Goal: Information Seeking & Learning: Learn about a topic

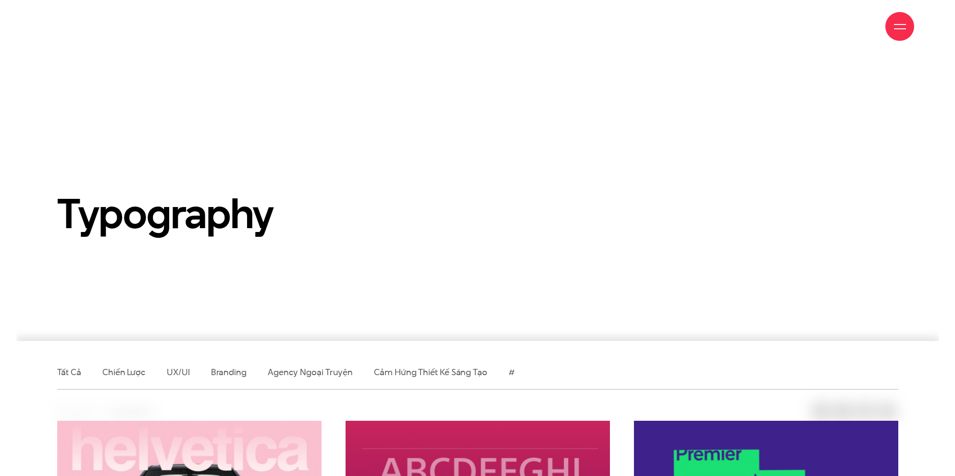
scroll to position [308, 0]
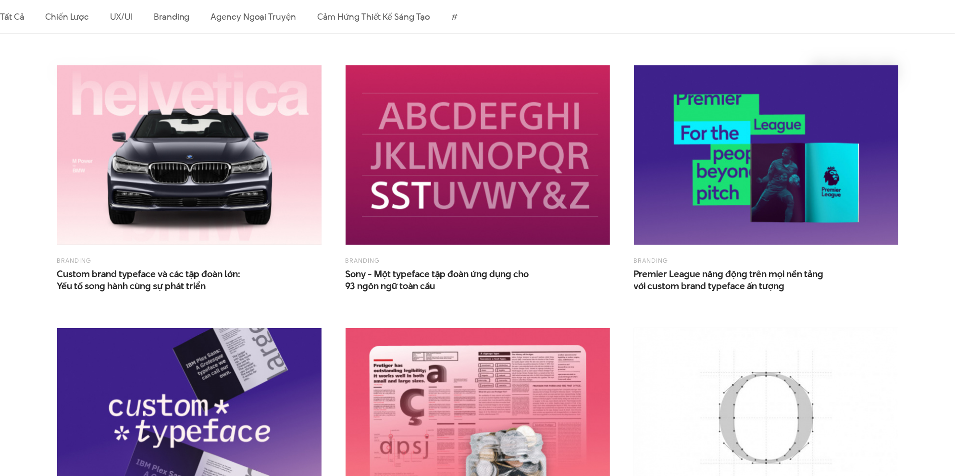
scroll to position [548, 0]
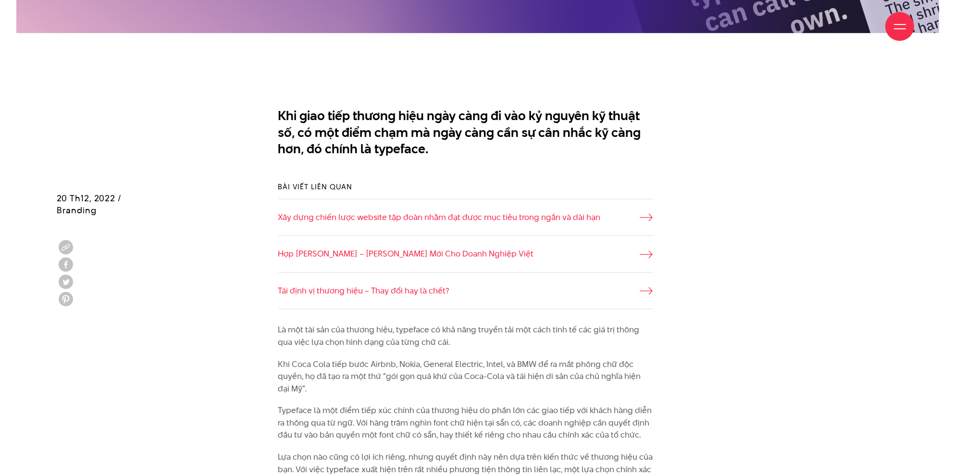
scroll to position [817, 0]
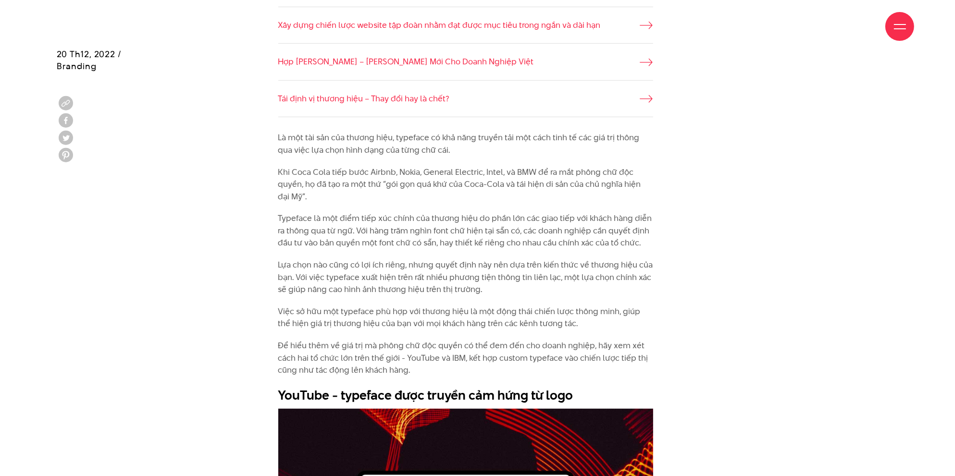
drag, startPoint x: 276, startPoint y: 151, endPoint x: 476, endPoint y: 148, distance: 200.4
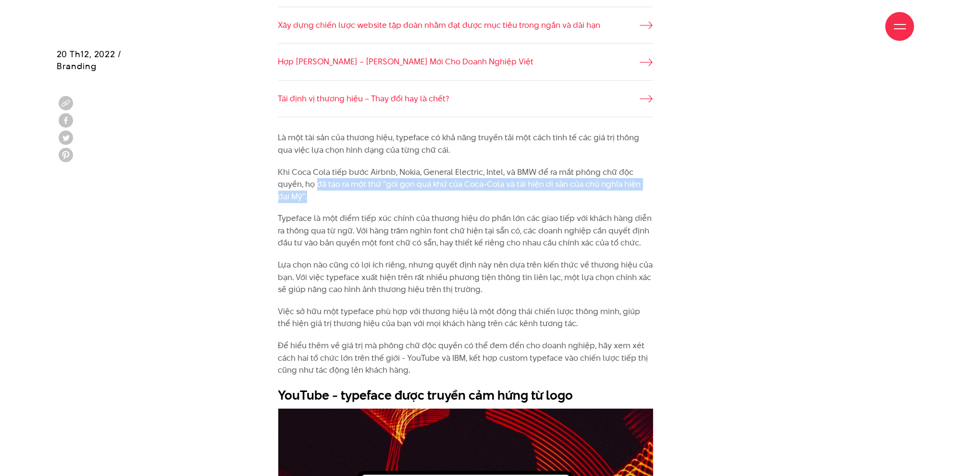
drag, startPoint x: 317, startPoint y: 186, endPoint x: 657, endPoint y: 197, distance: 340.4
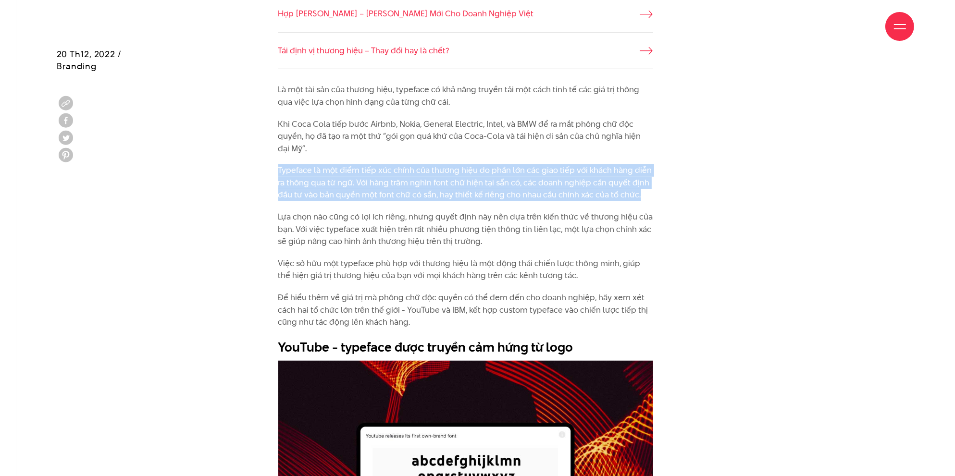
drag, startPoint x: 268, startPoint y: 169, endPoint x: 668, endPoint y: 197, distance: 400.7
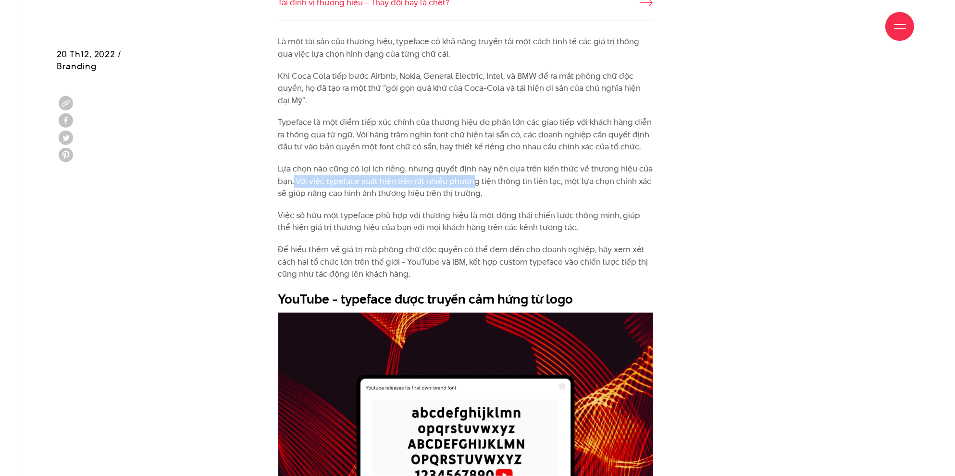
drag, startPoint x: 295, startPoint y: 181, endPoint x: 481, endPoint y: 185, distance: 187.0
click at [481, 185] on p "Lựa chọn nào cũng có lợi ích riêng, nhưng quyết định này nên dựa trên kiến thức…" at bounding box center [465, 181] width 375 height 37
click at [521, 198] on p "Lựa chọn nào cũng có lợi ích riêng, nhưng quyết định này nên dựa trên kiến thức…" at bounding box center [465, 181] width 375 height 37
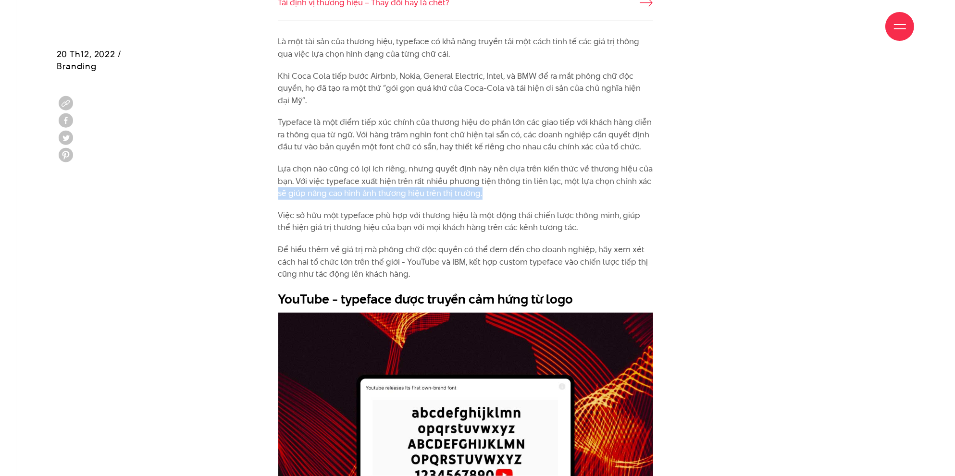
drag, startPoint x: 278, startPoint y: 192, endPoint x: 491, endPoint y: 198, distance: 212.9
click at [491, 198] on p "Lựa chọn nào cũng có lợi ích riêng, nhưng quyết định này nên dựa trên kiến thức…" at bounding box center [465, 181] width 375 height 37
click at [490, 199] on p "Lựa chọn nào cũng có lợi ích riêng, nhưng quyết định này nên dựa trên kiến thức…" at bounding box center [465, 181] width 375 height 37
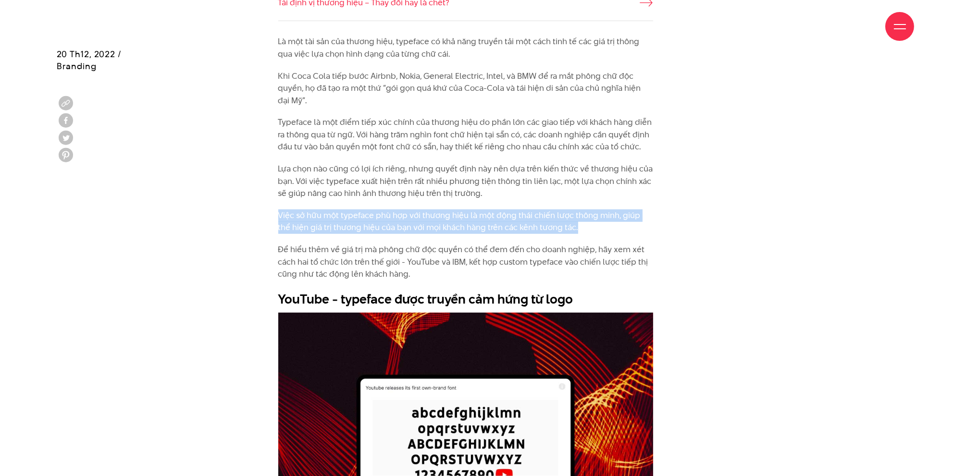
drag, startPoint x: 258, startPoint y: 211, endPoint x: 586, endPoint y: 233, distance: 328.9
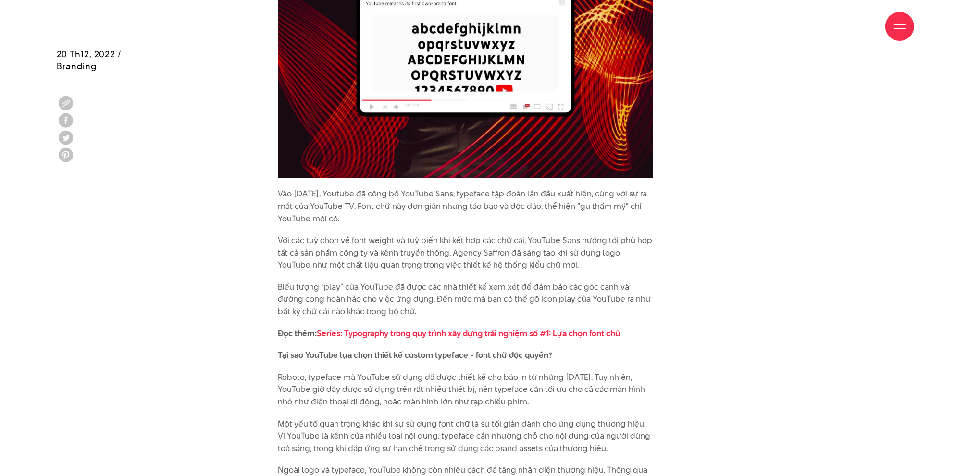
scroll to position [1345, 0]
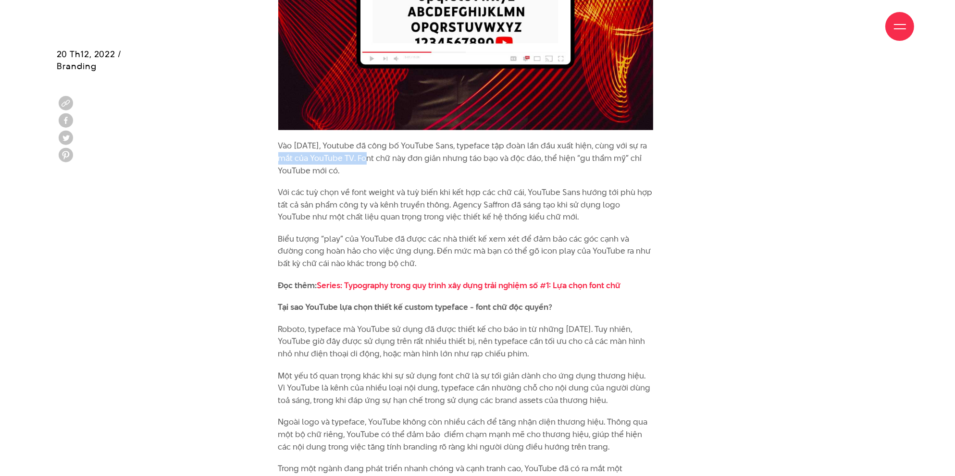
drag, startPoint x: 285, startPoint y: 158, endPoint x: 367, endPoint y: 157, distance: 81.7
click at [367, 157] on p "Vào năm 2017, Youtube đã công bố YouTube Sans, typeface tập đoàn lần đầu xuất h…" at bounding box center [465, 158] width 375 height 37
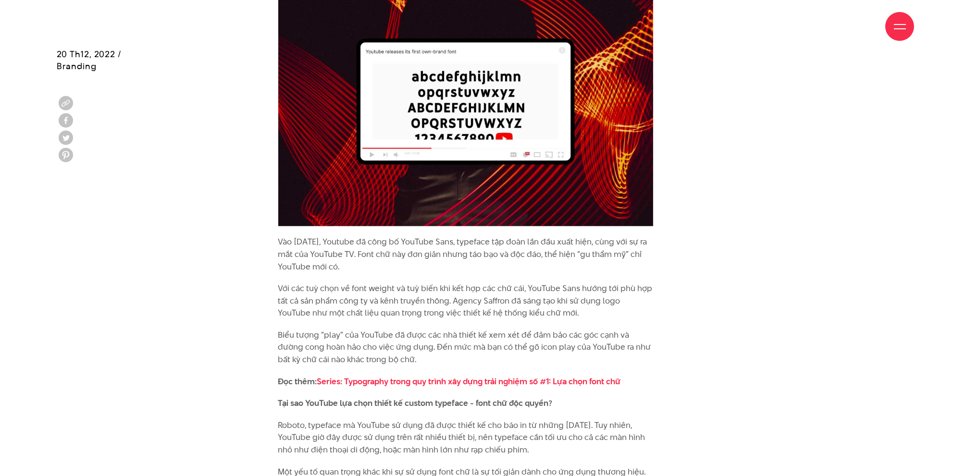
scroll to position [1297, 0]
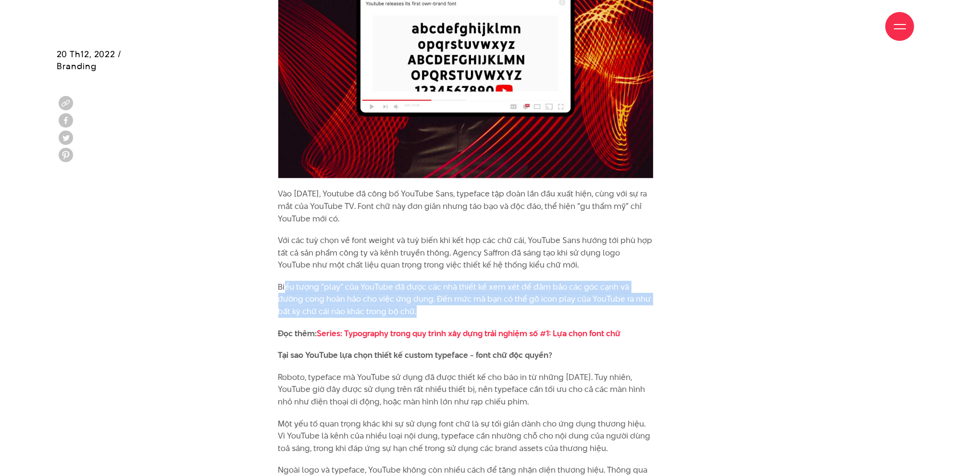
drag, startPoint x: 307, startPoint y: 287, endPoint x: 419, endPoint y: 307, distance: 114.1
click at [419, 307] on p "Biểu tượng “play” của YouTube đã được các nhà thiết kế xem xét để đảm bảo các g…" at bounding box center [465, 299] width 375 height 37
click at [438, 310] on p "Biểu tượng “play” của YouTube đã được các nhà thiết kế xem xét để đảm bảo các g…" at bounding box center [465, 299] width 375 height 37
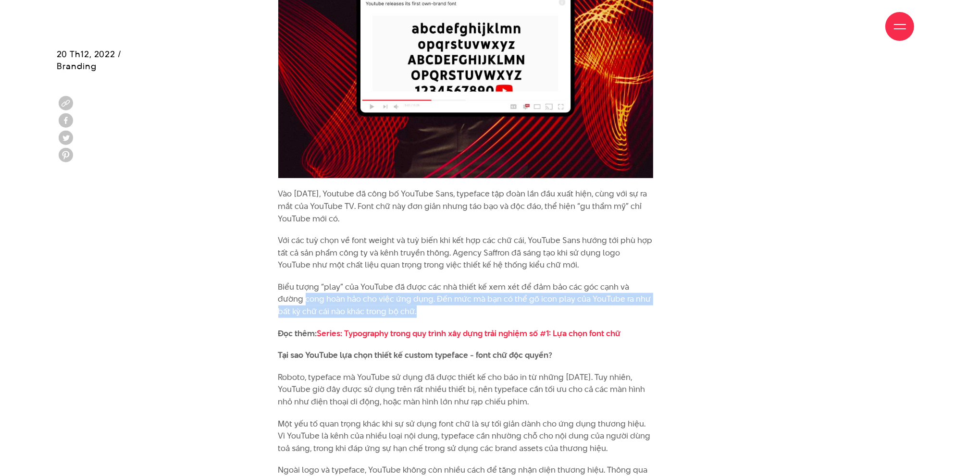
drag, startPoint x: 278, startPoint y: 299, endPoint x: 412, endPoint y: 310, distance: 134.9
click at [412, 310] on p "Biểu tượng “play” của YouTube đã được các nhà thiết kế xem xét để đảm bảo các g…" at bounding box center [465, 299] width 375 height 37
click at [471, 313] on p "Biểu tượng “play” của YouTube đã được các nhà thiết kế xem xét để đảm bảo các g…" at bounding box center [465, 299] width 375 height 37
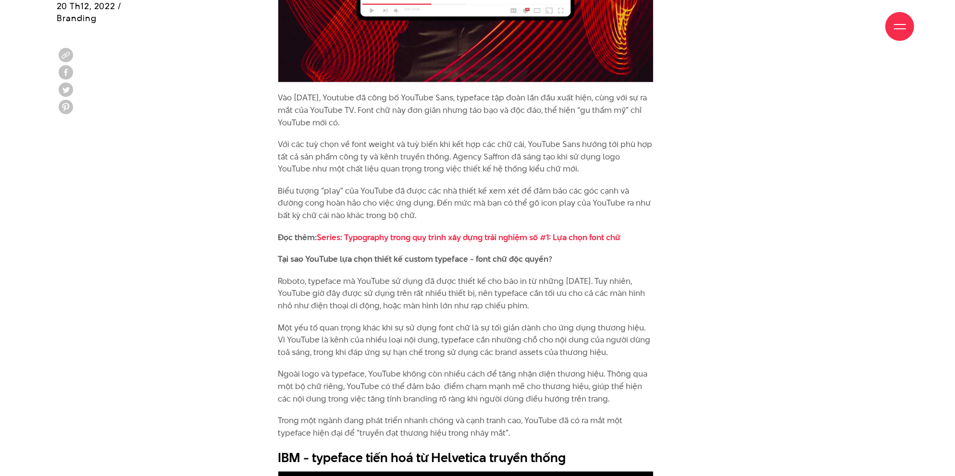
scroll to position [1441, 0]
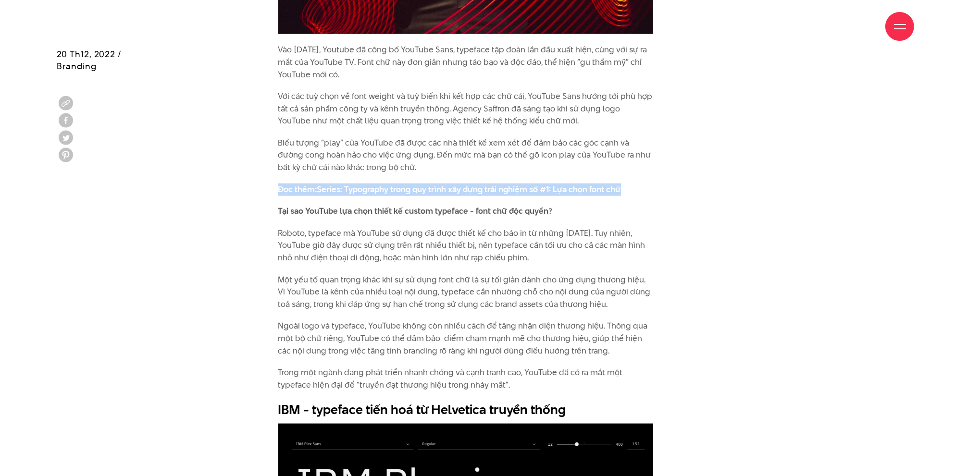
drag, startPoint x: 272, startPoint y: 191, endPoint x: 676, endPoint y: 182, distance: 403.2
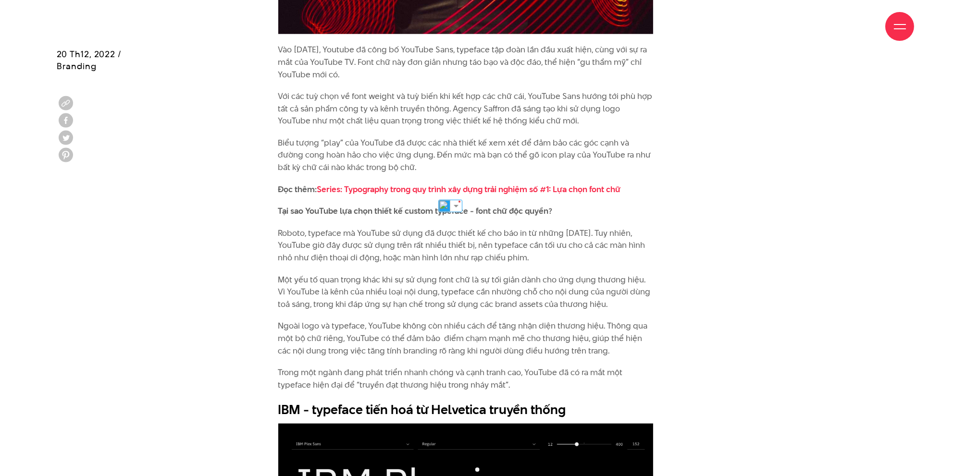
drag, startPoint x: 292, startPoint y: 209, endPoint x: 586, endPoint y: 203, distance: 294.1
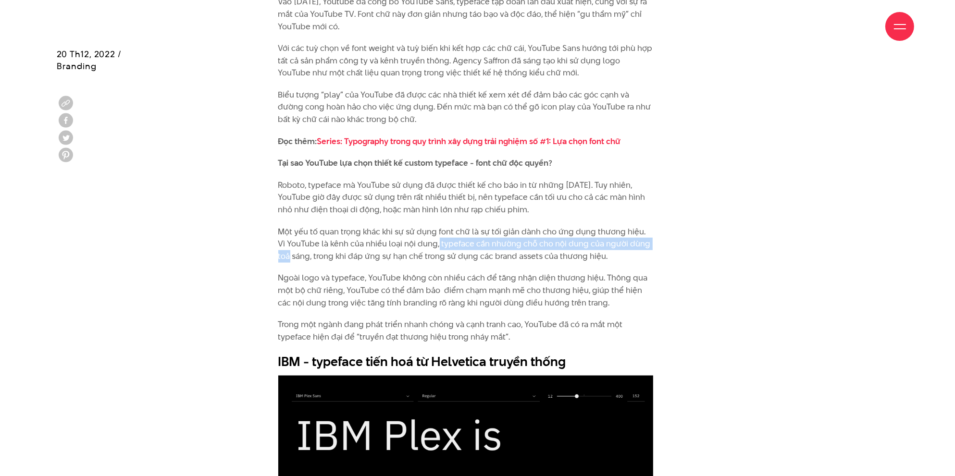
drag, startPoint x: 429, startPoint y: 245, endPoint x: 660, endPoint y: 240, distance: 231.2
click at [660, 240] on div "Là một tài sản của thương hiệu, typeface có khả năng truyền tải một cách tinh t…" at bounding box center [477, 456] width 432 height 1994
click at [681, 295] on div "Là một tài sản của thương hiệu, typeface có khả năng truyền tải một cách tinh t…" at bounding box center [477, 456] width 432 height 1994
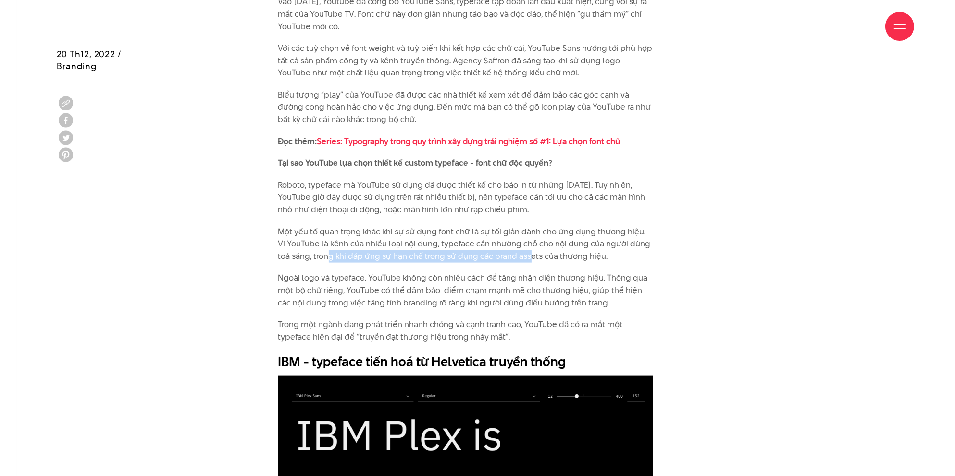
drag, startPoint x: 315, startPoint y: 257, endPoint x: 517, endPoint y: 253, distance: 201.8
click at [517, 253] on p "Một yếu tố quan trọng khác khi sự sử dụng font chữ là sự tối giản dành cho ứng …" at bounding box center [465, 244] width 375 height 37
click at [670, 272] on div "Là một tài sản của thương hiệu, typeface có khả năng truyền tải một cách tinh t…" at bounding box center [477, 456] width 432 height 1994
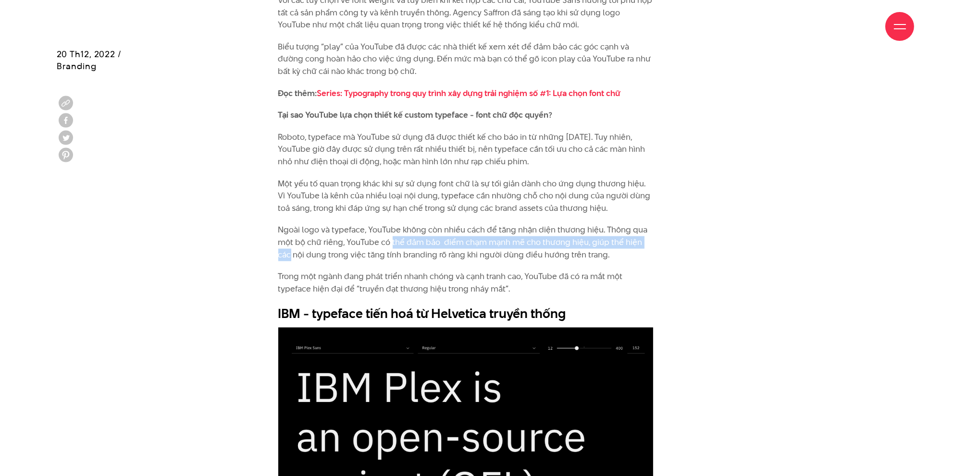
drag, startPoint x: 454, startPoint y: 246, endPoint x: 675, endPoint y: 243, distance: 221.0
click at [675, 243] on div "Là một tài sản của thương hiệu, typeface có khả năng truyền tải một cách tinh t…" at bounding box center [477, 408] width 432 height 1994
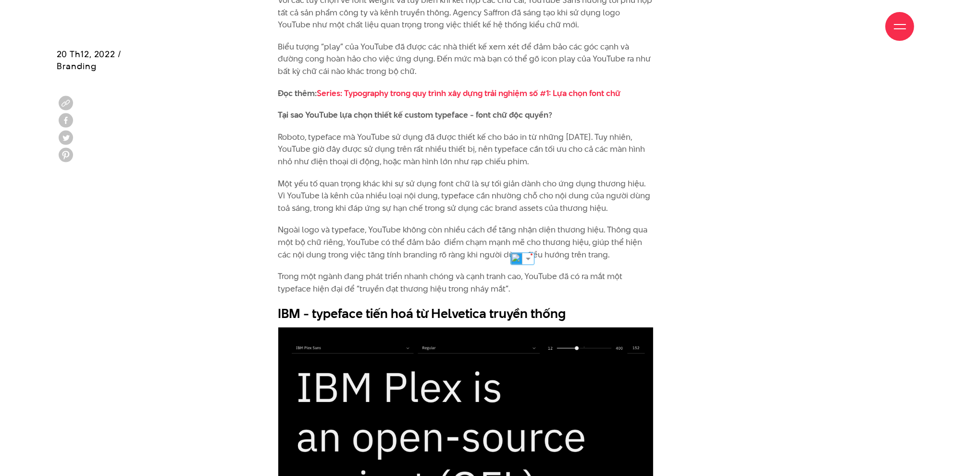
click at [711, 278] on div "Là một tài sản của thương hiệu, typeface có khả năng truyền tải một cách tinh t…" at bounding box center [477, 408] width 865 height 1994
drag, startPoint x: 283, startPoint y: 253, endPoint x: 625, endPoint y: 258, distance: 342.1
click at [625, 258] on p "Ngoài logo và typeface, YouTube không còn nhiều cách để tăng nhận diện thương h…" at bounding box center [465, 242] width 375 height 37
click at [657, 325] on div "Là một tài sản của thương hiệu, typeface có khả năng truyền tải một cách tinh t…" at bounding box center [477, 408] width 432 height 1994
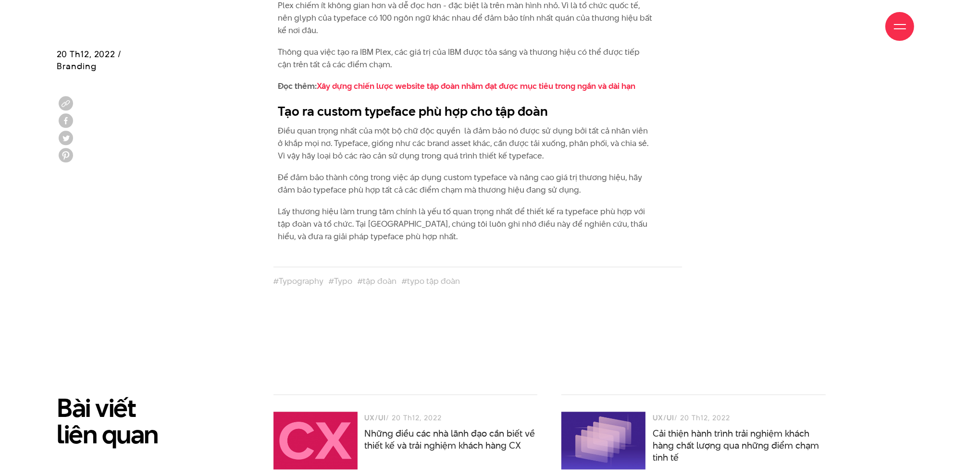
scroll to position [2643, 0]
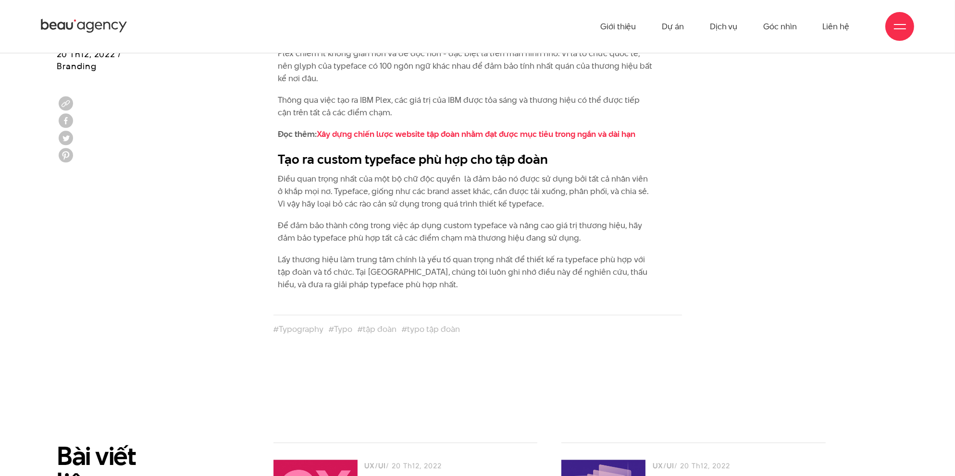
drag, startPoint x: 361, startPoint y: 244, endPoint x: 615, endPoint y: 237, distance: 253.8
click at [615, 237] on p "Để đảm bảo thành công trong việc áp dụng custom typeface và nâng cao giá trị th…" at bounding box center [465, 232] width 375 height 25
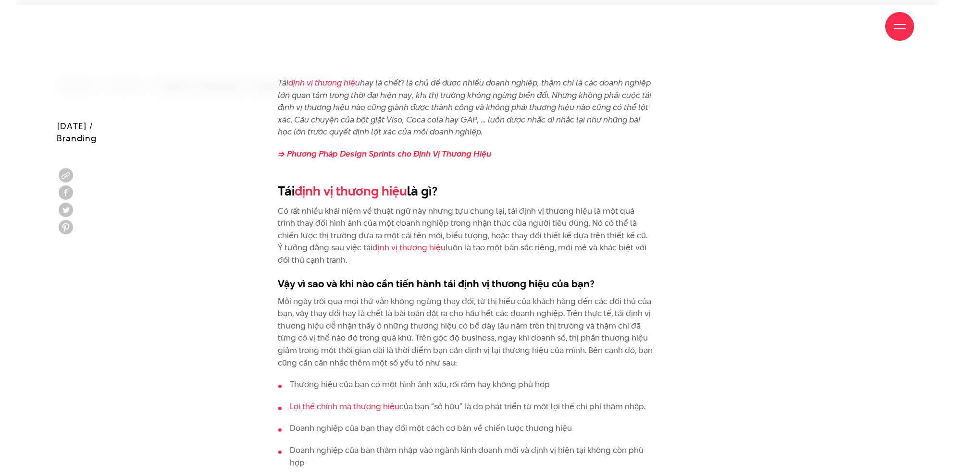
scroll to position [384, 0]
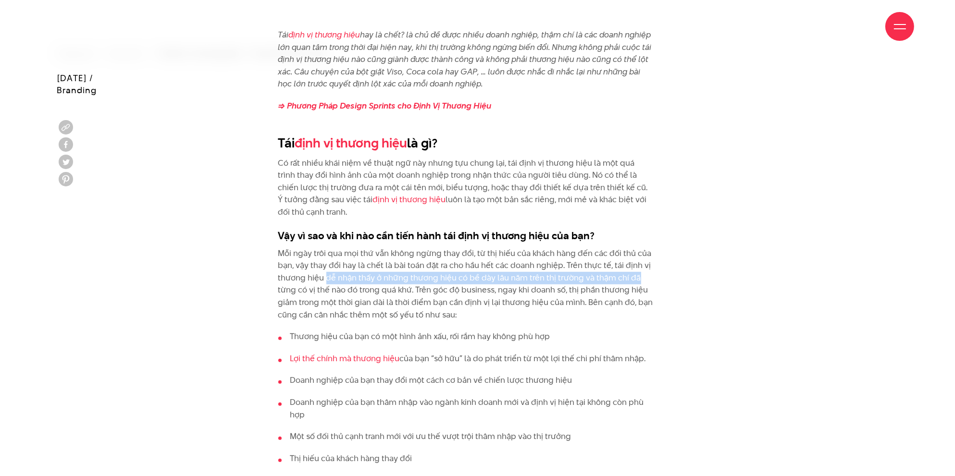
drag, startPoint x: 334, startPoint y: 282, endPoint x: 640, endPoint y: 278, distance: 305.6
click at [640, 278] on p "Mỗi ngày trôi qua mọi thứ vẫn không ngừng thay đổi, từ thị hiếu của khách hàng …" at bounding box center [465, 284] width 375 height 74
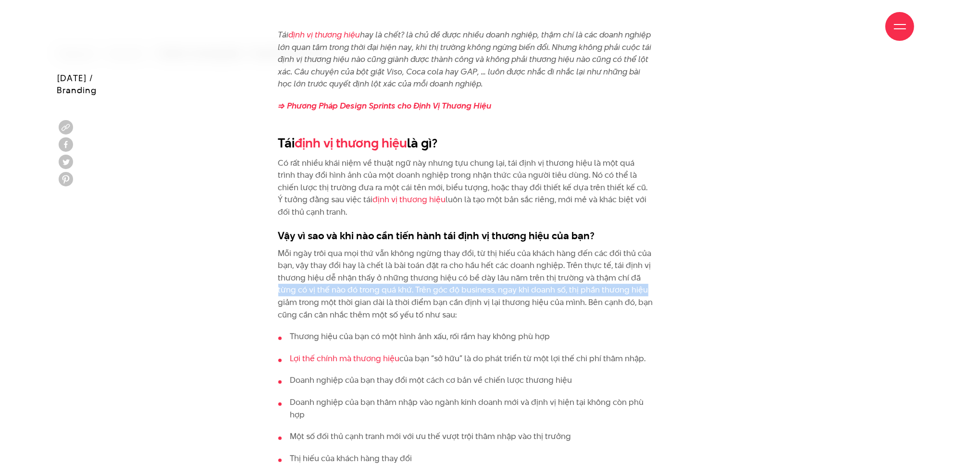
drag, startPoint x: 277, startPoint y: 292, endPoint x: 648, endPoint y: 293, distance: 371.4
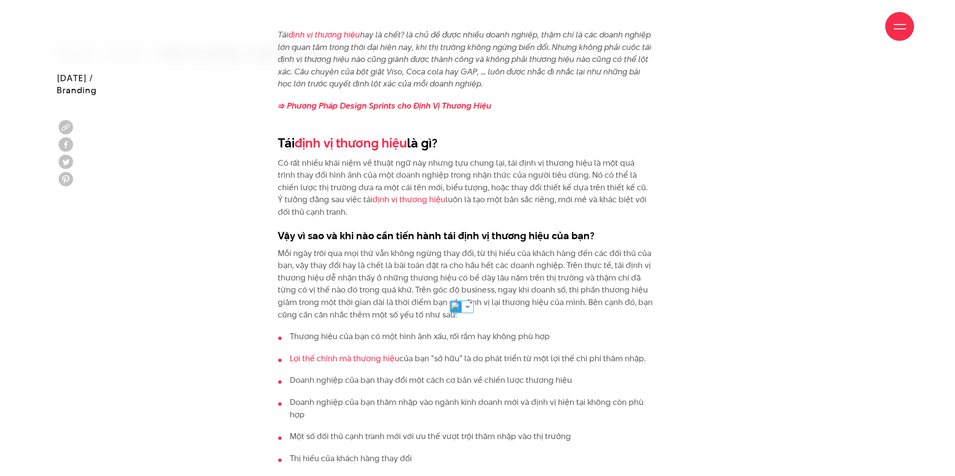
click at [330, 311] on p "Mỗi ngày trôi qua mọi thứ vẫn không ngừng thay đổi, từ thị hiếu của khách hàng …" at bounding box center [465, 284] width 375 height 74
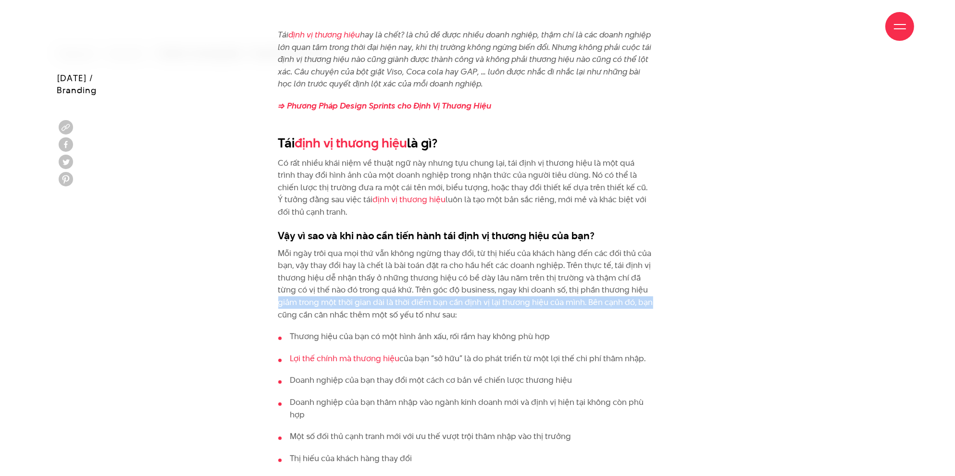
drag, startPoint x: 270, startPoint y: 302, endPoint x: 661, endPoint y: 302, distance: 391.1
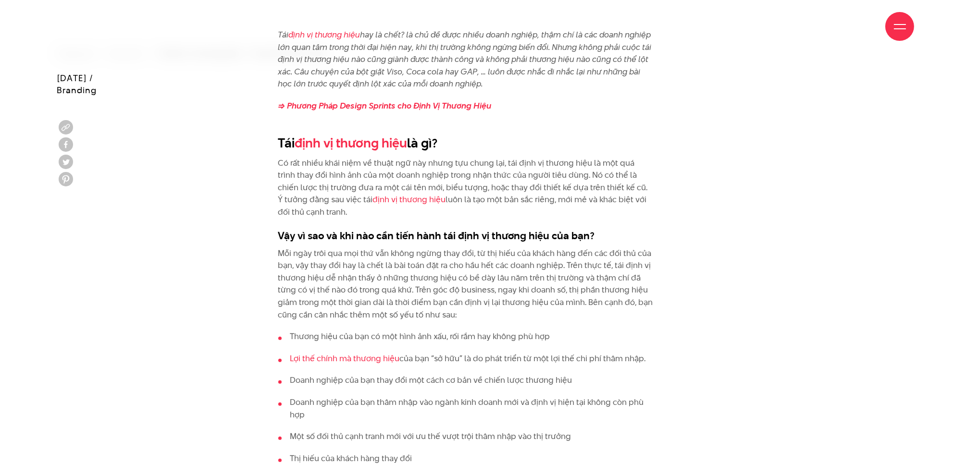
click at [640, 334] on li "Thương hiệu của bạn có một hình ảnh xấu, rối rắm hay không phù hợp" at bounding box center [465, 337] width 375 height 12
drag, startPoint x: 271, startPoint y: 317, endPoint x: 470, endPoint y: 319, distance: 199.4
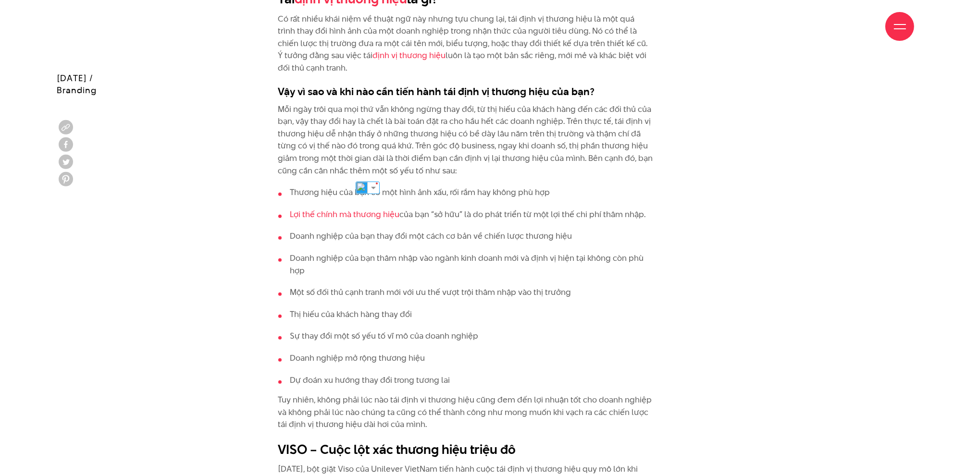
click at [608, 338] on li "Sự thay đổi một số yếu tố vĩ mô của doanh nghiệp" at bounding box center [465, 336] width 375 height 12
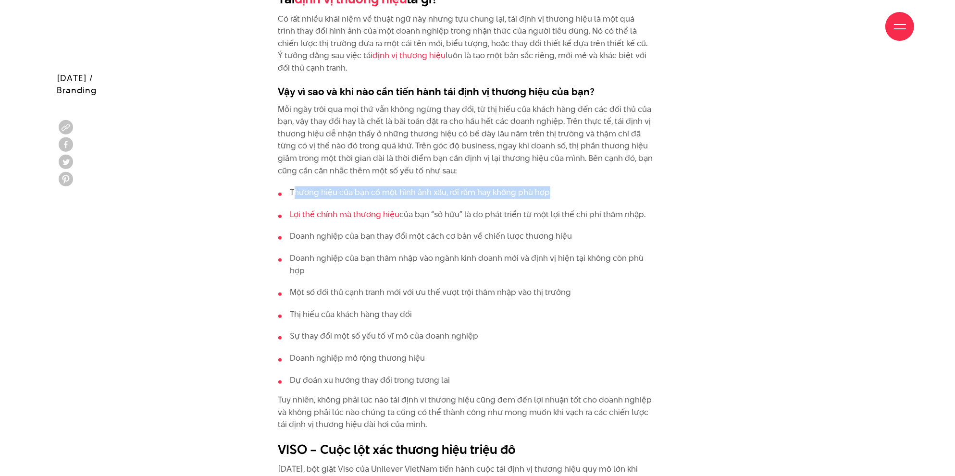
drag, startPoint x: 329, startPoint y: 202, endPoint x: 582, endPoint y: 196, distance: 253.8
click at [582, 196] on li "Thương hiệu của bạn có một hình ảnh xấu, rối rắm hay không phù hợp" at bounding box center [465, 192] width 375 height 12
click at [624, 190] on li "Thương hiệu của bạn có một hình ảnh xấu, rối rắm hay không phù hợp" at bounding box center [465, 192] width 375 height 12
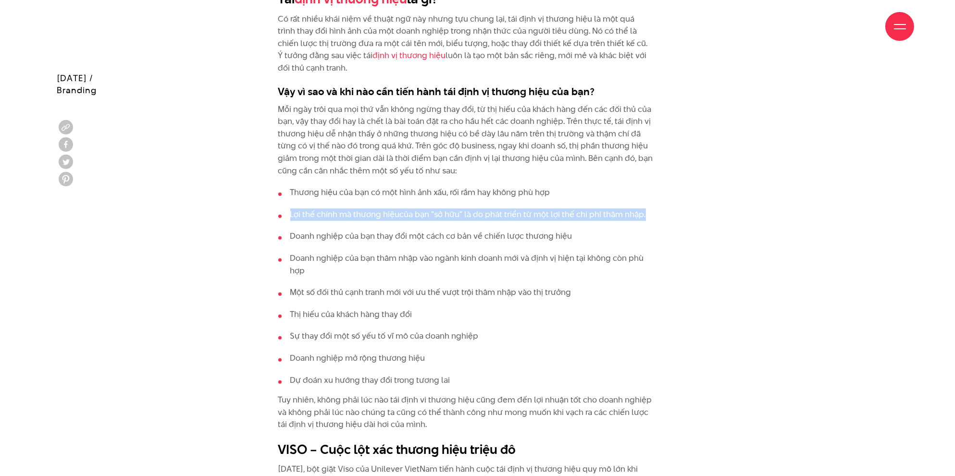
drag, startPoint x: 267, startPoint y: 215, endPoint x: 690, endPoint y: 205, distance: 423.4
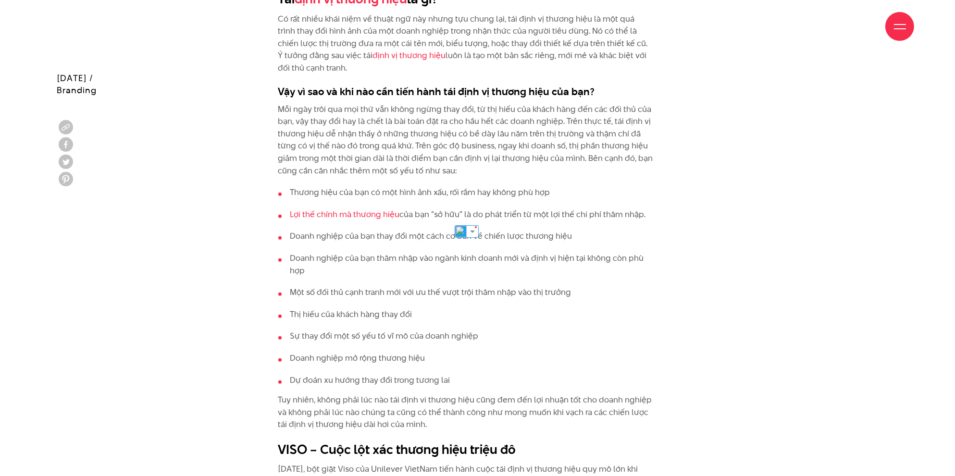
drag, startPoint x: 271, startPoint y: 238, endPoint x: 603, endPoint y: 231, distance: 333.1
click at [620, 296] on li "Một số đối thủ cạnh tranh mới với ưu thế vượt trội thâm nhập vào thị trưởng" at bounding box center [465, 292] width 375 height 12
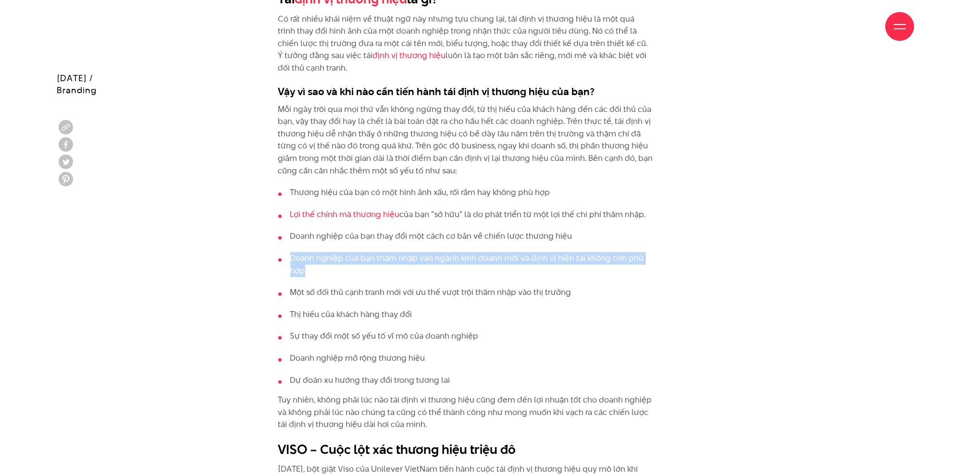
drag, startPoint x: 343, startPoint y: 269, endPoint x: 351, endPoint y: 272, distance: 9.3
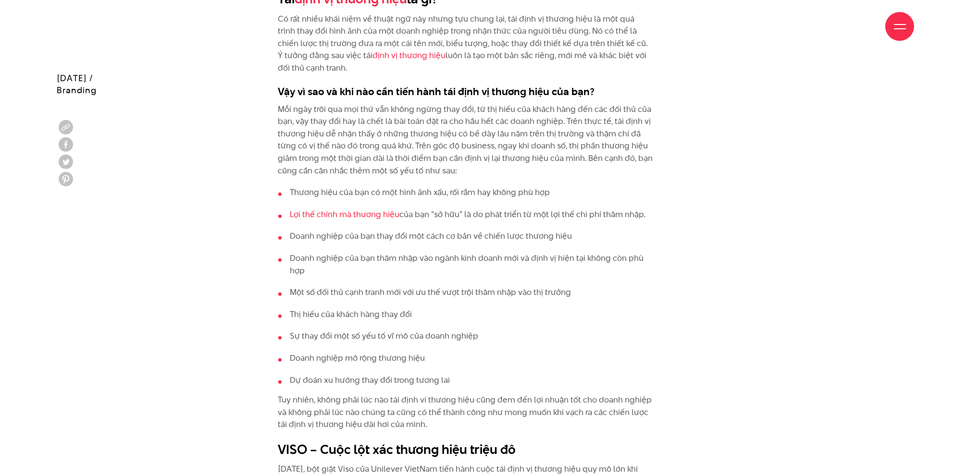
click at [575, 316] on li "Thị hiếu của khách hàng thay đổi" at bounding box center [465, 314] width 375 height 12
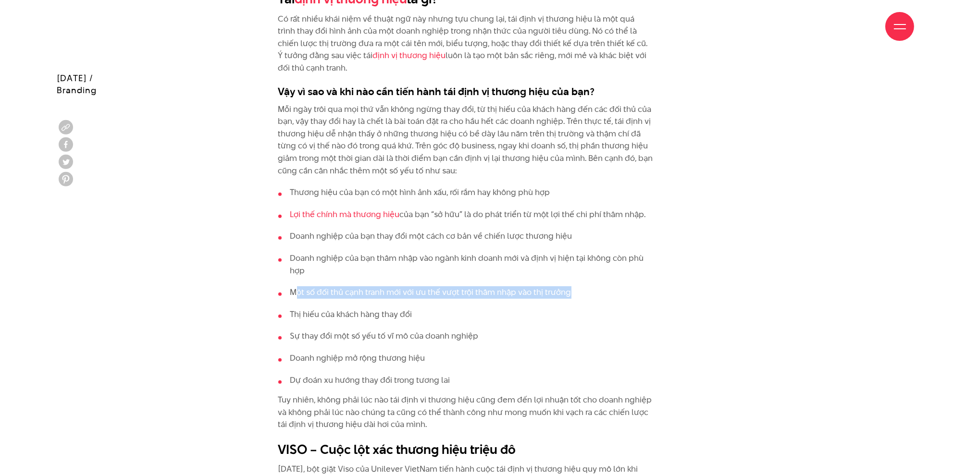
drag, startPoint x: 343, startPoint y: 295, endPoint x: 642, endPoint y: 294, distance: 299.8
click at [642, 294] on li "Một số đối thủ cạnh tranh mới với ưu thế vượt trội thâm nhập vào thị trưởng" at bounding box center [465, 292] width 375 height 12
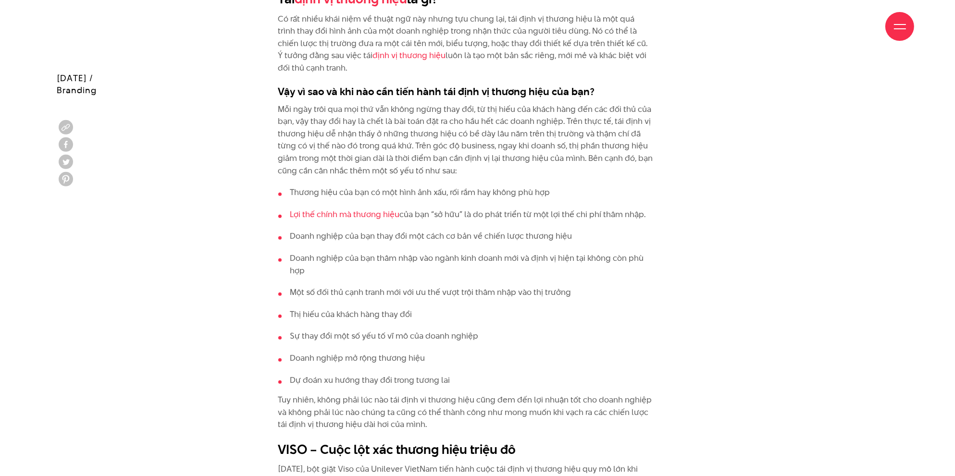
click at [646, 317] on li "Thị hiếu của khách hàng thay đổi" at bounding box center [465, 314] width 375 height 12
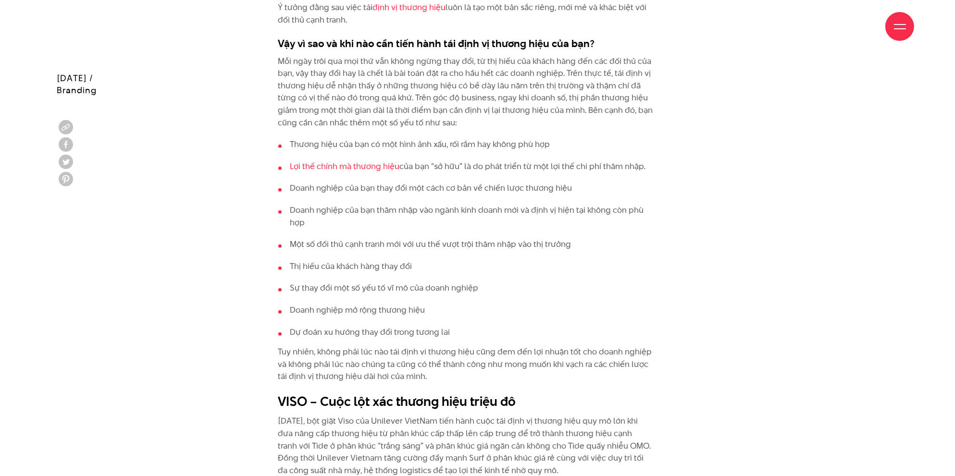
scroll to position [625, 0]
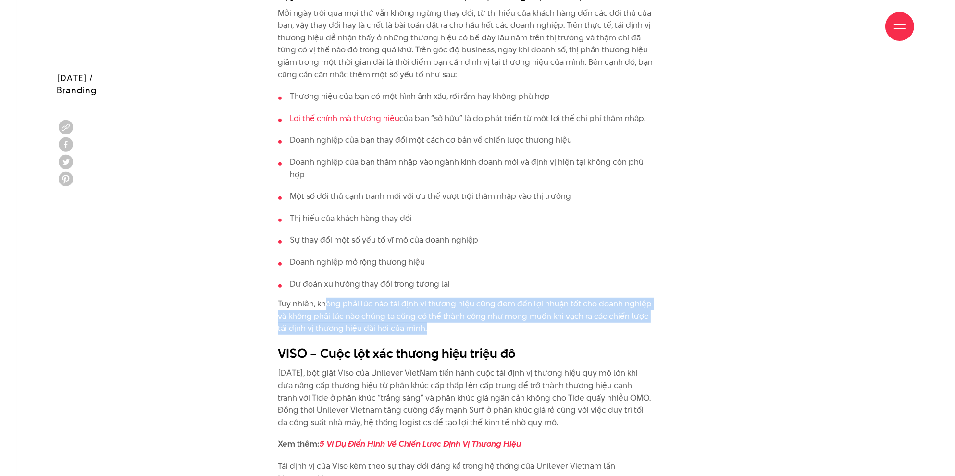
drag, startPoint x: 330, startPoint y: 307, endPoint x: 487, endPoint y: 324, distance: 158.5
click at [487, 324] on p "Tuy nhiên, không phải lúc nào tái định vi thương hiệu cũng đem đến lợi nhuận tố…" at bounding box center [465, 316] width 375 height 37
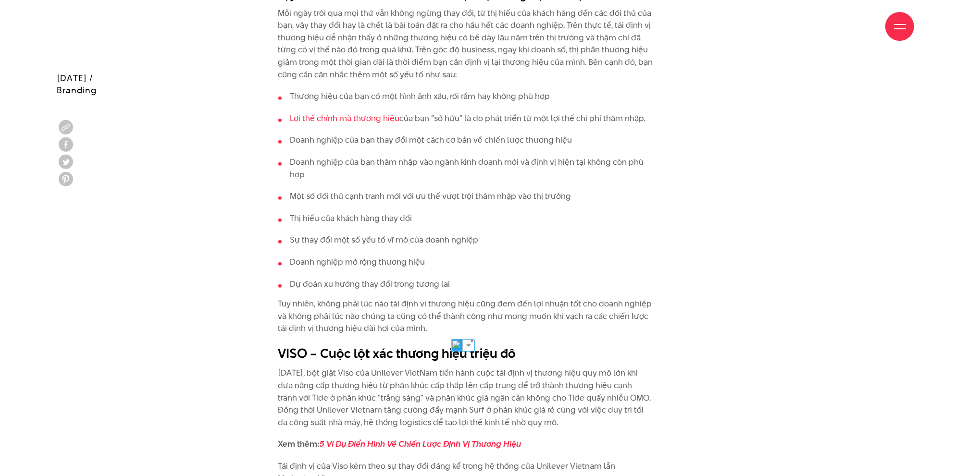
click at [637, 345] on h2 "VISO – Cuộc lột xác thương hiệu triệu đô" at bounding box center [465, 354] width 375 height 18
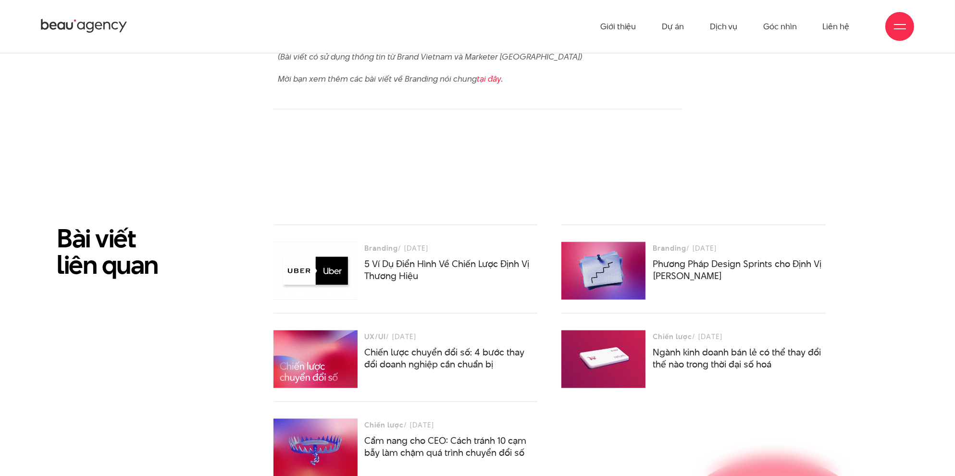
scroll to position [1634, 0]
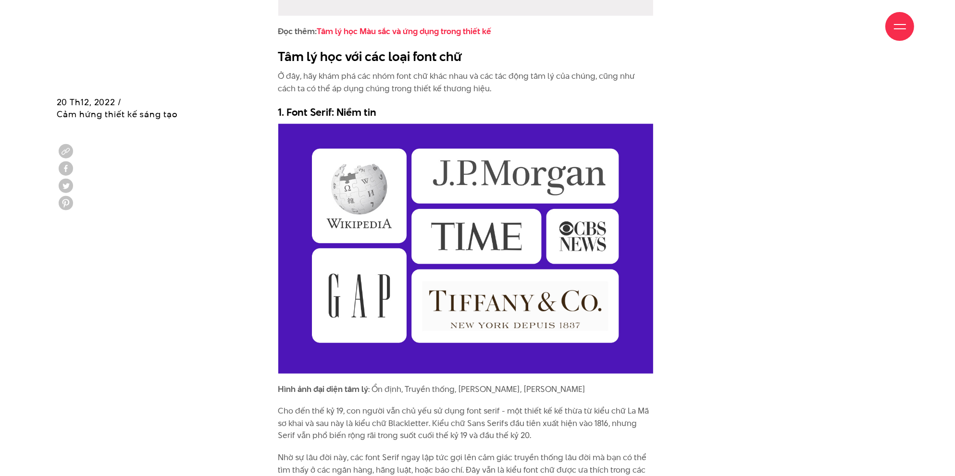
scroll to position [1489, 0]
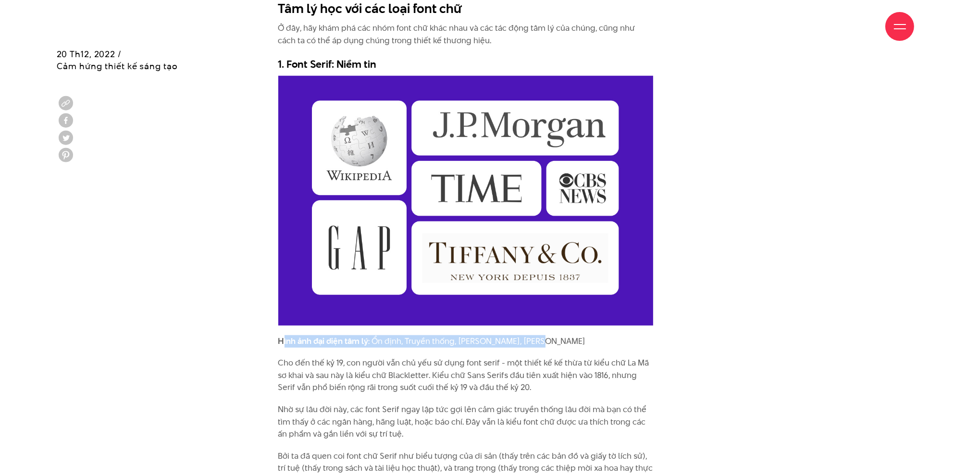
drag, startPoint x: 283, startPoint y: 338, endPoint x: 538, endPoint y: 338, distance: 255.1
click at [538, 338] on p "Hình ảnh đại diện tâm lý : Ổn định, Truyền thống, Trí tuệ, Trang Trọng" at bounding box center [465, 341] width 375 height 12
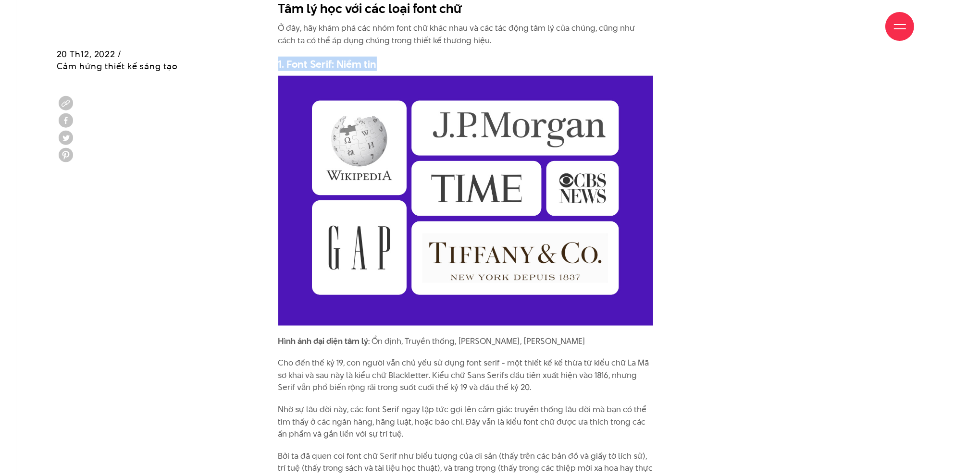
drag, startPoint x: 275, startPoint y: 65, endPoint x: 399, endPoint y: 67, distance: 124.5
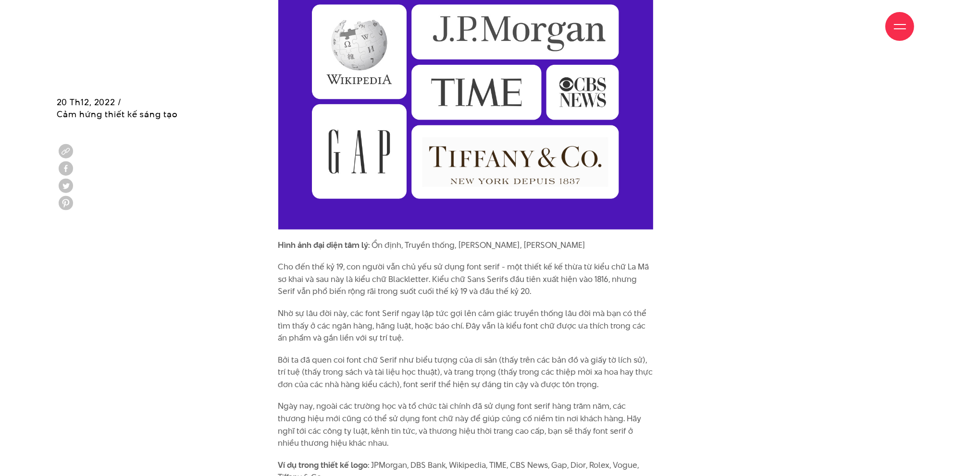
scroll to position [1634, 0]
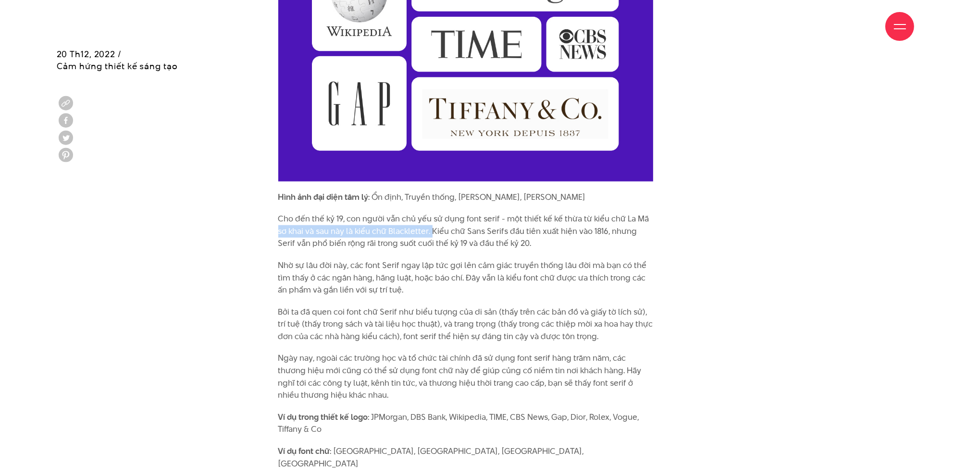
drag, startPoint x: 276, startPoint y: 234, endPoint x: 433, endPoint y: 238, distance: 157.6
click at [508, 283] on p "Nhờ sự lâu đời này, các font Serif ngay lập tức gợi lên cảm giác truyền thống l…" at bounding box center [465, 277] width 375 height 37
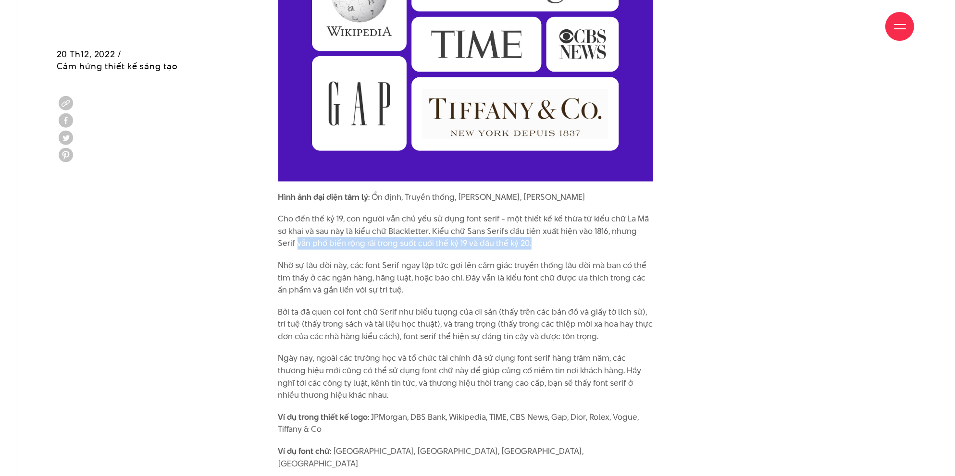
drag, startPoint x: 278, startPoint y: 246, endPoint x: 541, endPoint y: 244, distance: 262.8
click at [541, 244] on p "Cho đến thế kỷ 19, con người vẫn chủ yếu sử dụng font serif - một thiết kế kế t…" at bounding box center [465, 231] width 375 height 37
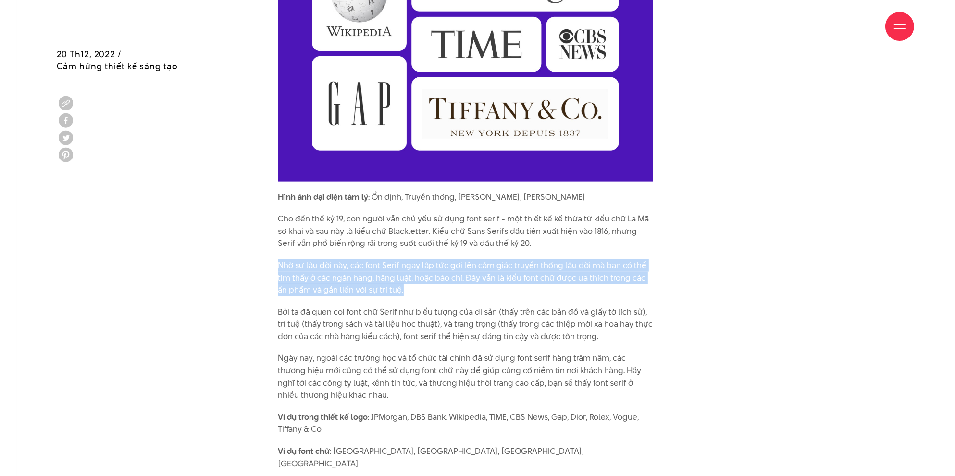
drag, startPoint x: 298, startPoint y: 263, endPoint x: 437, endPoint y: 292, distance: 141.3
click at [437, 292] on p "Nhờ sự lâu đời này, các font Serif ngay lập tức gợi lên cảm giác truyền thống l…" at bounding box center [465, 277] width 375 height 37
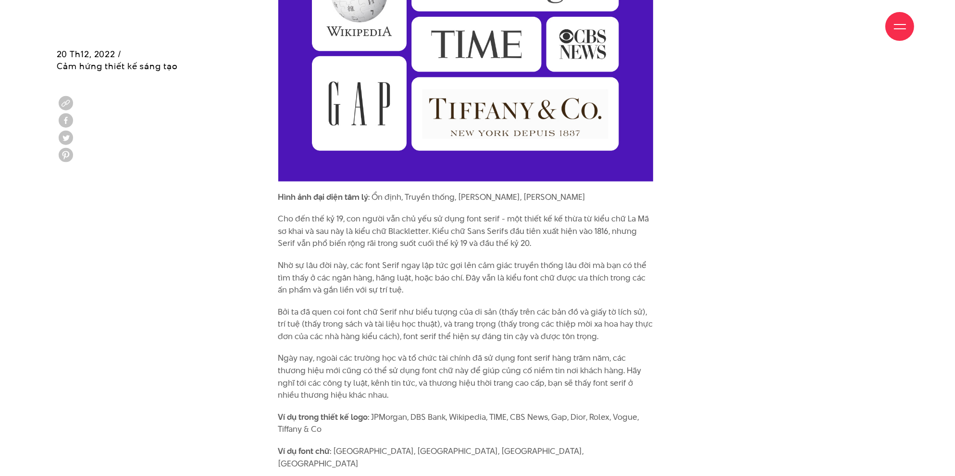
click at [640, 306] on p "Bởi ta đã quen coi font chữ Serif như biểu tượng của di sản (thấy trên các bản …" at bounding box center [465, 324] width 375 height 37
drag, startPoint x: 258, startPoint y: 290, endPoint x: 454, endPoint y: 294, distance: 195.6
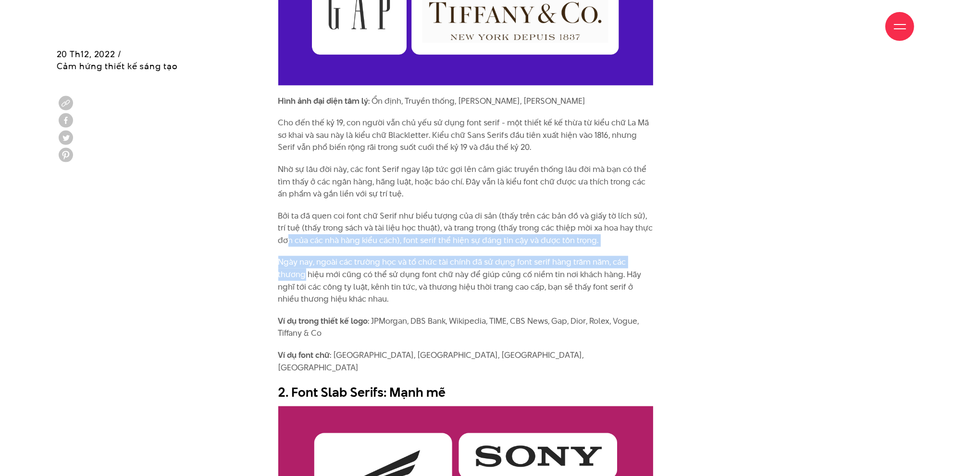
drag, startPoint x: 300, startPoint y: 242, endPoint x: 676, endPoint y: 247, distance: 375.8
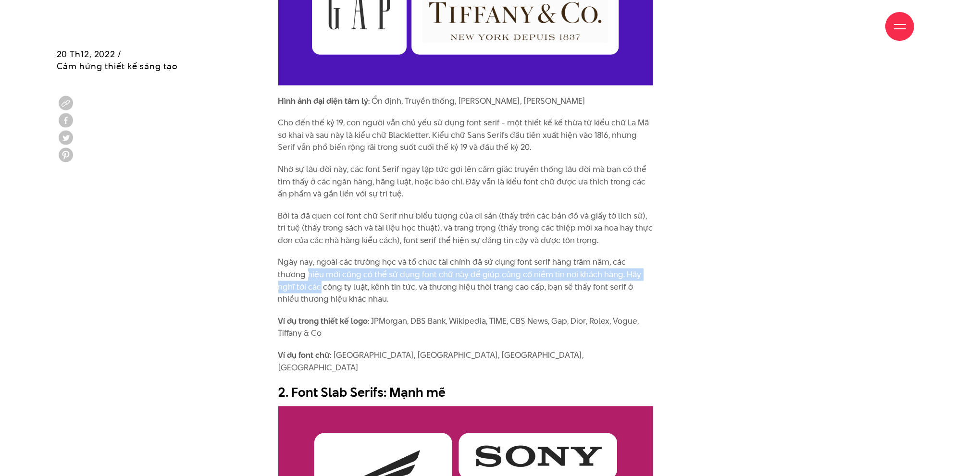
drag, startPoint x: 275, startPoint y: 276, endPoint x: 677, endPoint y: 269, distance: 401.7
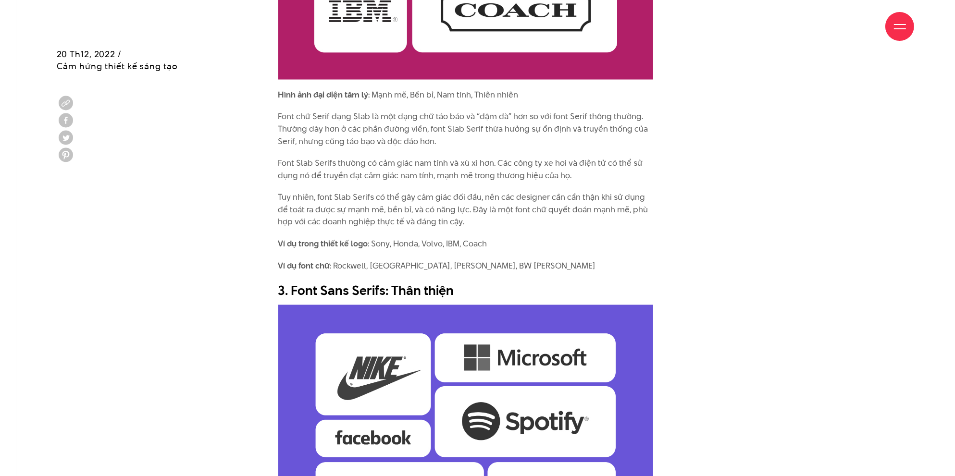
scroll to position [2066, 0]
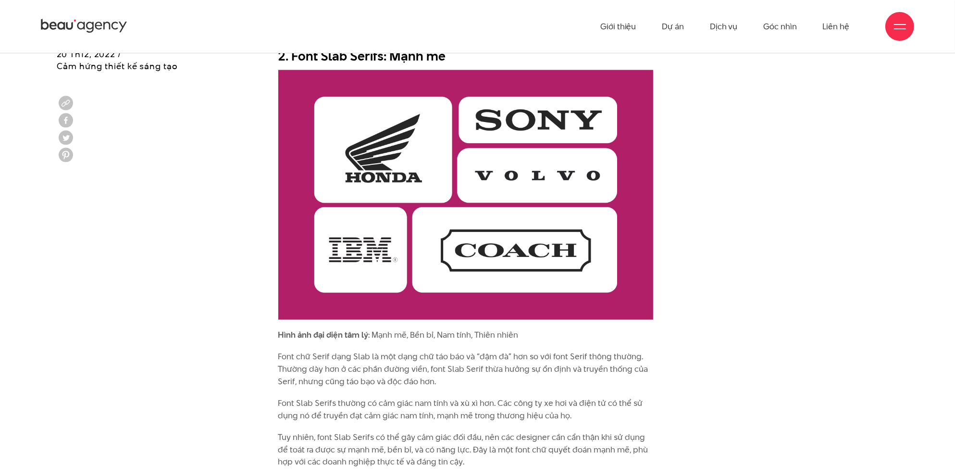
drag, startPoint x: 720, startPoint y: 214, endPoint x: 696, endPoint y: 164, distance: 55.0
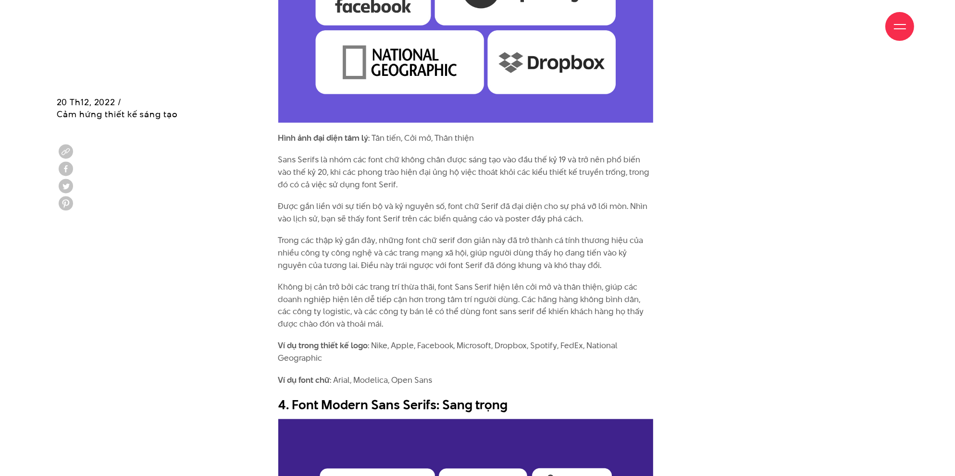
scroll to position [2787, 0]
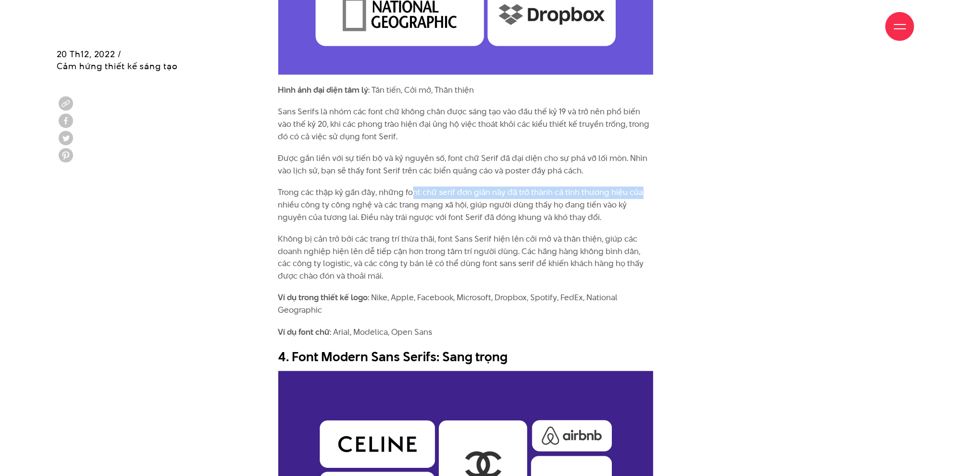
drag, startPoint x: 411, startPoint y: 176, endPoint x: 646, endPoint y: 182, distance: 234.6
click at [646, 186] on p "Trong các thập kỷ gần đây, những font chữ serif đơn giản này đã trở thành cá tí…" at bounding box center [465, 204] width 375 height 37
click at [672, 231] on div "Xuyên suốt lịch sử, các designer đã sử dụng font chữ để thể hiện các cảm giác n…" at bounding box center [477, 137] width 432 height 3886
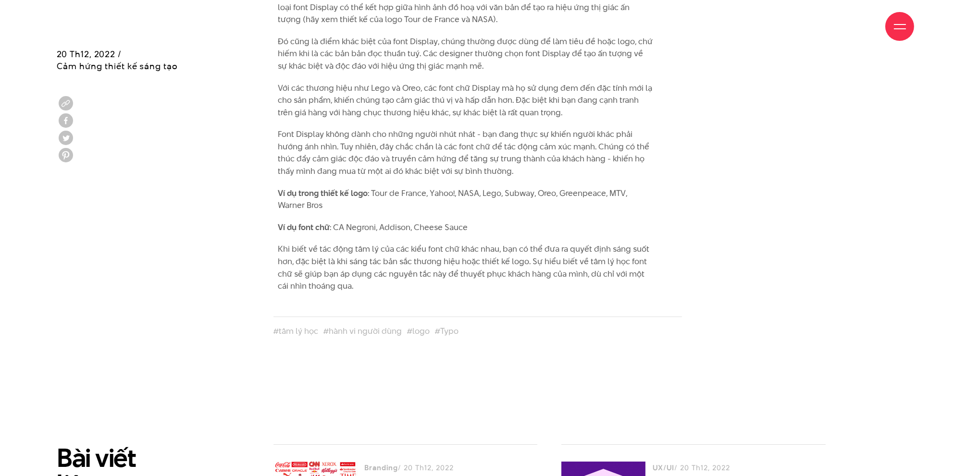
scroll to position [4709, 0]
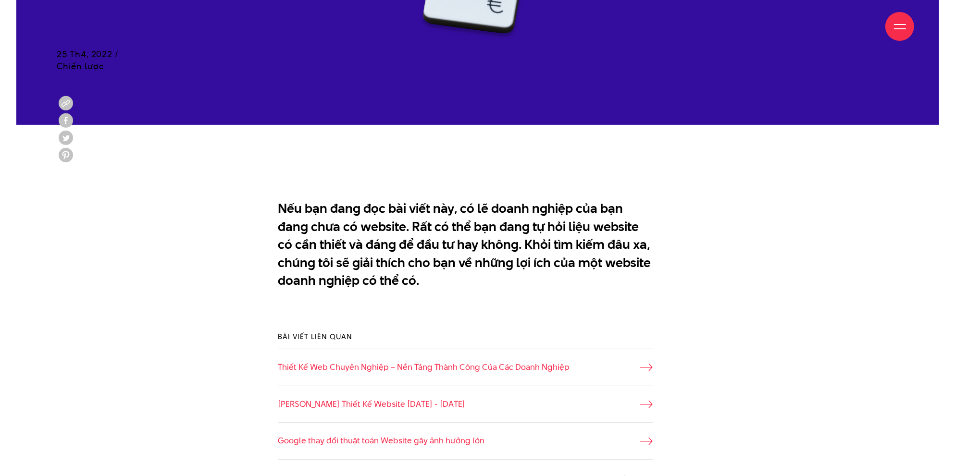
scroll to position [625, 0]
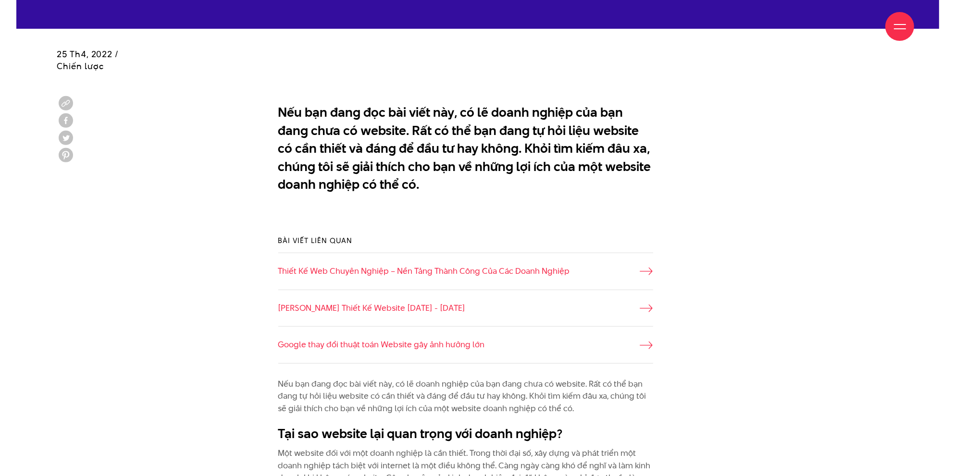
click at [674, 343] on div "Bài viết liên quan Thiết Kế Web Chuyên Nghiệp – Nền Tảng Thành Công Của Các Doa…" at bounding box center [477, 299] width 432 height 157
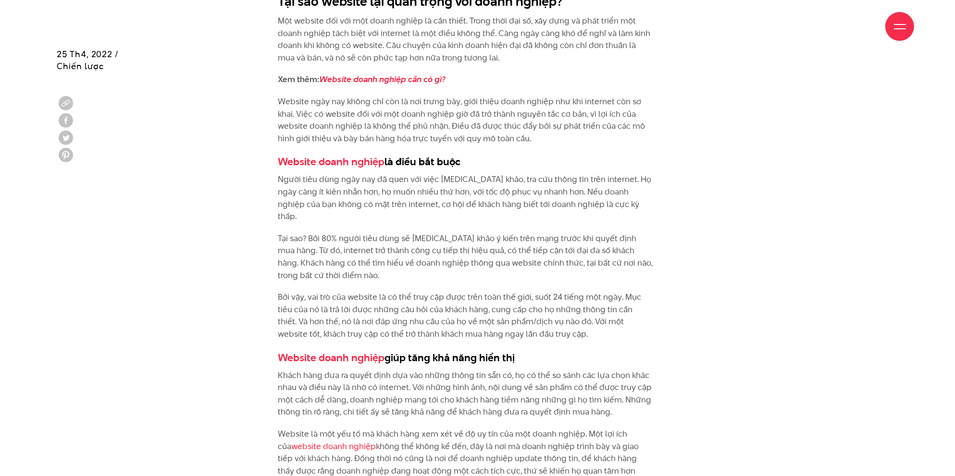
scroll to position [1105, 0]
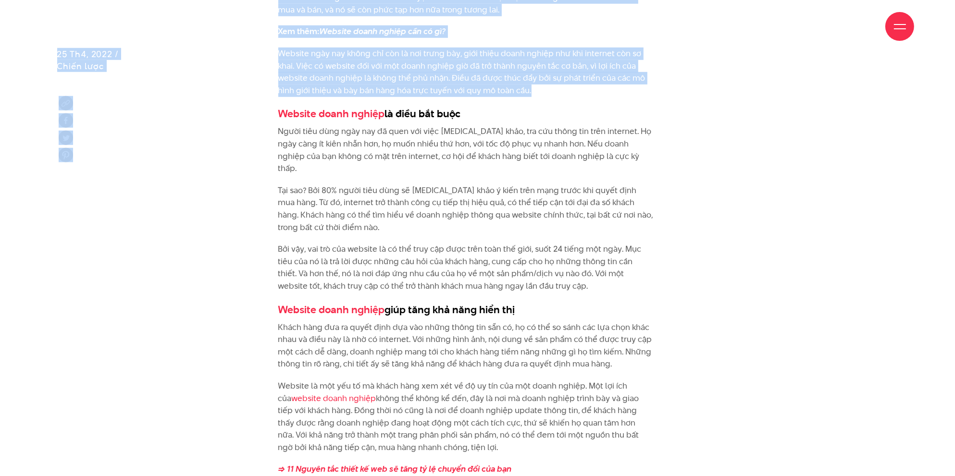
drag, startPoint x: 281, startPoint y: 52, endPoint x: 541, endPoint y: 95, distance: 263.4
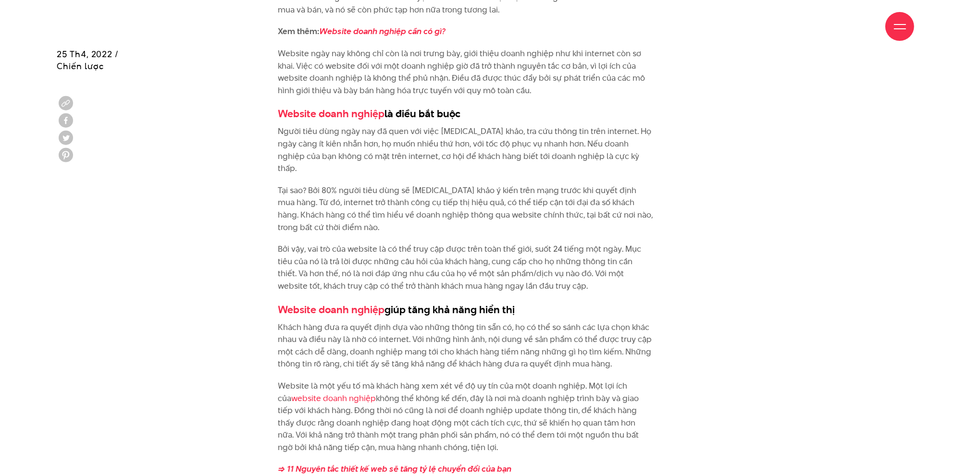
drag, startPoint x: 396, startPoint y: 66, endPoint x: 580, endPoint y: 65, distance: 184.0
click at [580, 65] on p "Website ngày nay không chỉ còn là nơi trưng bày, giới thiệu doanh nghiệp như kh…" at bounding box center [465, 72] width 375 height 49
click at [648, 145] on p "Người tiêu dùng ngày nay đã quen với việc tham khảo, tra cứu thông tin trên int…" at bounding box center [465, 149] width 375 height 49
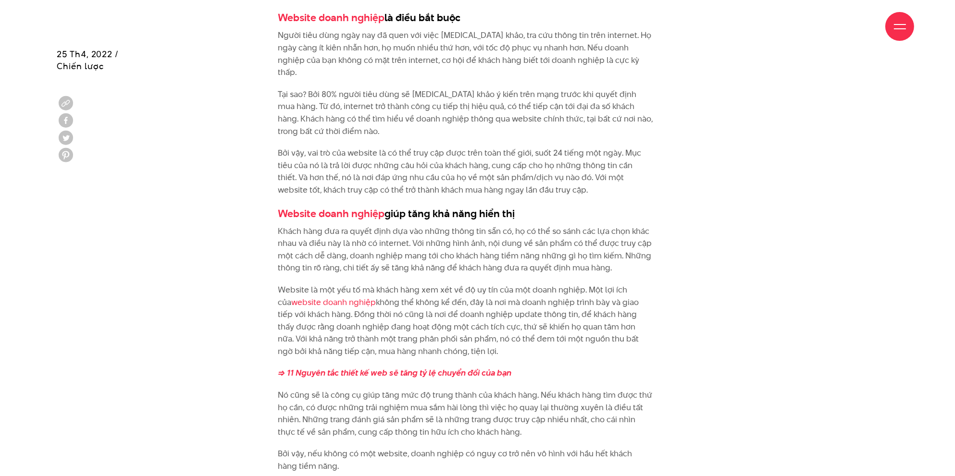
scroll to position [1297, 0]
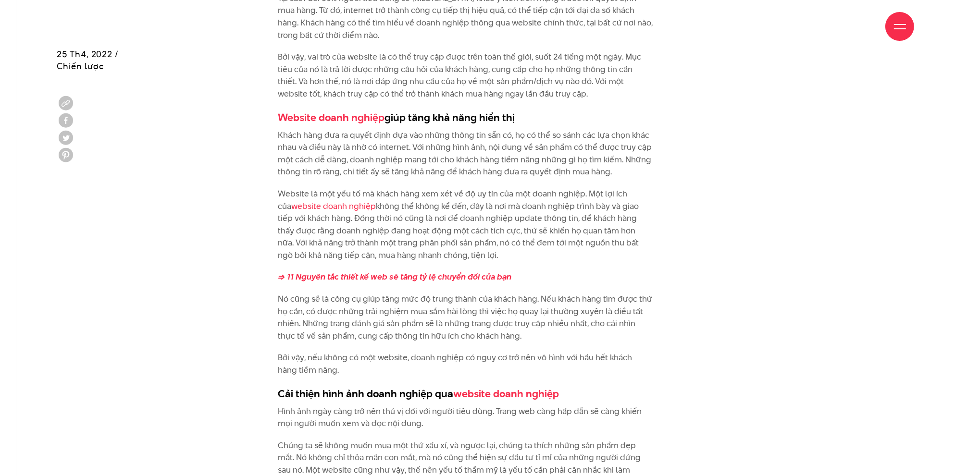
drag, startPoint x: 279, startPoint y: 184, endPoint x: 488, endPoint y: 244, distance: 217.5
click at [488, 244] on p "Website là một yếu tố mà khách hàng xem xét về độ uy tín của một doanh nghiệp. …" at bounding box center [465, 225] width 375 height 74
click at [588, 271] on p "=> 11 Nguyên tắc thiết kế web sẽ tăng tỷ lệ chuyển đổi của bạn" at bounding box center [465, 277] width 375 height 12
drag, startPoint x: 339, startPoint y: 232, endPoint x: 562, endPoint y: 246, distance: 223.3
click at [562, 246] on p "Website là một yếu tố mà khách hàng xem xét về độ uy tín của một doanh nghiệp. …" at bounding box center [465, 225] width 375 height 74
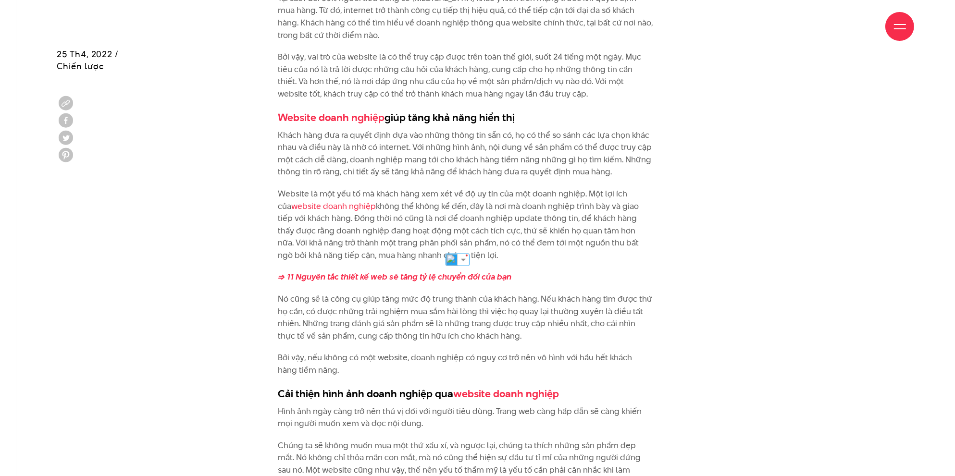
click at [682, 285] on div "Nếu bạn đang đọc bài viết này, có lẽ doanh nghiệp của bạn đang chưa có website.…" at bounding box center [477, 298] width 432 height 1186
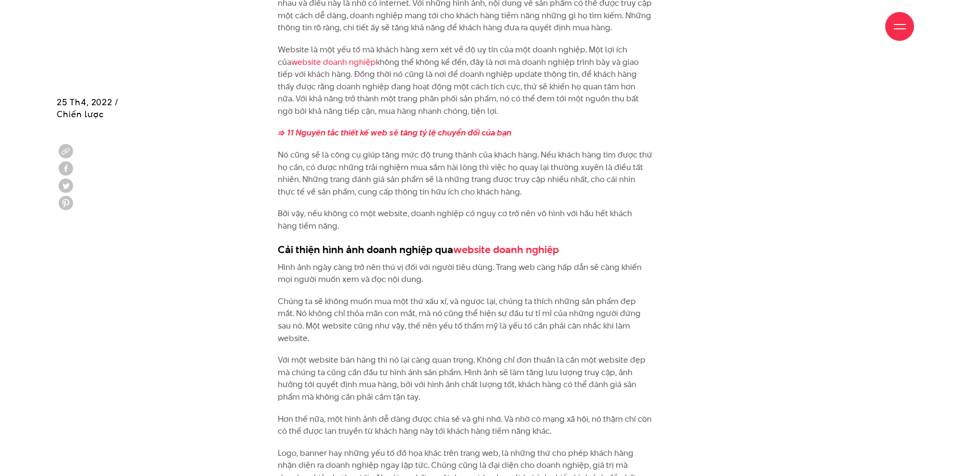
scroll to position [1538, 0]
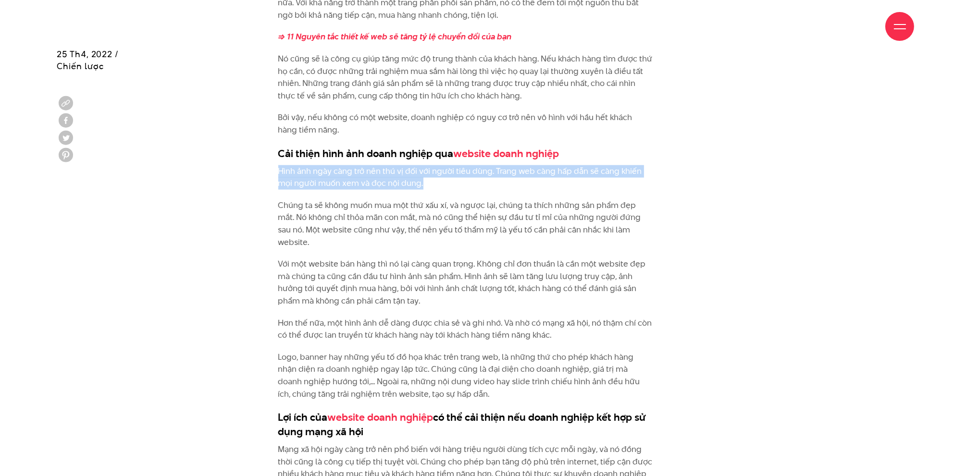
drag, startPoint x: 267, startPoint y: 156, endPoint x: 451, endPoint y: 172, distance: 184.8
click at [451, 172] on div "Nếu bạn đang đọc bài viết này, có lẽ doanh nghiệp của bạn đang chưa có website.…" at bounding box center [477, 58] width 432 height 1186
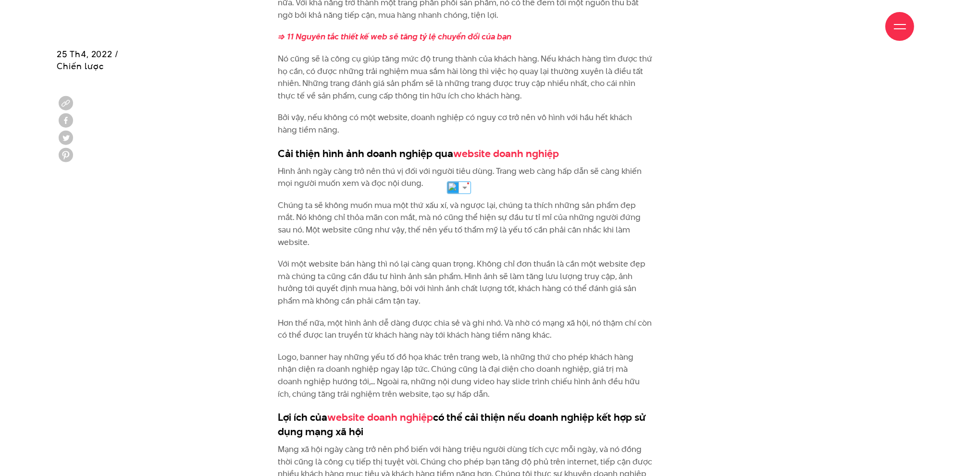
click at [678, 246] on div "Nếu bạn đang đọc bài viết này, có lẽ doanh nghiệp của bạn đang chưa có website.…" at bounding box center [477, 58] width 432 height 1186
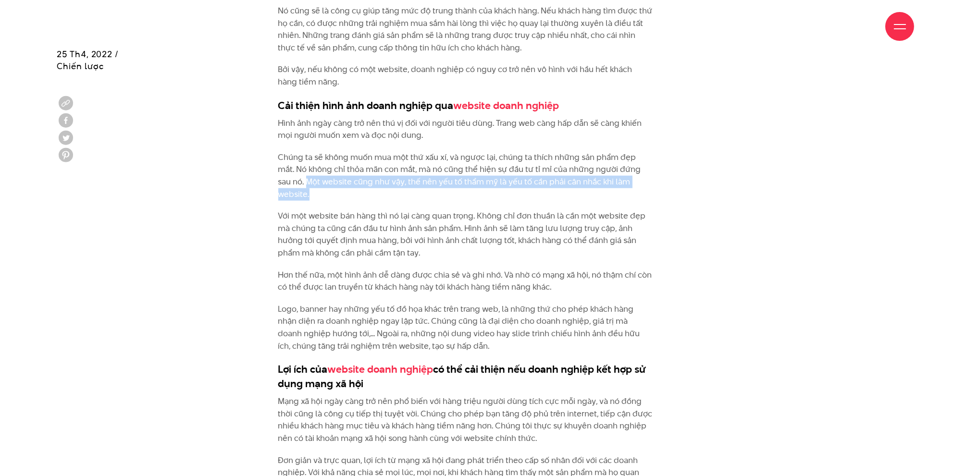
drag, startPoint x: 269, startPoint y: 165, endPoint x: 655, endPoint y: 167, distance: 385.8
click at [655, 167] on div "Nếu bạn đang đọc bài viết này, có lẽ doanh nghiệp của bạn đang chưa có website.…" at bounding box center [477, 10] width 432 height 1186
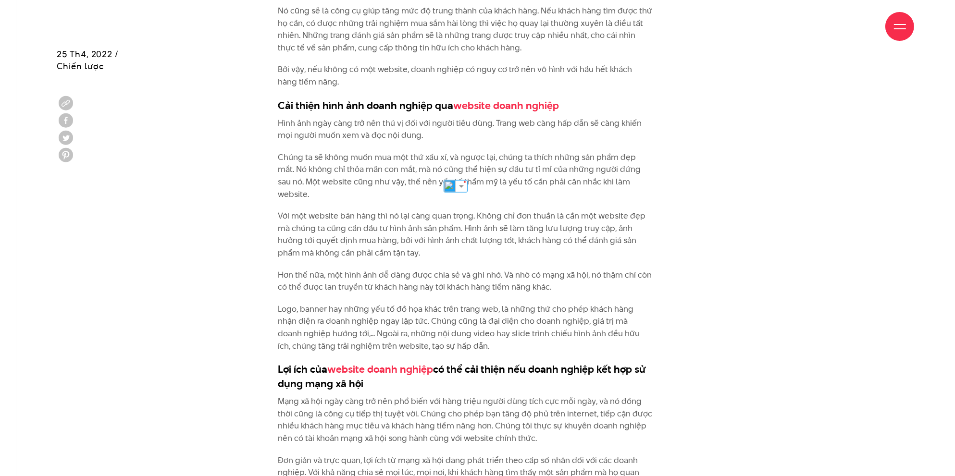
click at [665, 230] on div "Nếu bạn đang đọc bài viết này, có lẽ doanh nghiệp của bạn đang chưa có website.…" at bounding box center [477, 10] width 432 height 1186
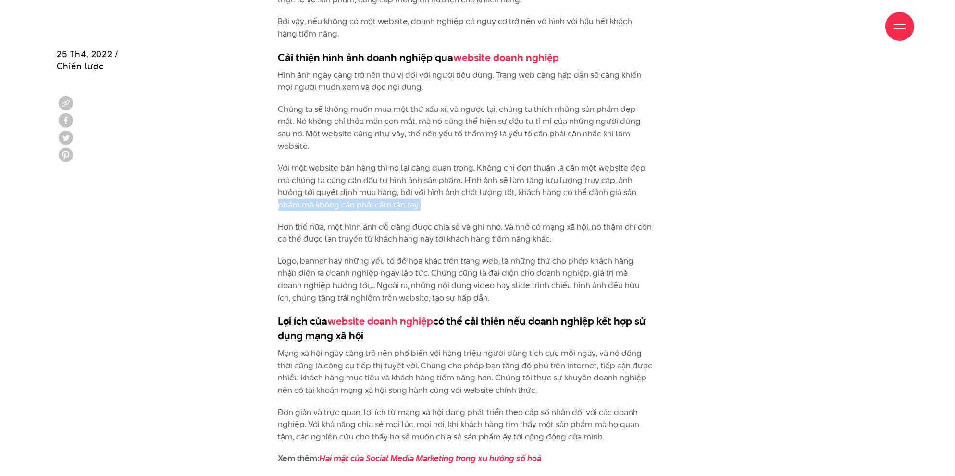
drag, startPoint x: 295, startPoint y: 180, endPoint x: 443, endPoint y: 183, distance: 148.5
click at [442, 183] on p "Với một website bán hàng thì nó lại càng quan trọng. Không chỉ đơn thuần là cần…" at bounding box center [465, 186] width 375 height 49
click at [474, 185] on p "Với một website bán hàng thì nó lại càng quan trọng. Không chỉ đơn thuần là cần…" at bounding box center [465, 186] width 375 height 49
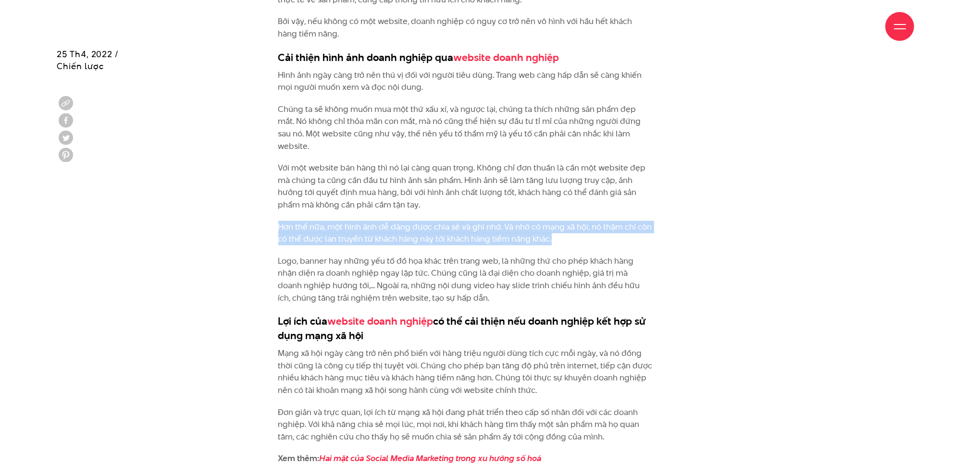
drag, startPoint x: 332, startPoint y: 207, endPoint x: 588, endPoint y: 216, distance: 255.8
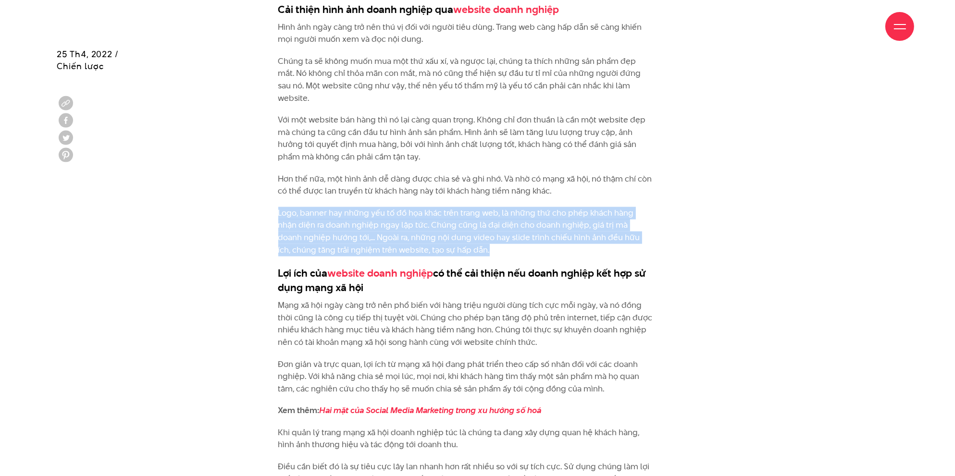
drag, startPoint x: 271, startPoint y: 192, endPoint x: 462, endPoint y: 227, distance: 195.0
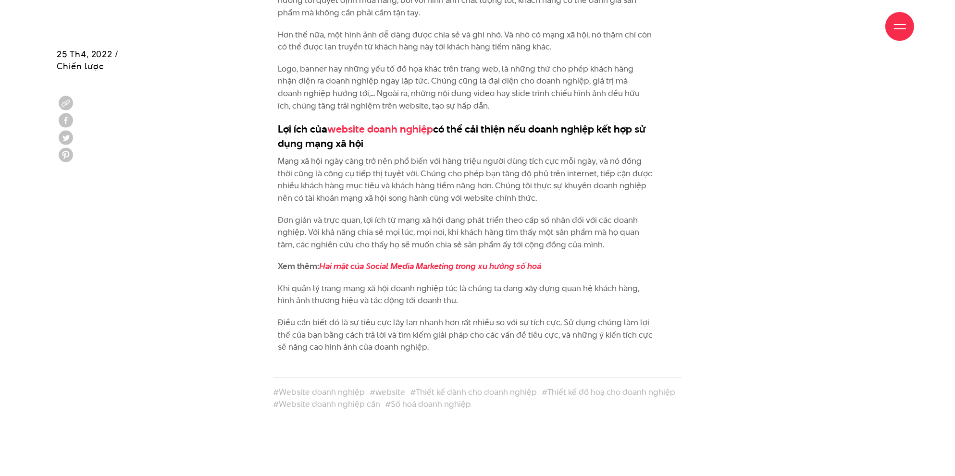
scroll to position [1874, 0]
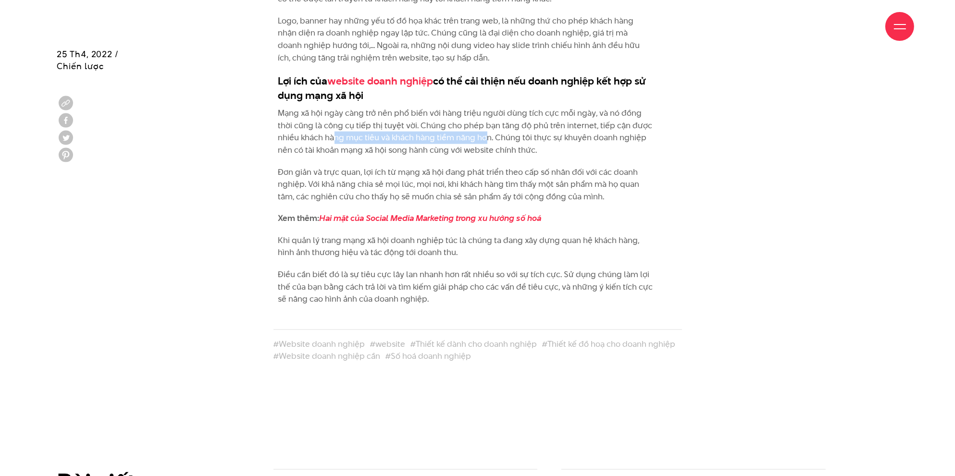
drag, startPoint x: 346, startPoint y: 113, endPoint x: 486, endPoint y: 110, distance: 139.4
click at [486, 110] on p "Mạng xã hội ngày càng trở nên phổ biến với hàng triệu người dùng tích cực mỗi n…" at bounding box center [465, 131] width 375 height 49
click at [631, 166] on p "Đơn giản và trực quan, lợi ích từ mạng xã hội đang phát triển theo cấp số nhân …" at bounding box center [465, 184] width 375 height 37
drag, startPoint x: 309, startPoint y: 127, endPoint x: 559, endPoint y: 125, distance: 249.9
click at [559, 125] on p "Mạng xã hội ngày càng trở nên phổ biến với hàng triệu người dùng tích cực mỗi n…" at bounding box center [465, 131] width 375 height 49
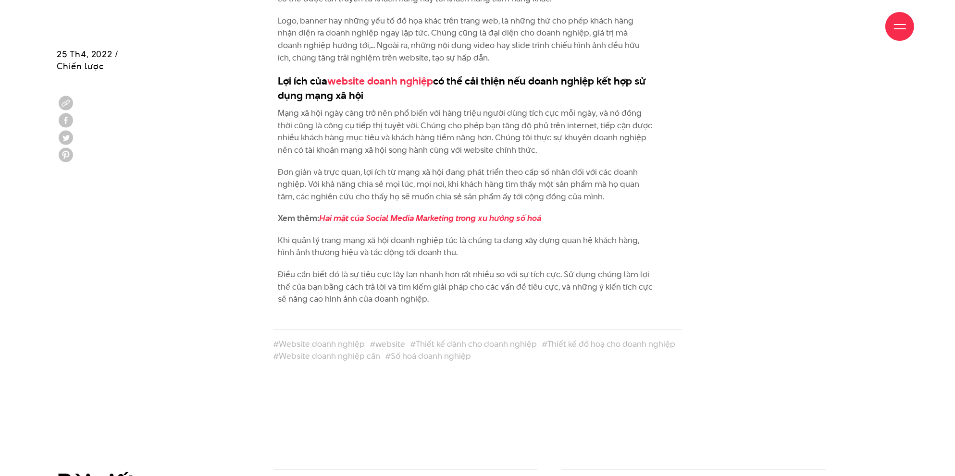
click at [640, 172] on p "Đơn giản và trực quan, lợi ích từ mạng xã hội đang phát triển theo cấp số nhân …" at bounding box center [465, 184] width 375 height 37
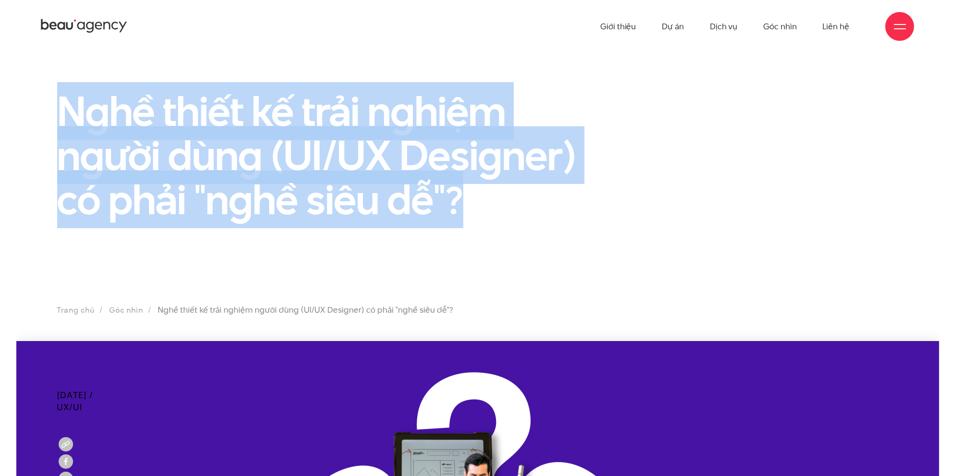
drag, startPoint x: 455, startPoint y: 199, endPoint x: 60, endPoint y: 114, distance: 404.9
click at [60, 114] on h1 "Nghề thiết kế trải nghiệm người dùng (UI/UX Designer) có phải "nghề siêu dễ"?" at bounding box center [333, 155] width 553 height 133
click at [580, 240] on section "Nghề thiết kế trải nghiệm người dùng (UI/UX Designer) có phải "nghề siêu dễ"? T…" at bounding box center [477, 197] width 923 height 288
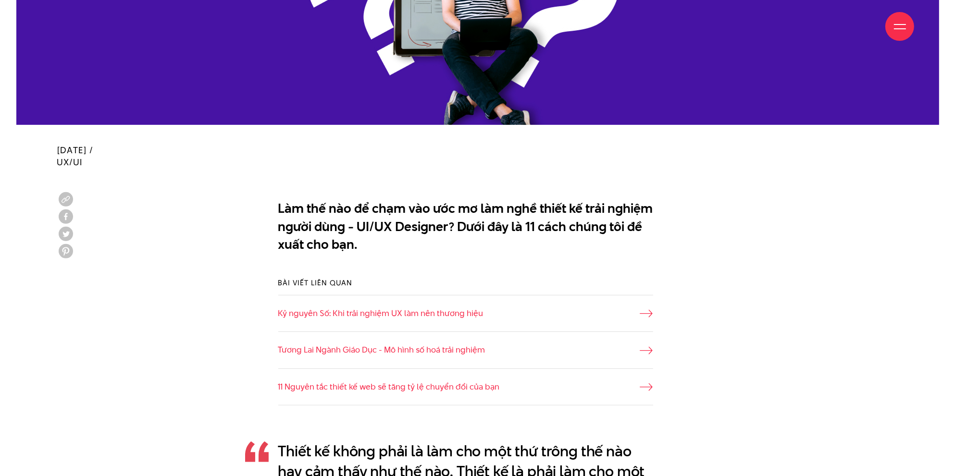
scroll to position [625, 0]
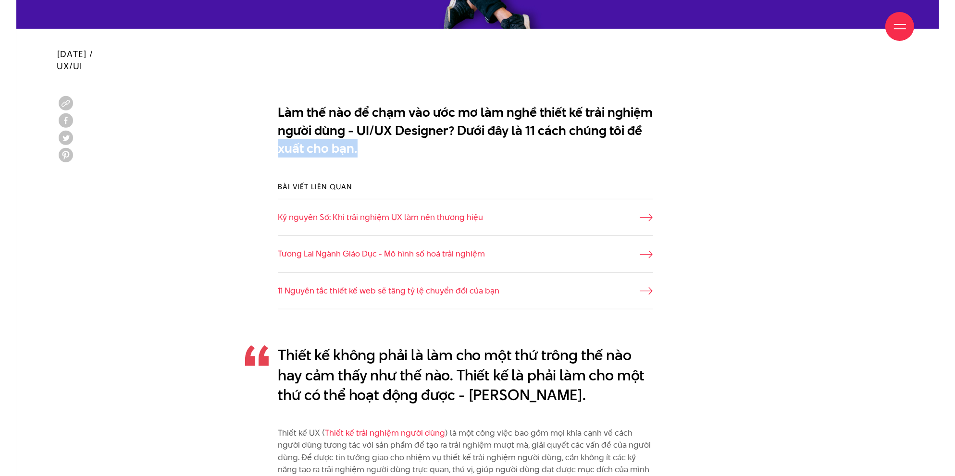
drag, startPoint x: 276, startPoint y: 153, endPoint x: 377, endPoint y: 151, distance: 100.4
click at [377, 151] on div "Làm thế nào để chạm vào ước mơ làm nghề thiết kế trải nghiệm người dùng - UI/UX…" at bounding box center [477, 132] width 432 height 69
click at [459, 179] on div "Bài viết liên quan Kỷ nguyên Số: Khi trải nghiệm UX làm nên thương hiệu Tương L…" at bounding box center [477, 245] width 432 height 157
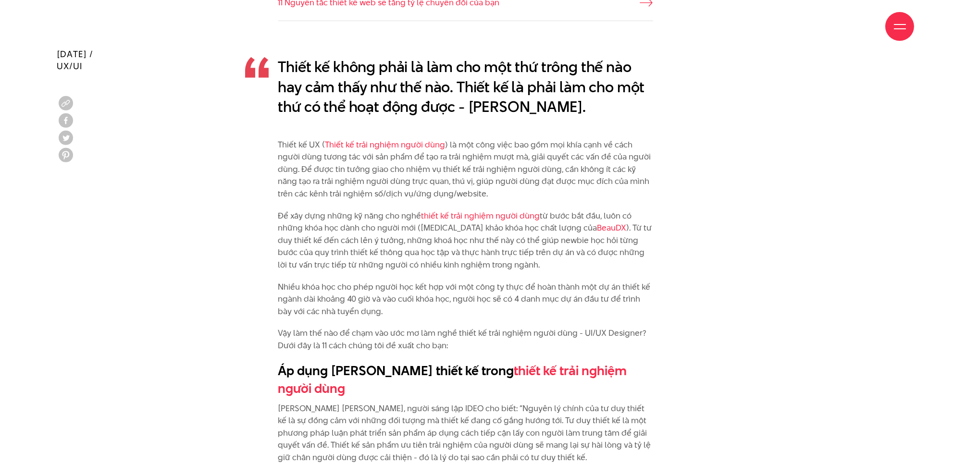
scroll to position [961, 0]
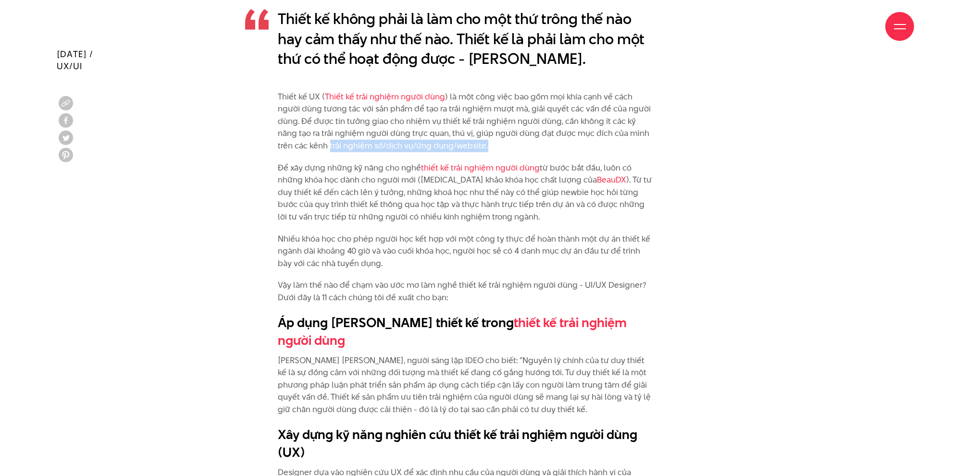
drag, startPoint x: 271, startPoint y: 147, endPoint x: 450, endPoint y: 148, distance: 179.2
click at [467, 147] on p "Thiết kế UX ( Thiết kế trải nghiệm người dùng ) là một công việc bao gồm mọi kh…" at bounding box center [465, 122] width 375 height 62
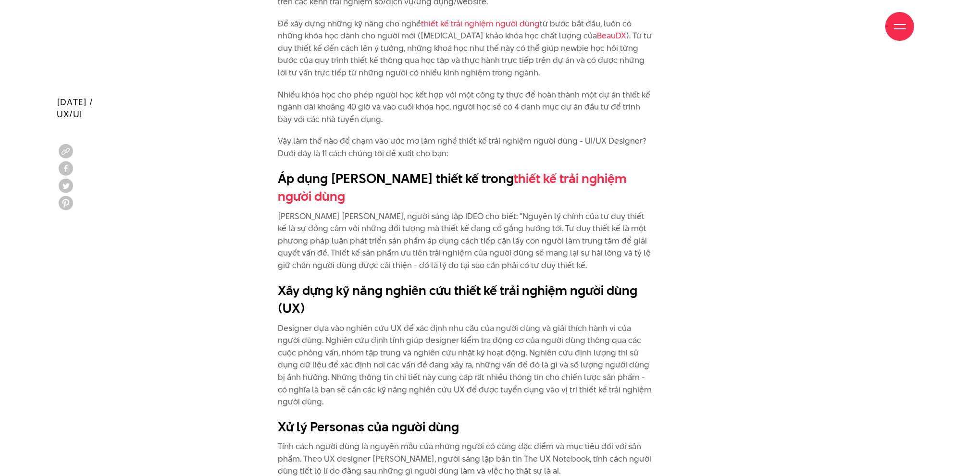
scroll to position [1153, 0]
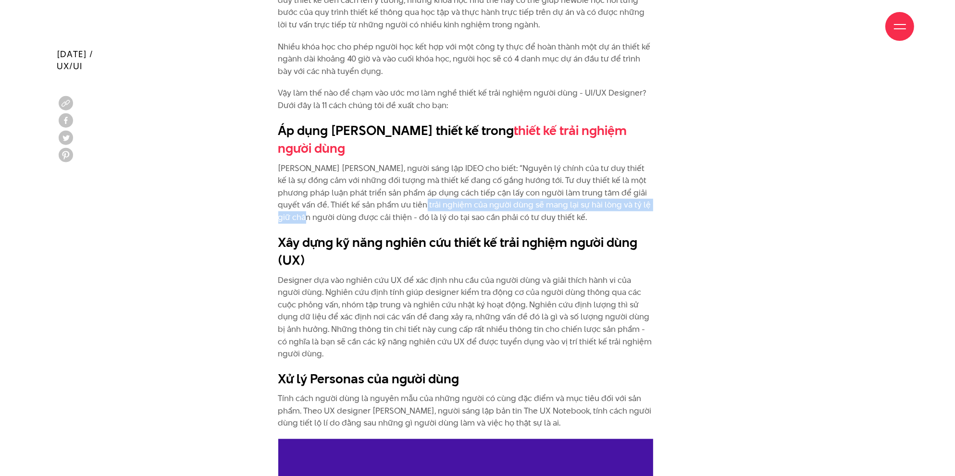
drag, startPoint x: 417, startPoint y: 184, endPoint x: 670, endPoint y: 189, distance: 253.3
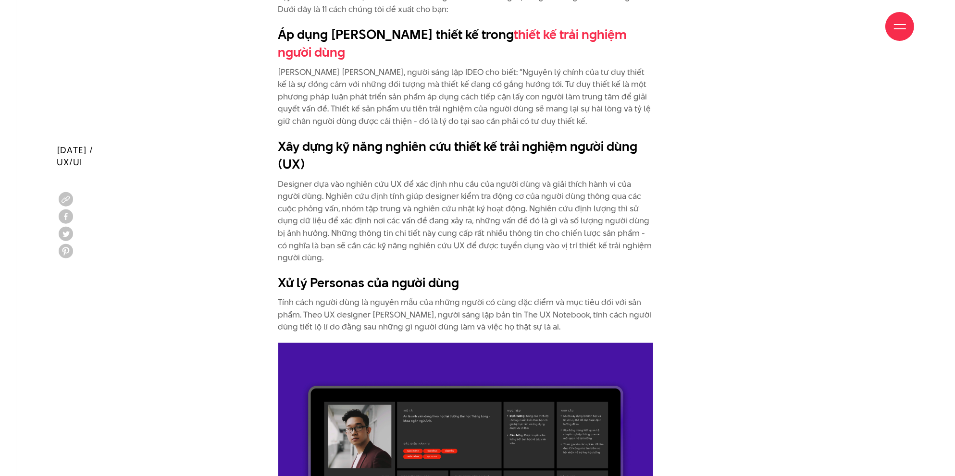
scroll to position [1345, 0]
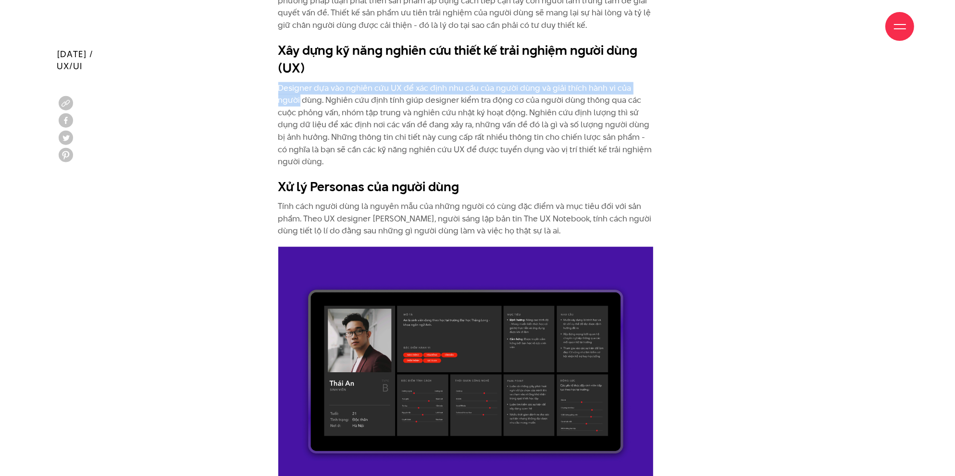
drag, startPoint x: 259, startPoint y: 67, endPoint x: 612, endPoint y: 79, distance: 352.4
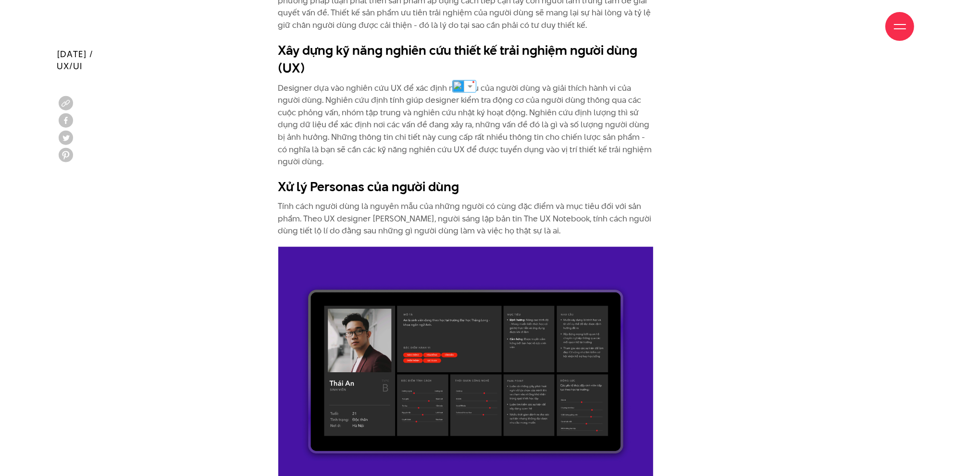
click at [342, 109] on p "Designer dựa vào nghiên cứu UX để xác định nhu cầu của người dùng và giải thích…" at bounding box center [465, 125] width 375 height 86
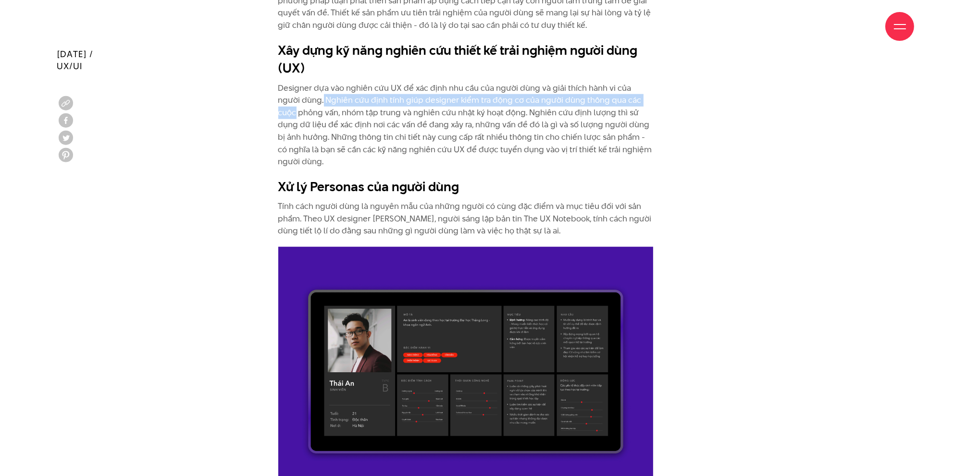
drag, startPoint x: 299, startPoint y: 78, endPoint x: 693, endPoint y: 86, distance: 394.1
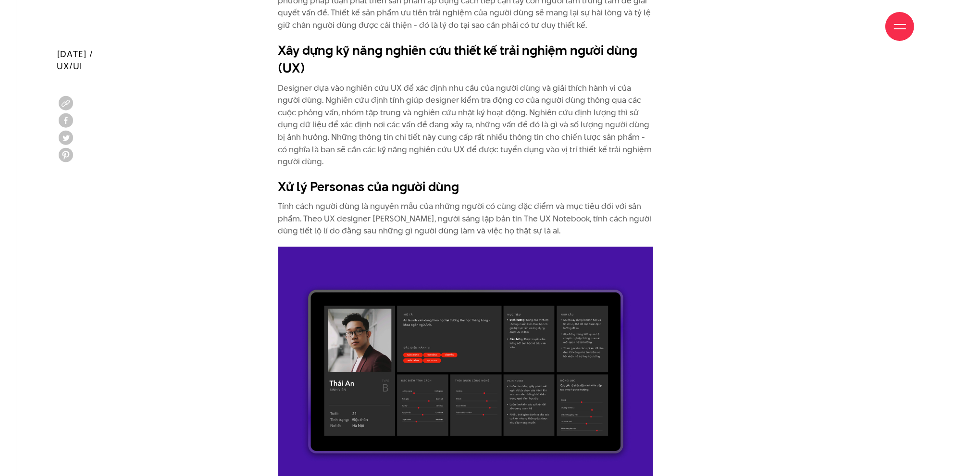
drag, startPoint x: 282, startPoint y: 42, endPoint x: 611, endPoint y: 38, distance: 329.6
click at [611, 38] on div "Giới thiệu Dự án Dịch vụ Góc nhìn Liên hệ" at bounding box center [477, 26] width 873 height 53
drag, startPoint x: 312, startPoint y: 80, endPoint x: 674, endPoint y: 80, distance: 361.3
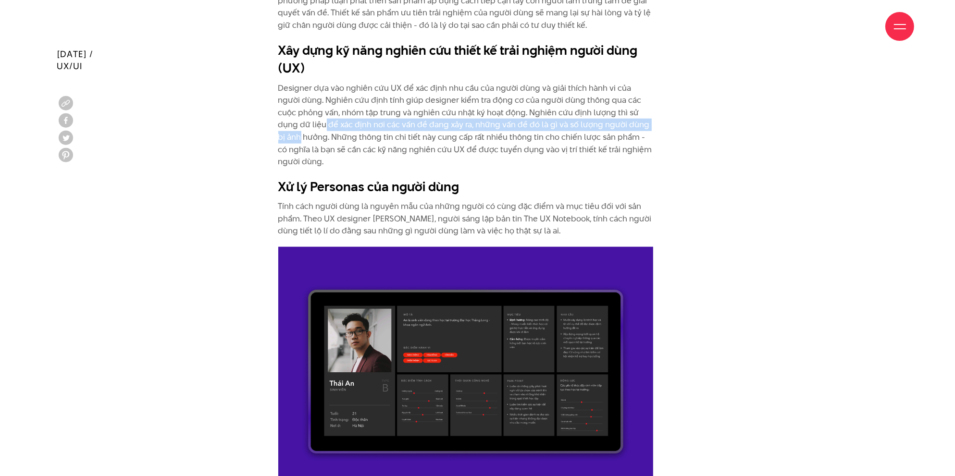
drag, startPoint x: 294, startPoint y: 106, endPoint x: 646, endPoint y: 104, distance: 352.2
click at [646, 104] on p "Designer dựa vào nghiên cứu UX để xác định nhu cầu của người dùng và giải thích…" at bounding box center [465, 125] width 375 height 86
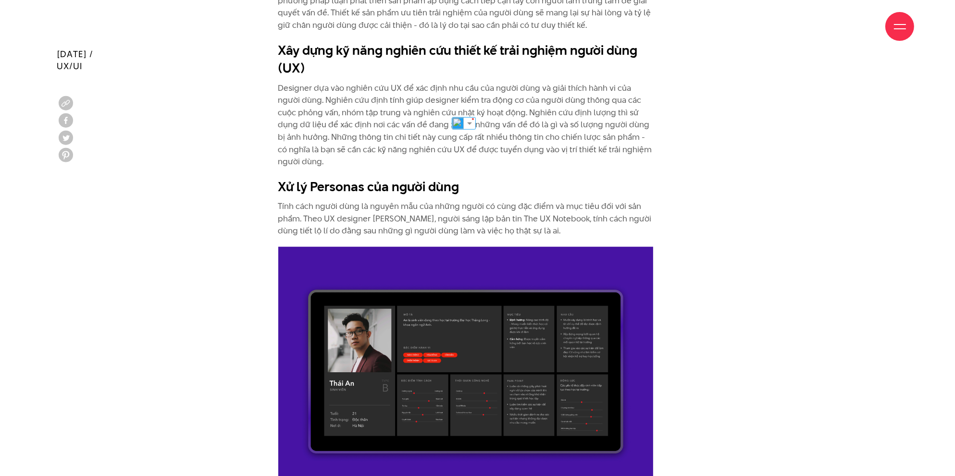
click at [324, 126] on p "Designer dựa vào nghiên cứu UX để xác định nhu cầu của người dùng và giải thích…" at bounding box center [465, 125] width 375 height 86
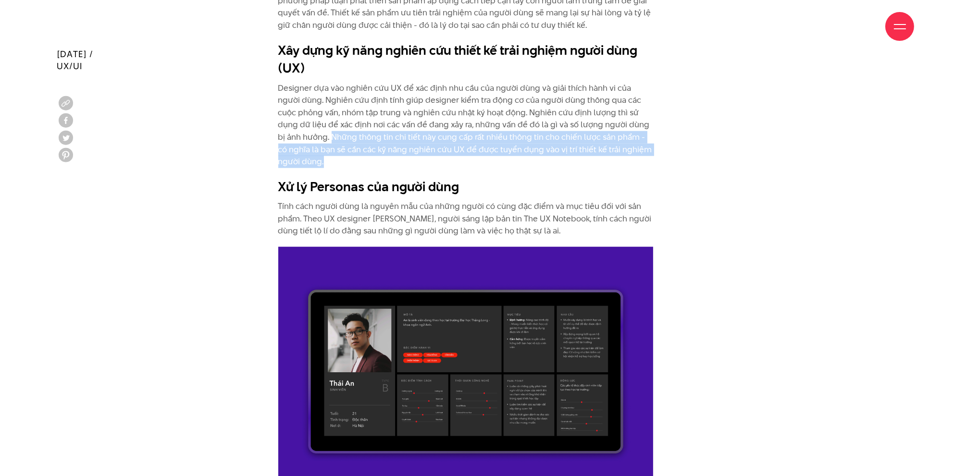
drag, startPoint x: 308, startPoint y: 117, endPoint x: 438, endPoint y: 142, distance: 132.6
click at [438, 142] on p "Designer dựa vào nghiên cứu UX để xác định nhu cầu của người dùng và giải thích…" at bounding box center [465, 125] width 375 height 86
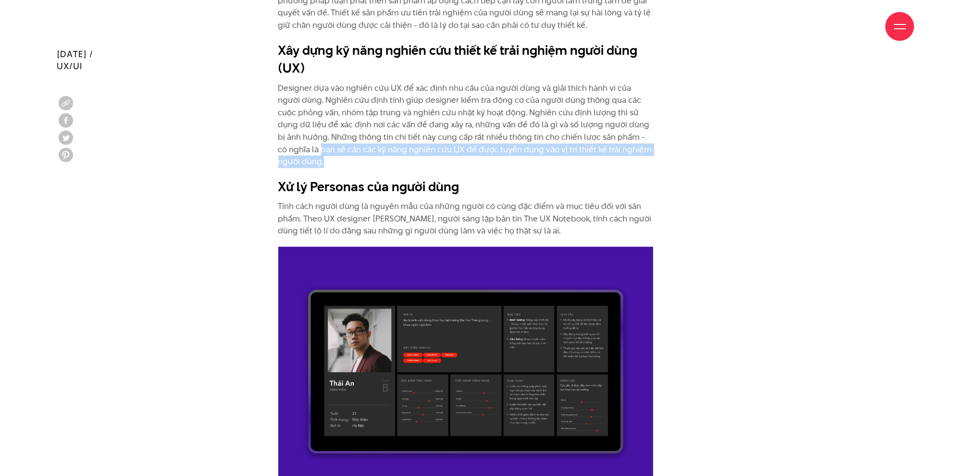
drag, startPoint x: 286, startPoint y: 128, endPoint x: 596, endPoint y: 143, distance: 309.8
click at [596, 143] on p "Designer dựa vào nghiên cứu UX để xác định nhu cầu của người dùng và giải thích…" at bounding box center [465, 125] width 375 height 86
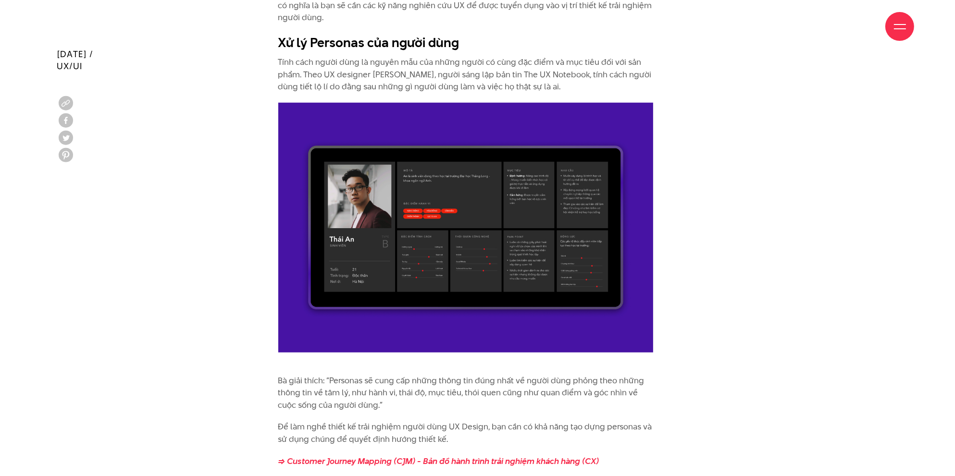
drag, startPoint x: 267, startPoint y: 30, endPoint x: 370, endPoint y: 28, distance: 102.9
click at [400, 25] on div "Giới thiệu Dự án Dịch vụ Góc nhìn Liên hệ" at bounding box center [477, 26] width 873 height 53
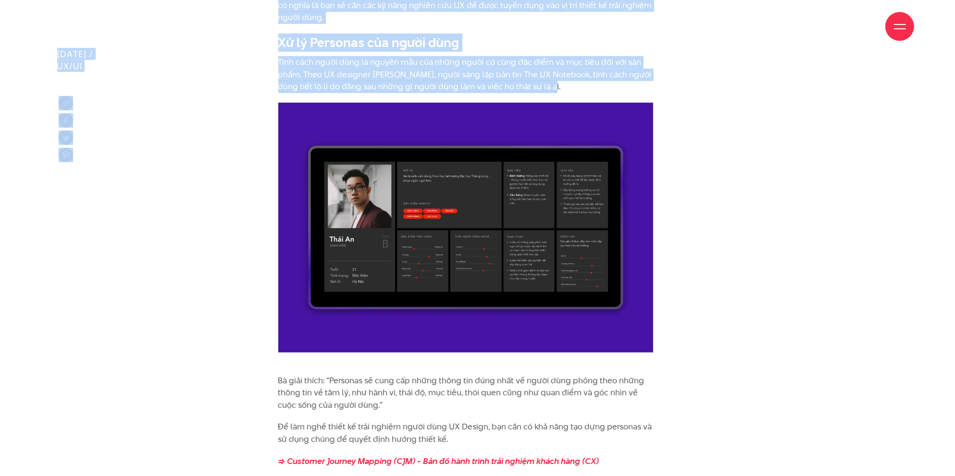
drag, startPoint x: 277, startPoint y: 45, endPoint x: 648, endPoint y: 67, distance: 371.6
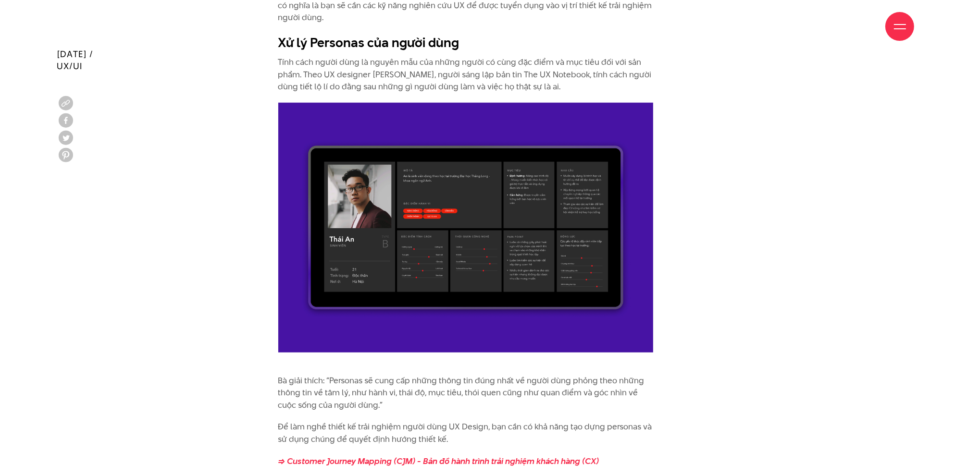
drag, startPoint x: 300, startPoint y: 42, endPoint x: 461, endPoint y: 48, distance: 160.6
click at [461, 48] on div "Giới thiệu Dự án Dịch vụ Góc nhìn Liên hệ" at bounding box center [477, 26] width 873 height 53
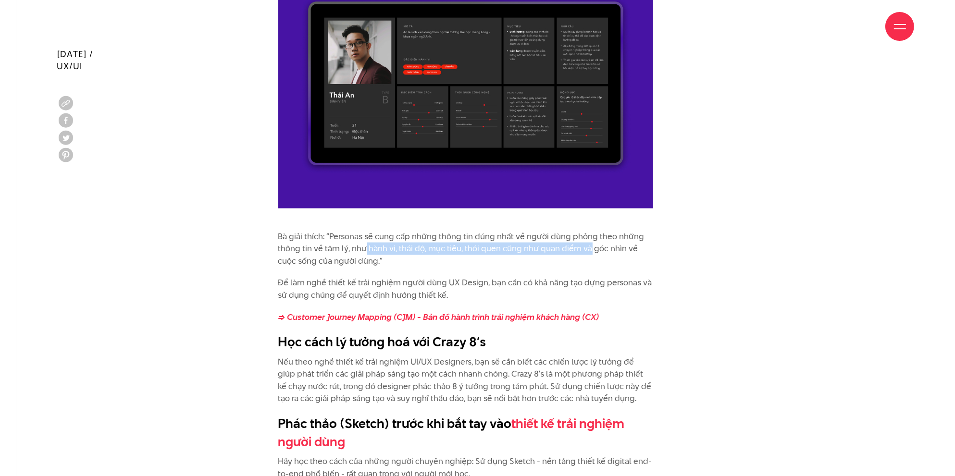
drag, startPoint x: 364, startPoint y: 230, endPoint x: 609, endPoint y: 230, distance: 245.5
click at [598, 231] on p "Bà giải thích: “Personas sẽ cung cấp những thông tin đúng nhất về người dùng ph…" at bounding box center [465, 249] width 375 height 37
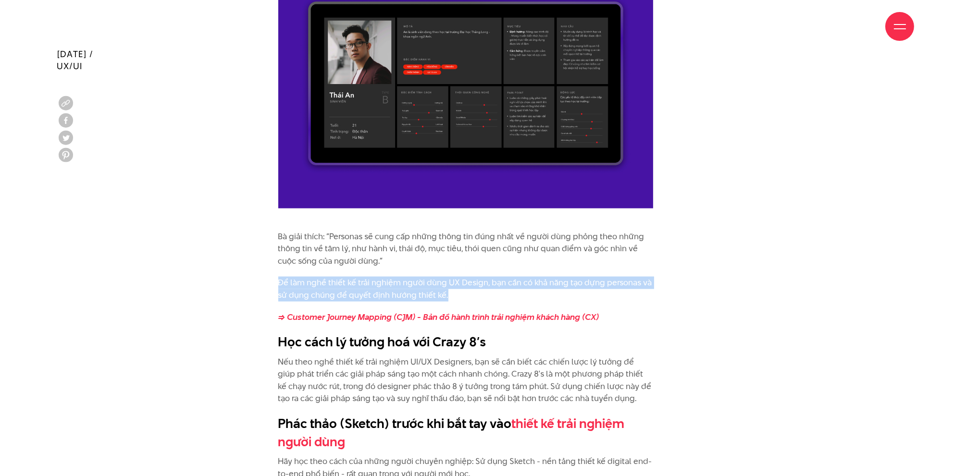
drag, startPoint x: 271, startPoint y: 264, endPoint x: 468, endPoint y: 277, distance: 197.0
click at [468, 277] on p "Để làm nghề thiết kế trải nghiệm người dùng UX Design, bạn cần có khả năng tạo …" at bounding box center [465, 289] width 375 height 25
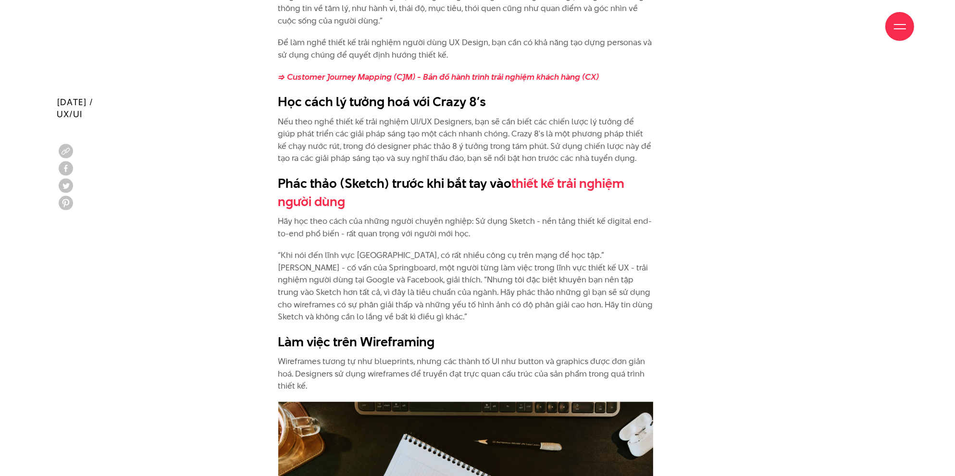
scroll to position [1922, 0]
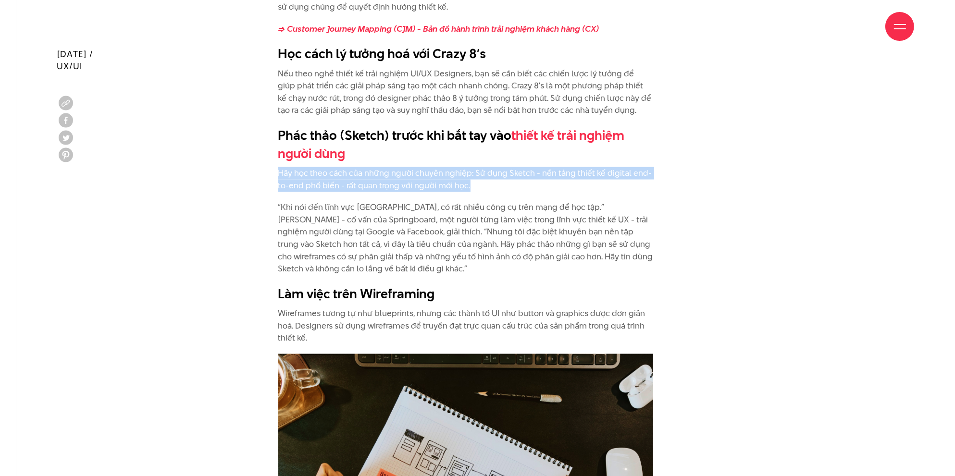
drag, startPoint x: 277, startPoint y: 160, endPoint x: 505, endPoint y: 169, distance: 227.4
click at [505, 169] on div "Thiết kế không phải là làm cho một thứ trông thế nào hay cảm thấy như thế nào. …" at bounding box center [477, 462] width 432 height 2870
click at [535, 172] on p "Hãy học theo cách của những người chuyên nghiệp: Sử dụng Sketch - nền tảng thiế…" at bounding box center [465, 179] width 375 height 25
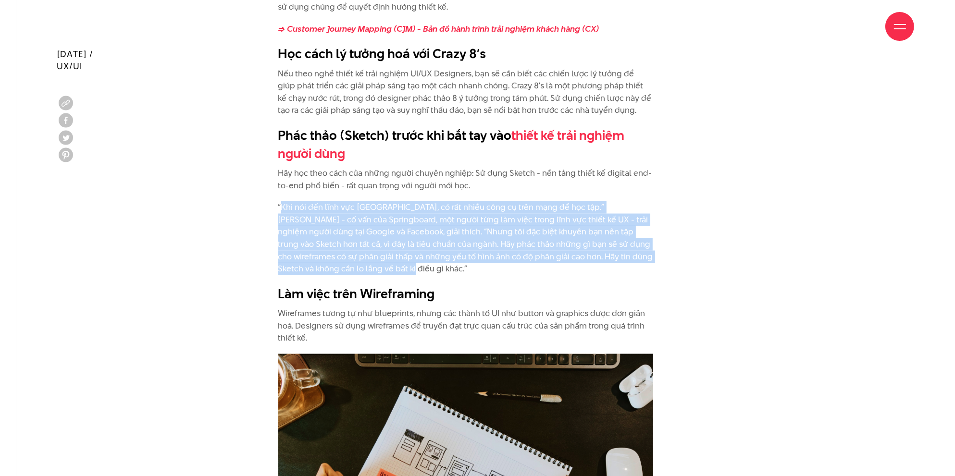
drag, startPoint x: 299, startPoint y: 192, endPoint x: 389, endPoint y: 257, distance: 110.8
click at [389, 257] on div "Thiết kế không phải là làm cho một thứ trông thế nào hay cảm thấy như thế nào. …" at bounding box center [465, 467] width 375 height 2839
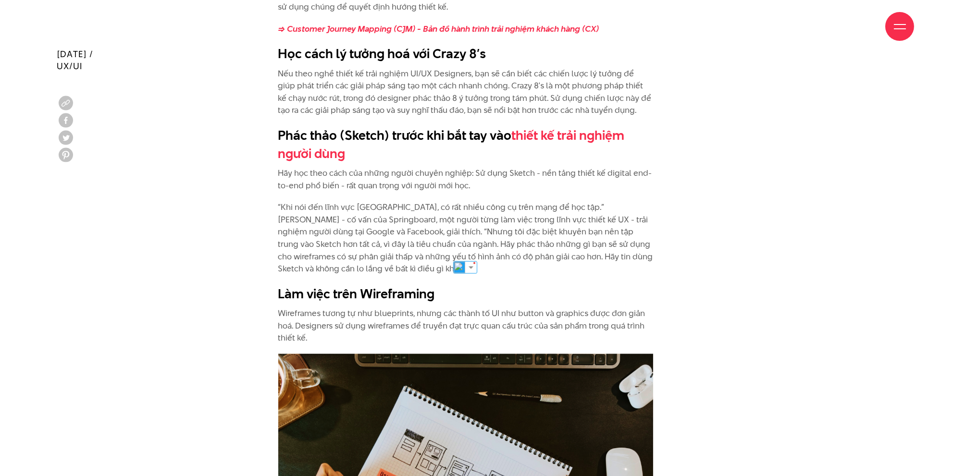
click at [671, 271] on div "Thiết kế không phải là làm cho một thứ trông thế nào hay cảm thấy như thế nào. …" at bounding box center [477, 462] width 432 height 2870
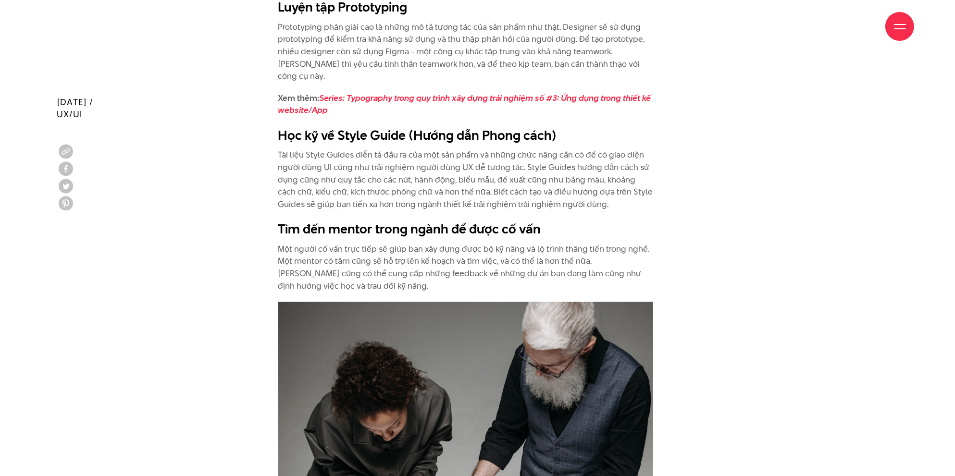
scroll to position [2691, 0]
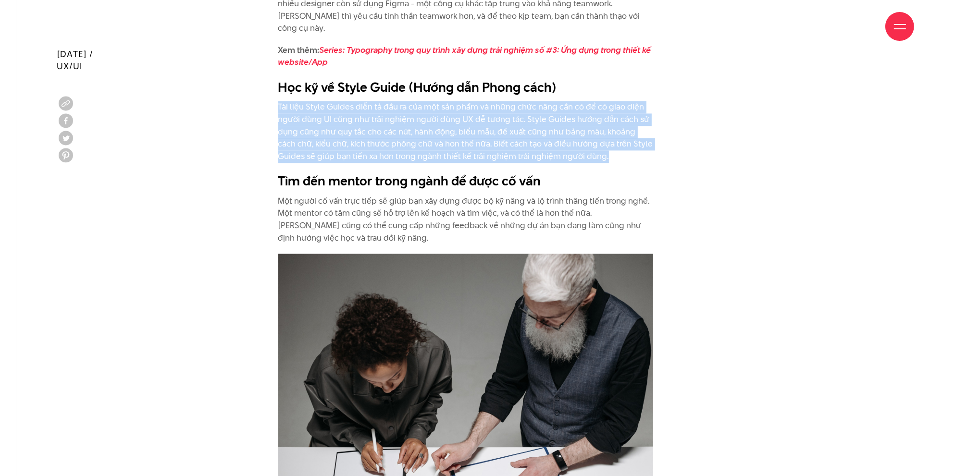
drag, startPoint x: 274, startPoint y: 74, endPoint x: 619, endPoint y: 128, distance: 349.6
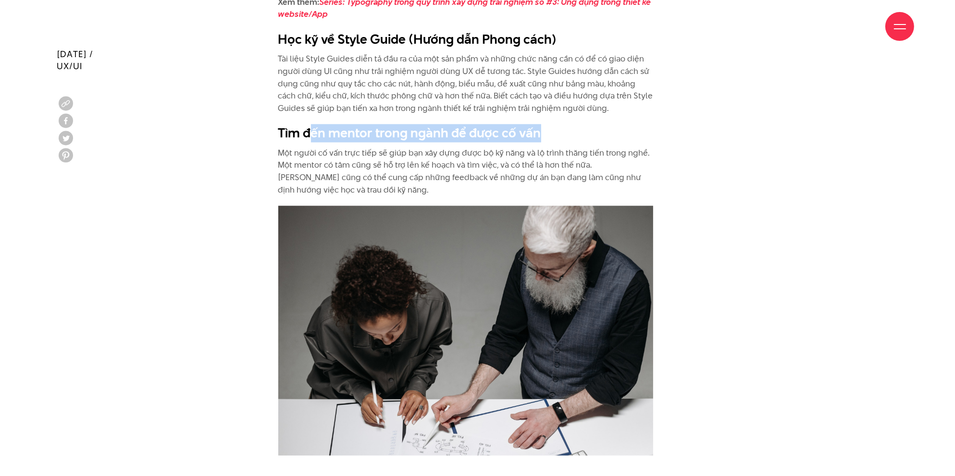
drag, startPoint x: 357, startPoint y: 104, endPoint x: 693, endPoint y: 101, distance: 335.9
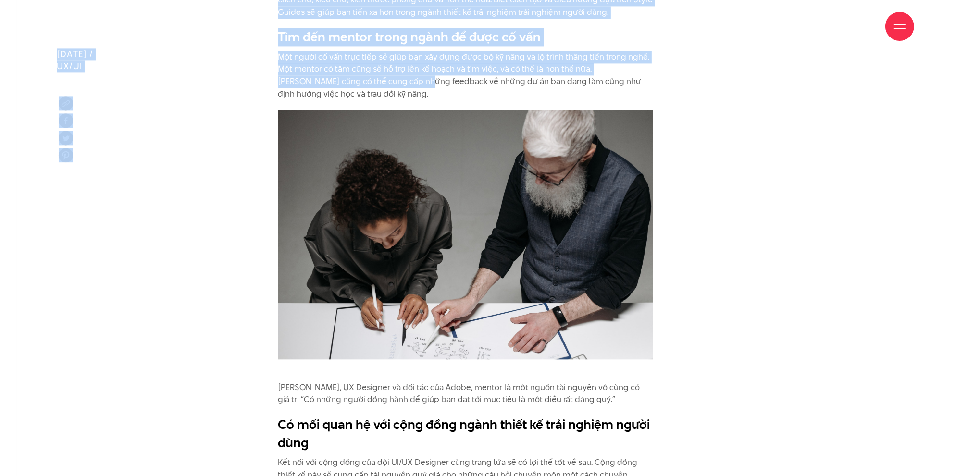
drag, startPoint x: 271, startPoint y: 26, endPoint x: 365, endPoint y: 54, distance: 98.5
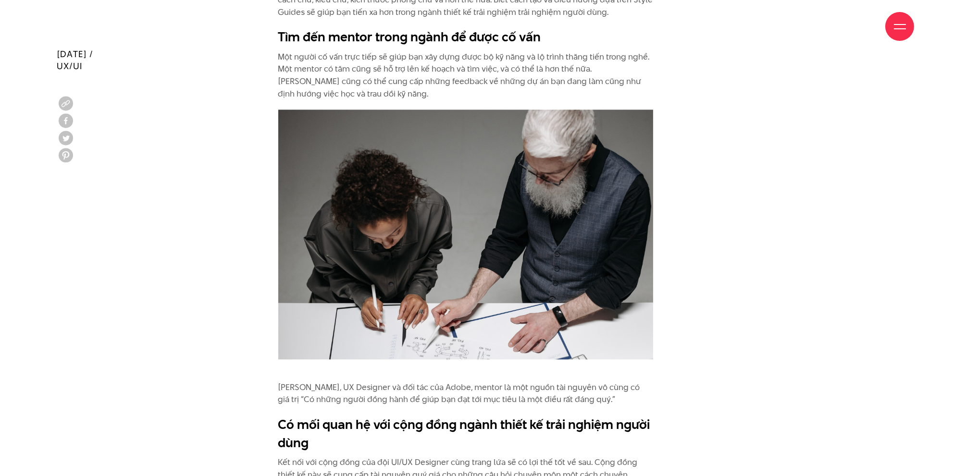
click at [421, 65] on p "Một người cố vấn trực tiếp sẽ giúp bạn xây dựng được bộ kỹ năng và lộ trình thă…" at bounding box center [465, 75] width 375 height 49
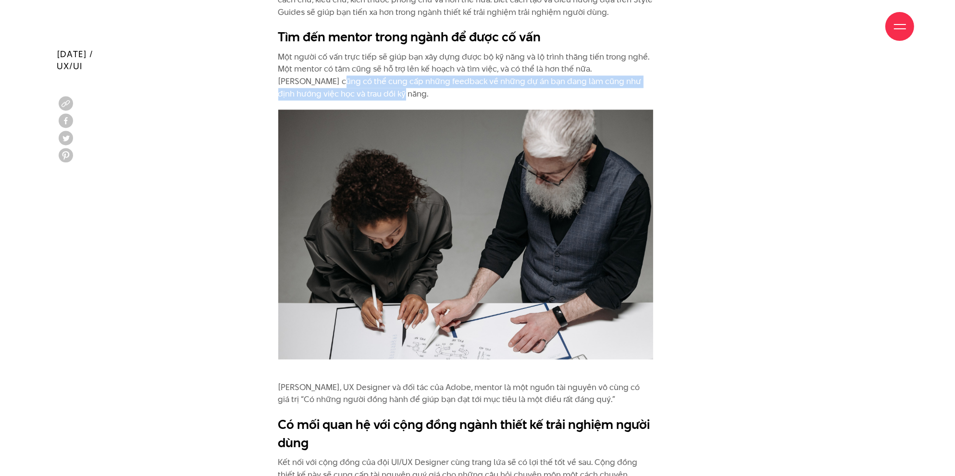
drag, startPoint x: 279, startPoint y: 53, endPoint x: 463, endPoint y: 63, distance: 184.3
click at [463, 63] on p "Một người cố vấn trực tiếp sẽ giúp bạn xây dựng được bộ kỹ năng và lộ trình thă…" at bounding box center [465, 75] width 375 height 49
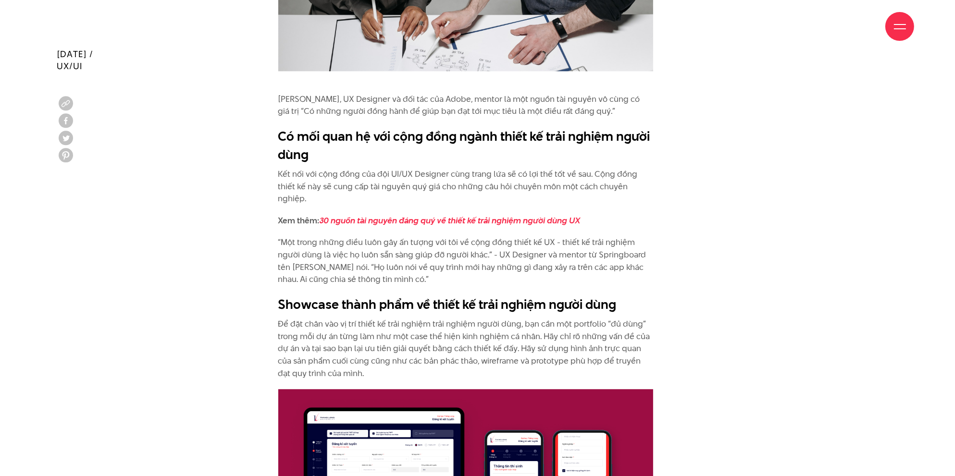
scroll to position [3171, 0]
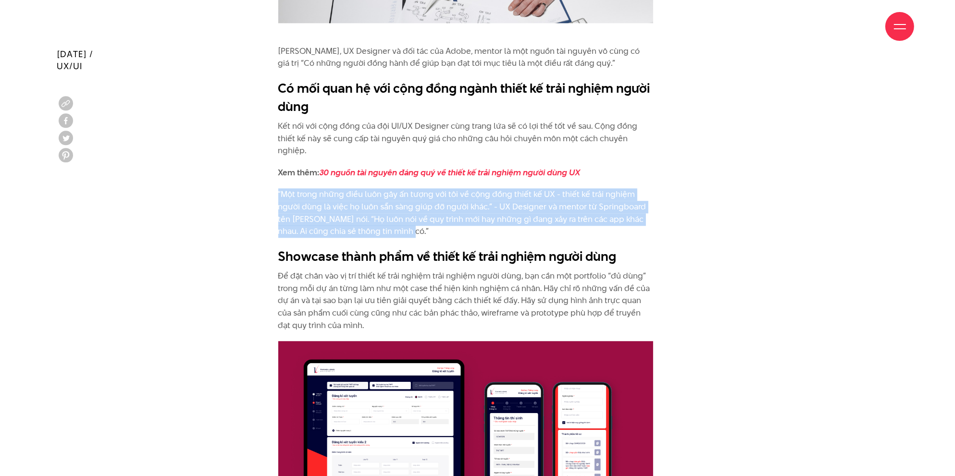
drag, startPoint x: 264, startPoint y: 152, endPoint x: 411, endPoint y: 189, distance: 152.1
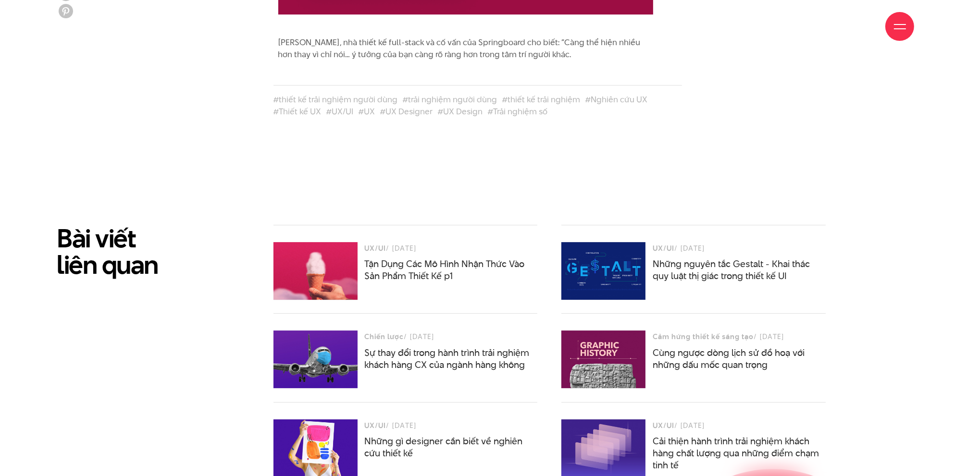
scroll to position [3844, 0]
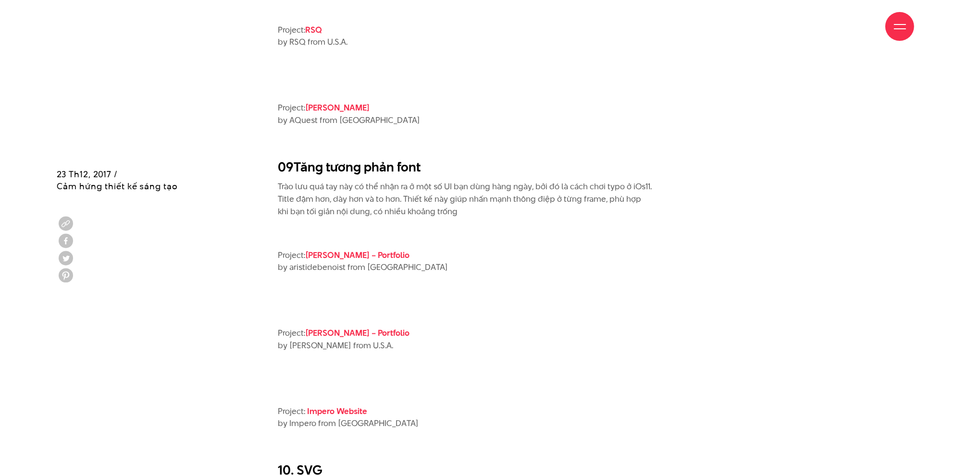
scroll to position [2691, 0]
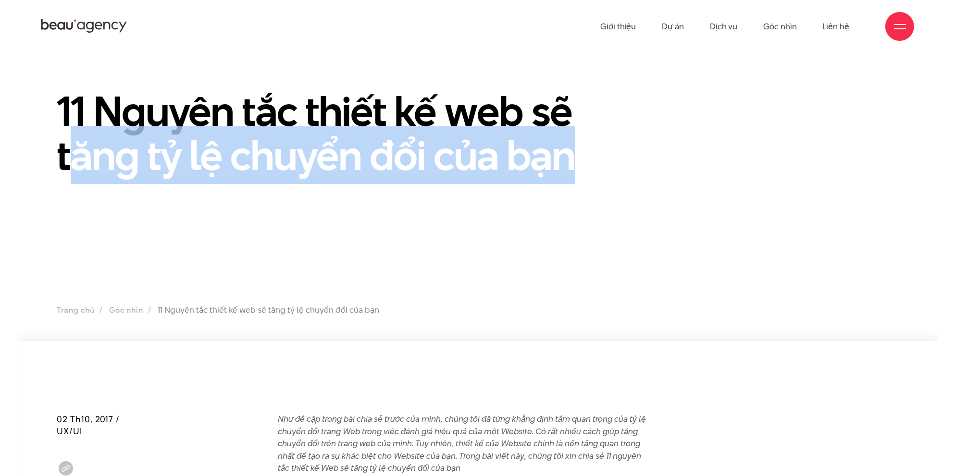
drag, startPoint x: 81, startPoint y: 172, endPoint x: 574, endPoint y: 152, distance: 493.9
click at [574, 152] on h1 "11 Nguyên tắc thiết kế web sẽ tăng tỷ lệ chuyển đổi của bạn" at bounding box center [333, 133] width 553 height 88
click at [607, 168] on h1 "11 Nguyên tắc thiết kế web sẽ tăng tỷ lệ chuyển đổi của bạn" at bounding box center [333, 133] width 553 height 88
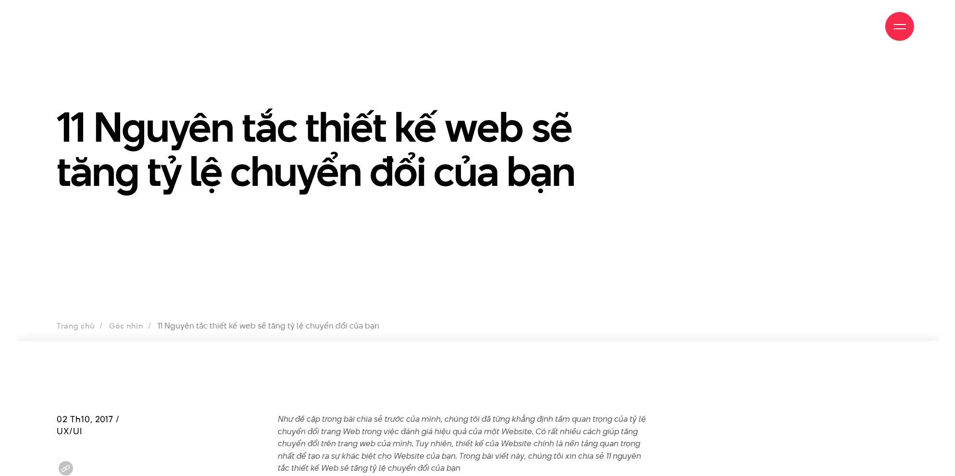
scroll to position [48, 0]
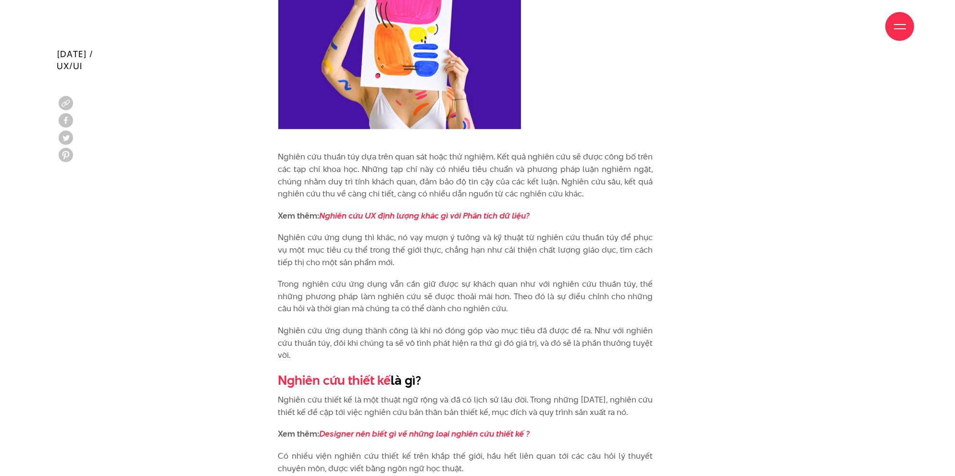
scroll to position [1249, 0]
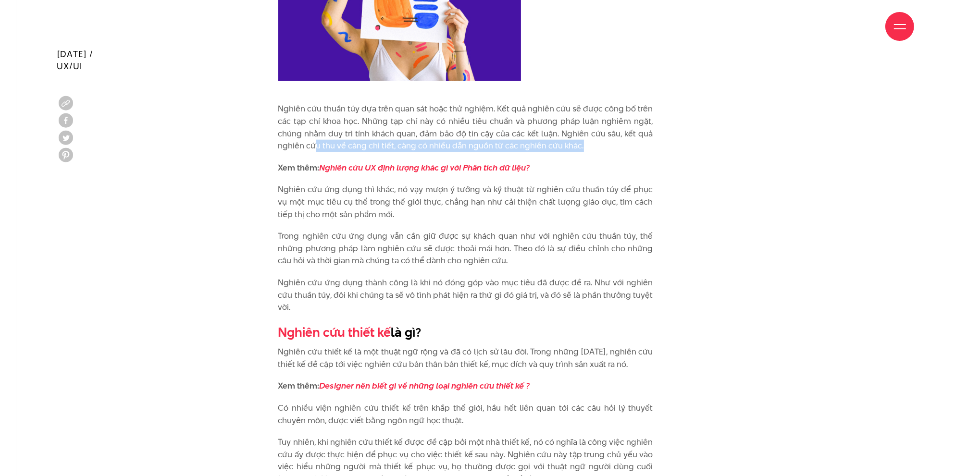
drag, startPoint x: 312, startPoint y: 145, endPoint x: 640, endPoint y: 146, distance: 328.2
click at [640, 146] on p "Nghiên cứu thuần túy dựa trên quan sát hoặc thử nghiệm. Kết quả nghiên cứu sẽ đ…" at bounding box center [465, 127] width 375 height 49
click at [711, 232] on div "Nghiên cứu thuần túy và nghiên cứu ứng dụng Nếu nói một cách đơn giản thì nghiê…" at bounding box center [477, 222] width 865 height 1010
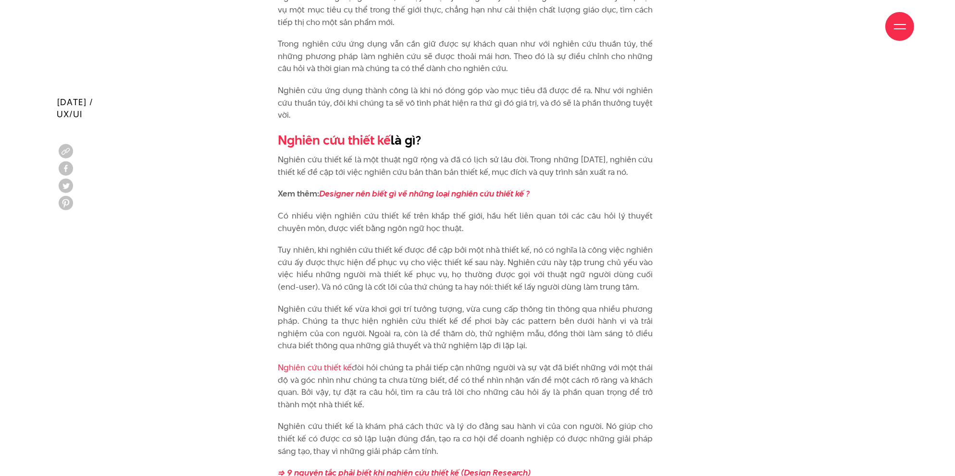
scroll to position [1489, 0]
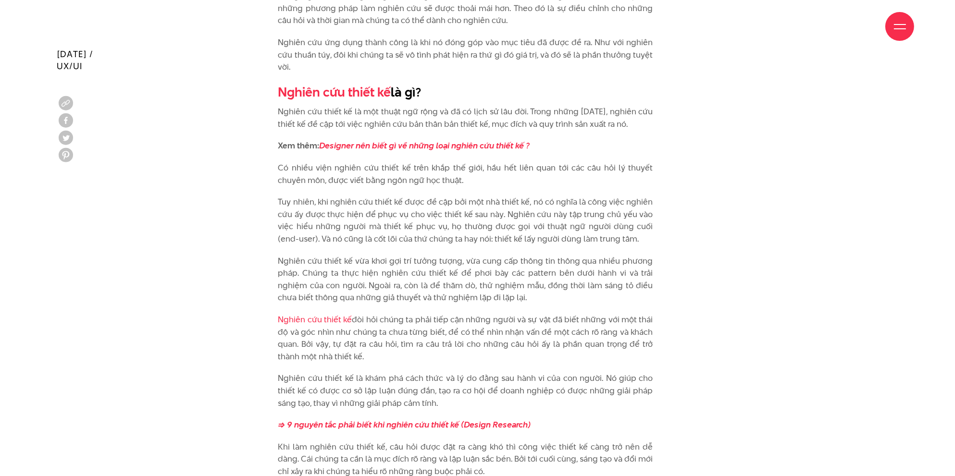
drag, startPoint x: 274, startPoint y: 115, endPoint x: 653, endPoint y: 128, distance: 379.3
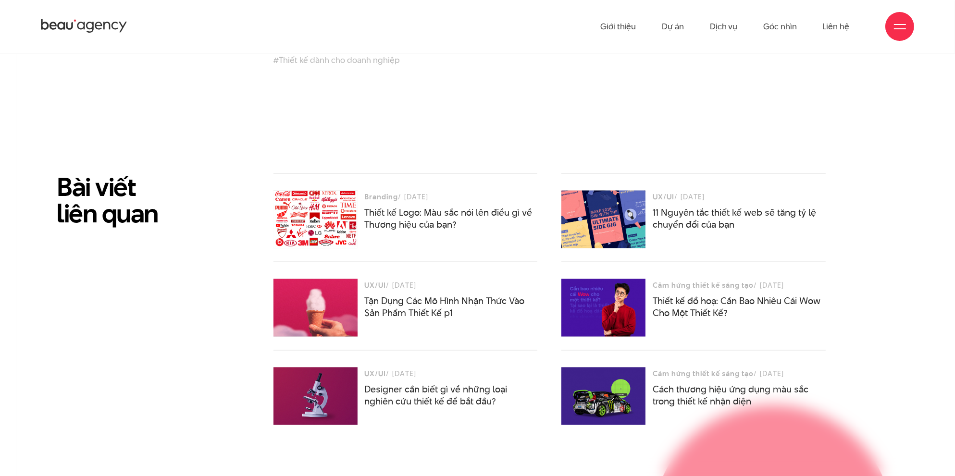
scroll to position [2018, 0]
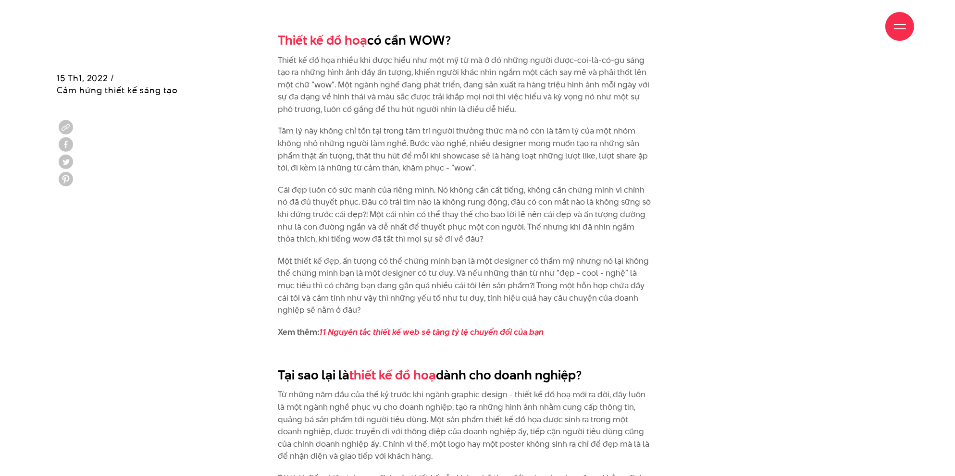
scroll to position [865, 0]
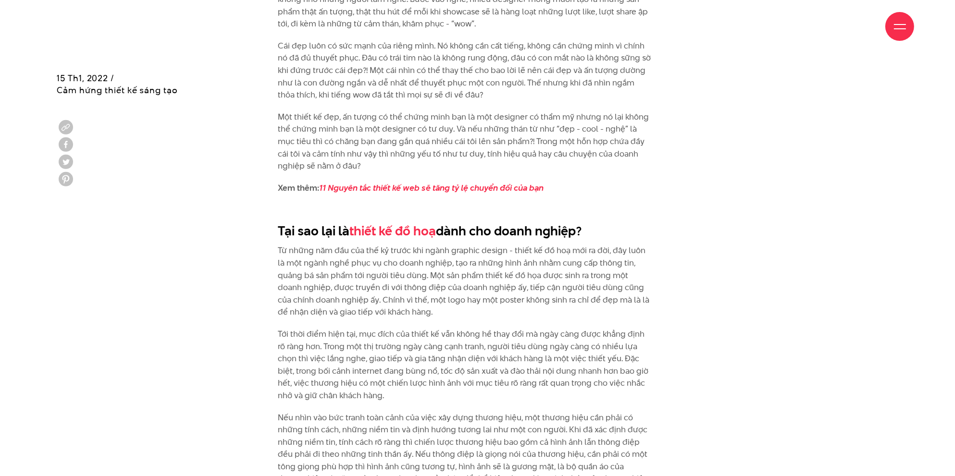
drag, startPoint x: 293, startPoint y: 222, endPoint x: 673, endPoint y: 228, distance: 380.1
drag, startPoint x: 276, startPoint y: 130, endPoint x: 454, endPoint y: 128, distance: 177.8
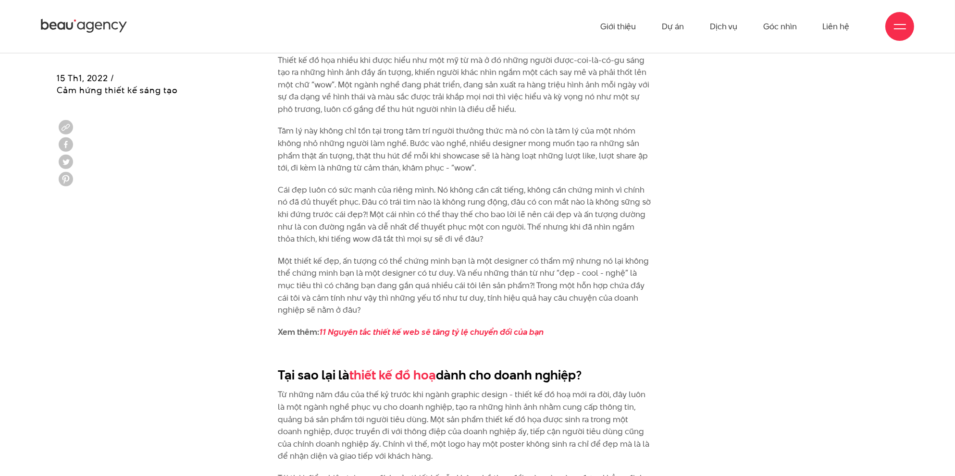
scroll to position [625, 0]
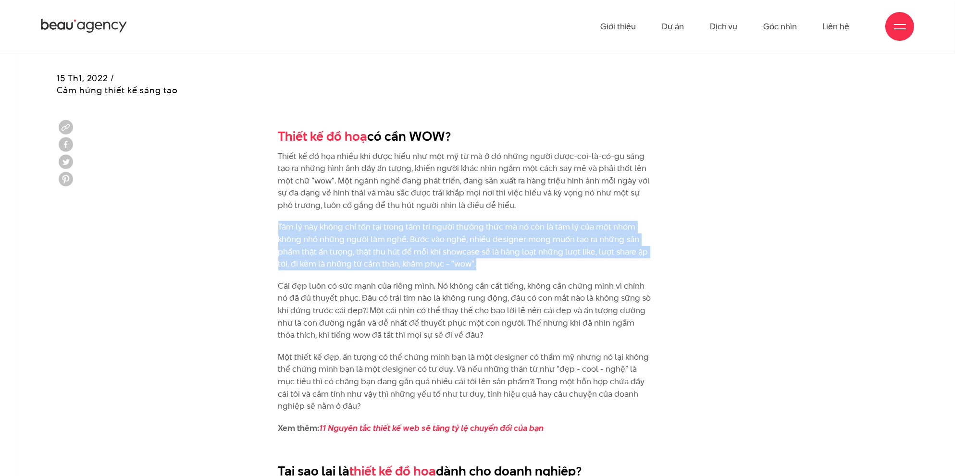
drag, startPoint x: 265, startPoint y: 231, endPoint x: 481, endPoint y: 262, distance: 218.9
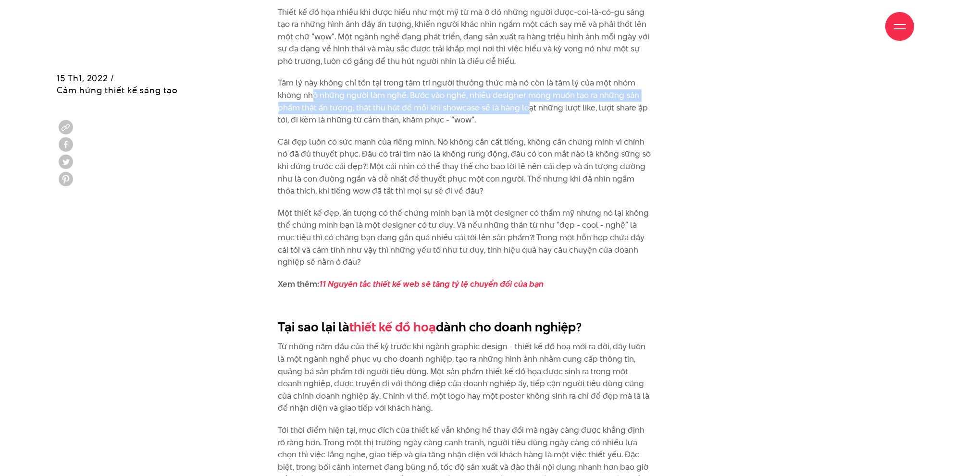
drag, startPoint x: 314, startPoint y: 93, endPoint x: 528, endPoint y: 106, distance: 214.2
click at [528, 106] on p "Tâm lý này không chỉ tồn tại trong tâm trí người thưởng thức mà nó còn là tâm l…" at bounding box center [465, 101] width 375 height 49
click at [549, 103] on p "Tâm lý này không chỉ tồn tại trong tâm trí người thưởng thức mà nó còn là tâm l…" at bounding box center [465, 101] width 375 height 49
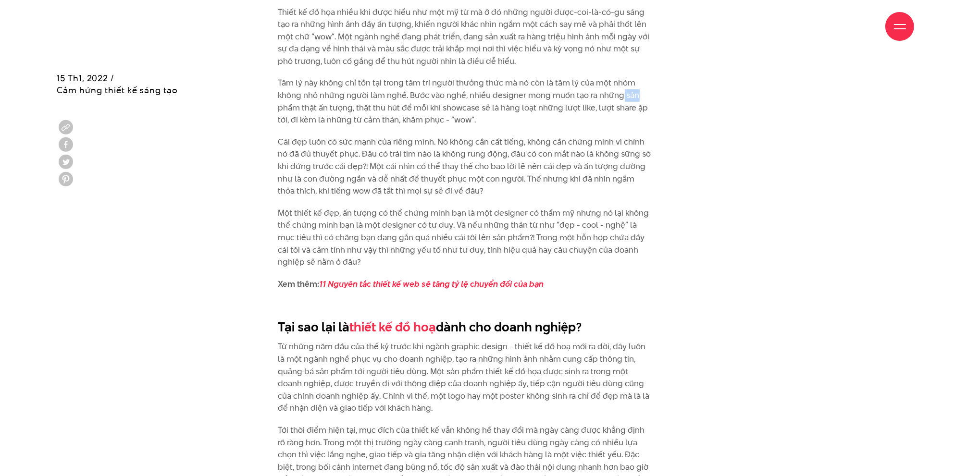
drag, startPoint x: 626, startPoint y: 92, endPoint x: 650, endPoint y: 92, distance: 24.0
click at [650, 92] on p "Tâm lý này không chỉ tồn tại trong tâm trí người thưởng thức mà nó còn là tâm l…" at bounding box center [465, 101] width 375 height 49
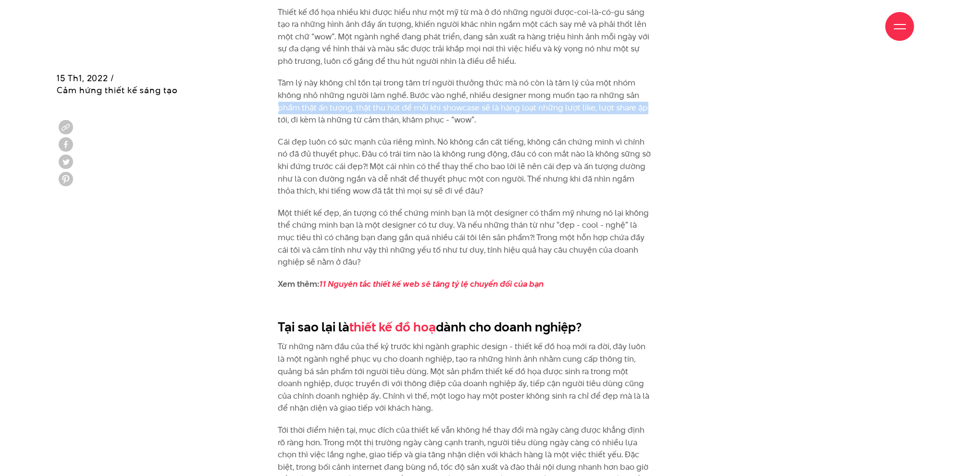
drag, startPoint x: 283, startPoint y: 109, endPoint x: 646, endPoint y: 113, distance: 363.3
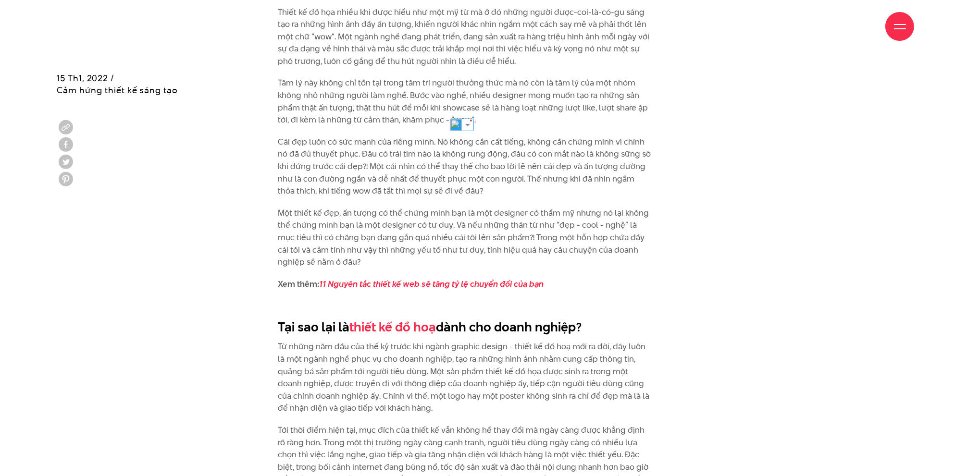
drag, startPoint x: 372, startPoint y: 123, endPoint x: 517, endPoint y: 126, distance: 145.2
click at [492, 126] on p "Tâm lý này không chỉ tồn tại trong tâm trí người thưởng thức mà nó còn là tâm l…" at bounding box center [465, 101] width 375 height 49
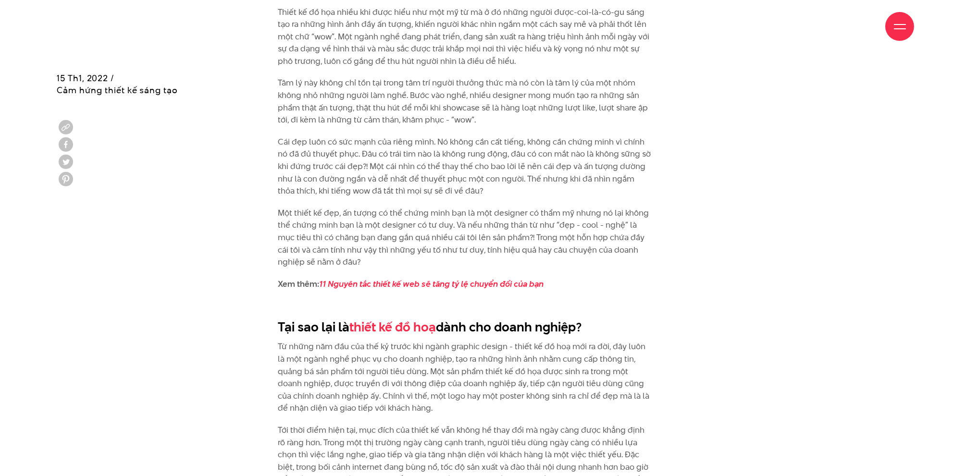
scroll to position [817, 0]
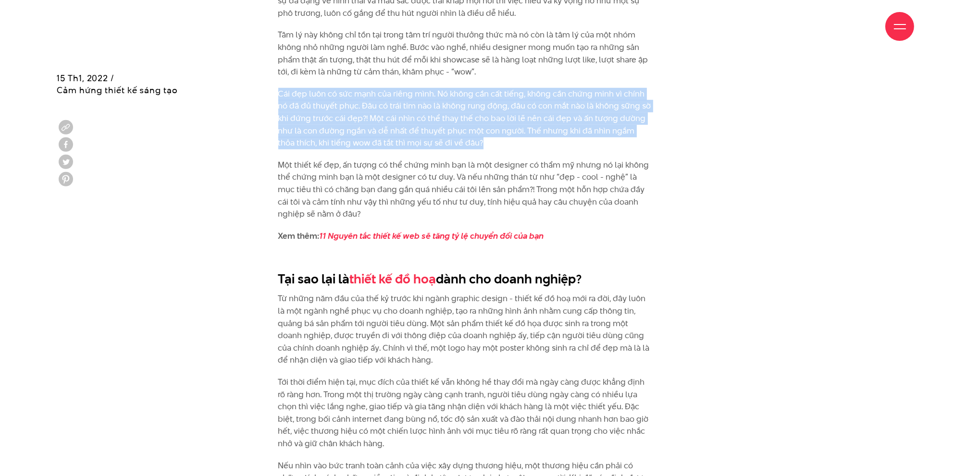
drag, startPoint x: 350, startPoint y: 106, endPoint x: 465, endPoint y: 144, distance: 121.4
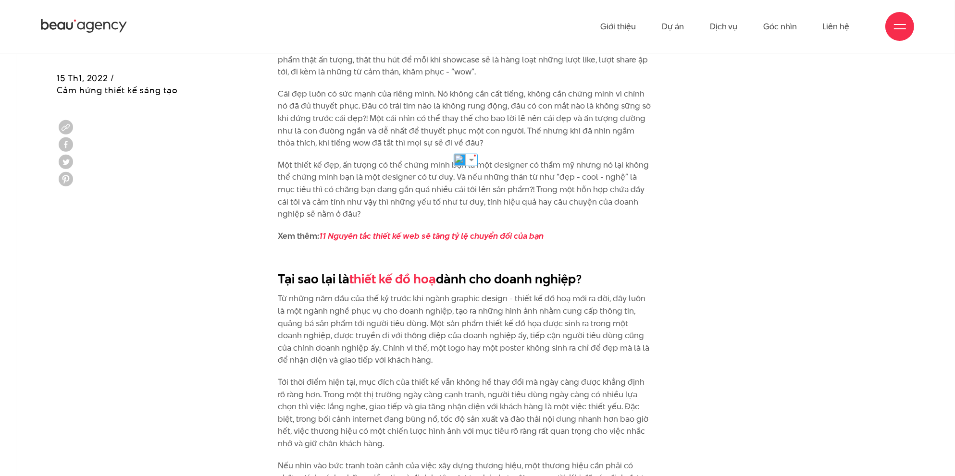
drag, startPoint x: 356, startPoint y: 103, endPoint x: 647, endPoint y: 108, distance: 291.7
click at [648, 108] on p "Cái đẹp luôn có sức mạnh của riêng mình. Nó không cần cất tiếng, không cần chứn…" at bounding box center [465, 119] width 375 height 62
drag, startPoint x: 378, startPoint y: 119, endPoint x: 636, endPoint y: 123, distance: 257.6
click at [636, 123] on p "Cái đẹp luôn có sức mạnh của riêng mình. Nó không cần cất tiếng, không cần chứn…" at bounding box center [465, 119] width 375 height 62
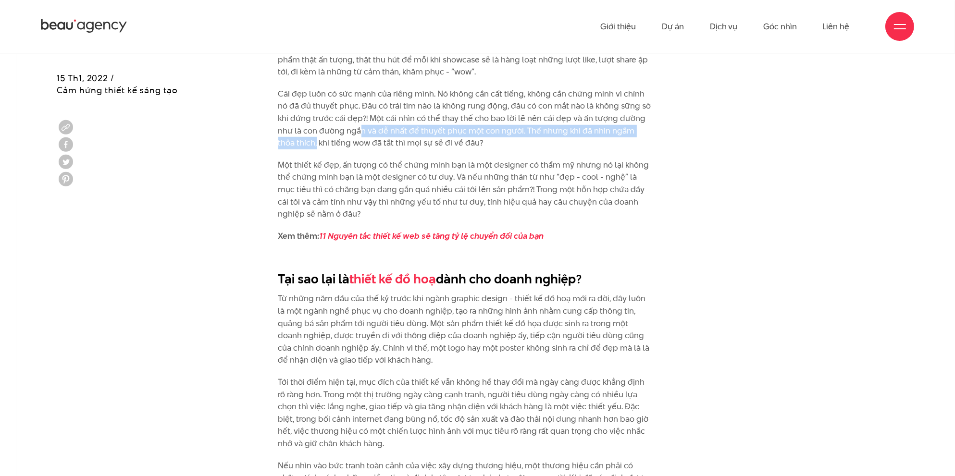
drag, startPoint x: 336, startPoint y: 130, endPoint x: 652, endPoint y: 135, distance: 315.2
click at [652, 135] on p "Cái đẹp luôn có sức mạnh của riêng mình. Nó không cần cất tiếng, không cần chứn…" at bounding box center [465, 119] width 375 height 62
click at [326, 148] on p "Cái đẹp luôn có sức mạnh của riêng mình. Nó không cần cất tiếng, không cần chứn…" at bounding box center [465, 119] width 375 height 62
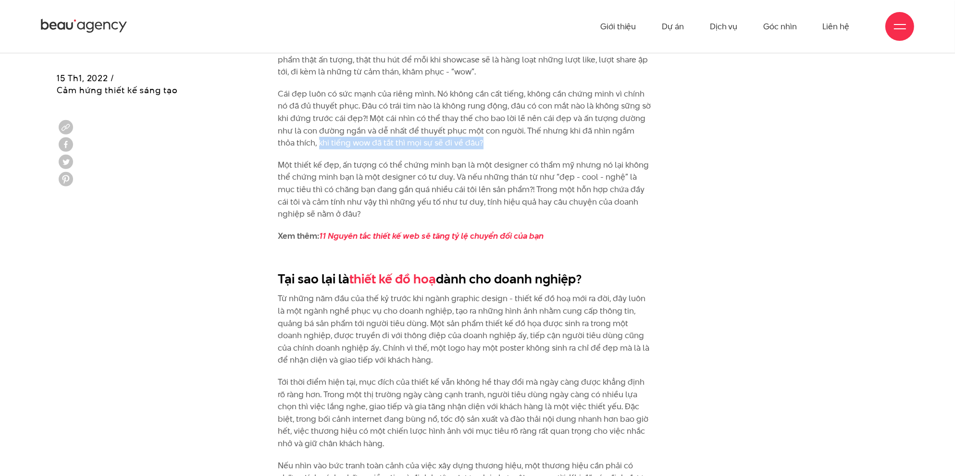
drag, startPoint x: 290, startPoint y: 142, endPoint x: 500, endPoint y: 146, distance: 210.0
click at [536, 160] on p "Một thiết kế đẹp, ấn tượng có thể chứng minh bạn là một designer có thẩm mỹ như…" at bounding box center [465, 190] width 375 height 62
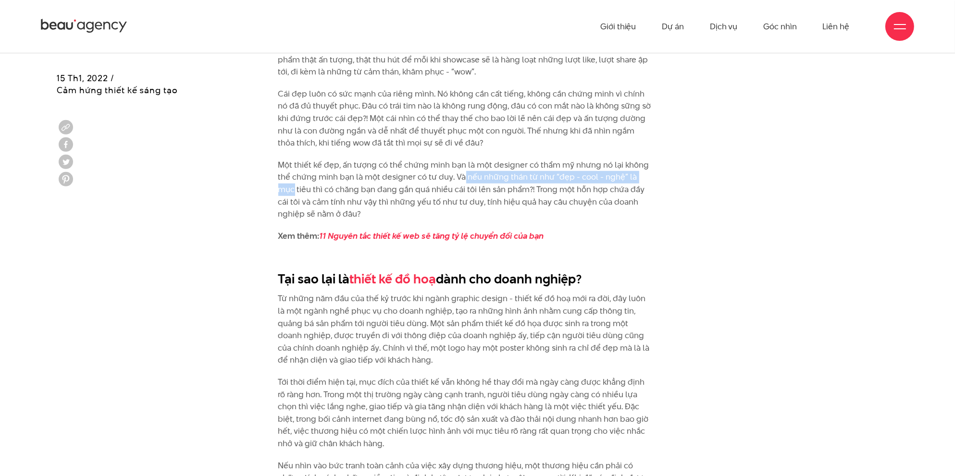
drag, startPoint x: 463, startPoint y: 177, endPoint x: 658, endPoint y: 182, distance: 194.7
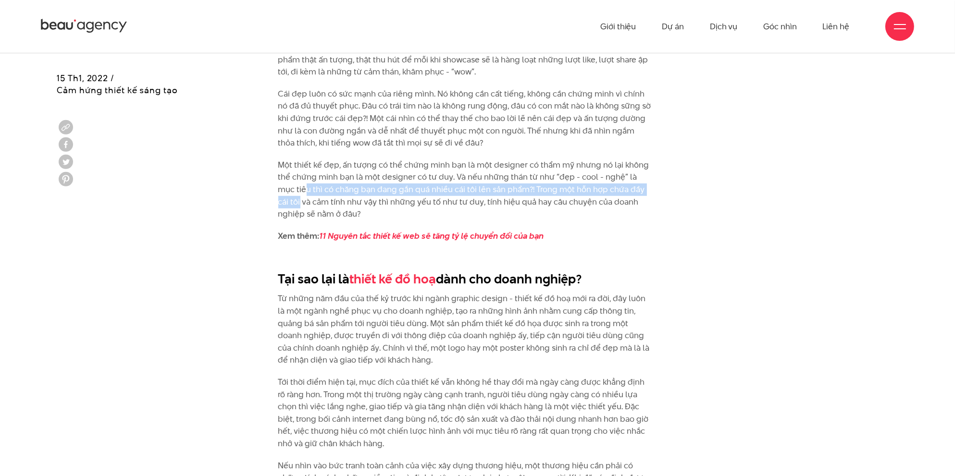
drag, startPoint x: 285, startPoint y: 192, endPoint x: 674, endPoint y: 194, distance: 389.2
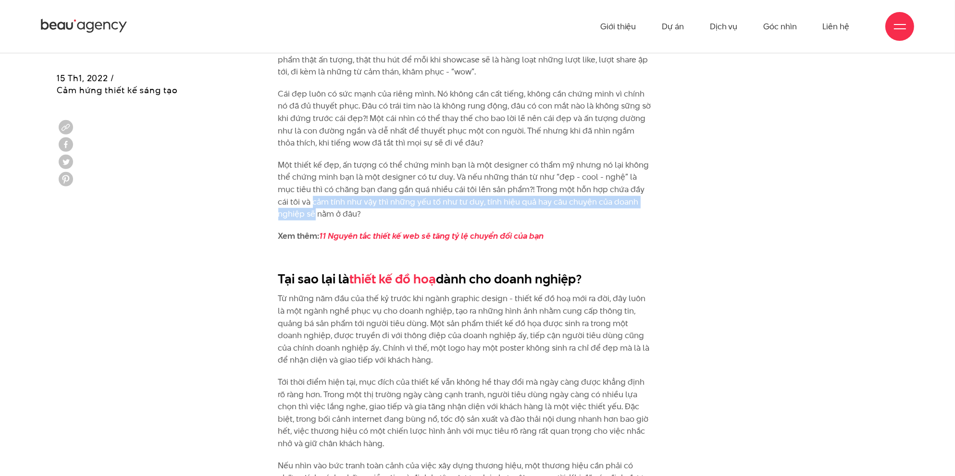
drag, startPoint x: 308, startPoint y: 205, endPoint x: 685, endPoint y: 207, distance: 376.2
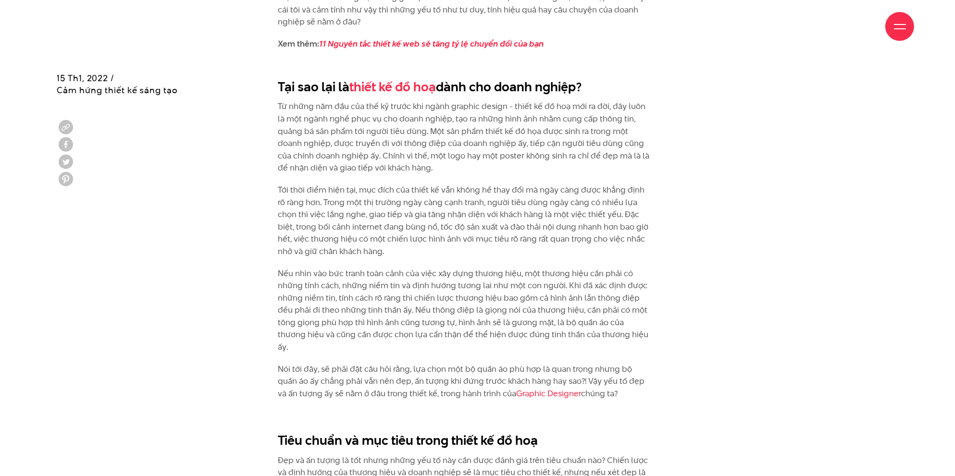
scroll to position [1057, 0]
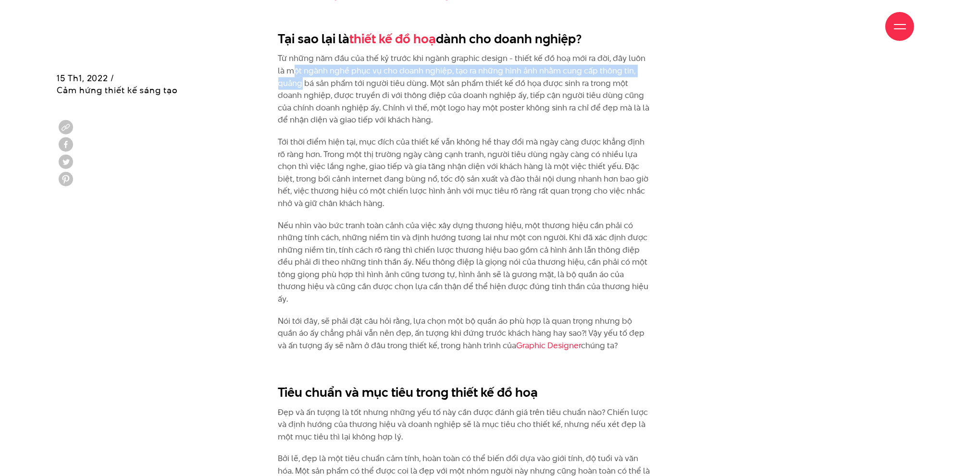
drag, startPoint x: 283, startPoint y: 71, endPoint x: 659, endPoint y: 74, distance: 375.8
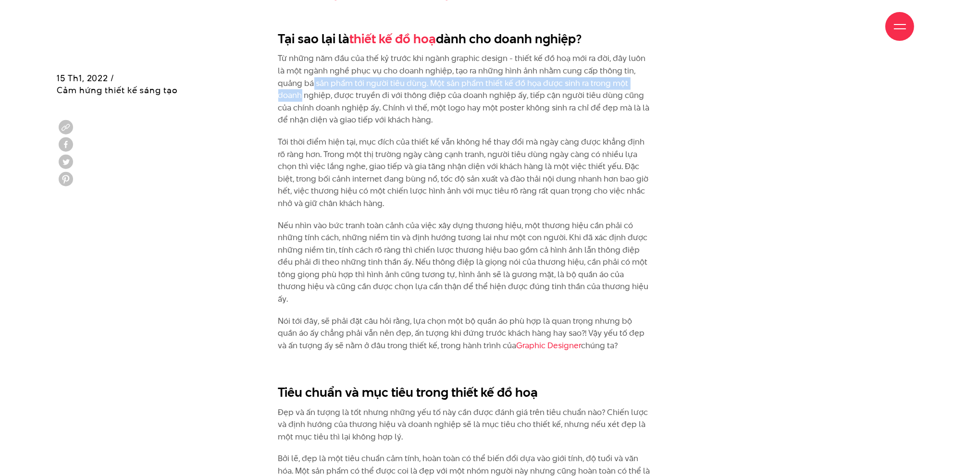
drag, startPoint x: 288, startPoint y: 86, endPoint x: 647, endPoint y: 81, distance: 358.5
click at [647, 81] on p "Từ những năm đầu của thế kỷ trước khi ngành graphic design - thiết kế đồ hoạ mớ…" at bounding box center [465, 89] width 375 height 74
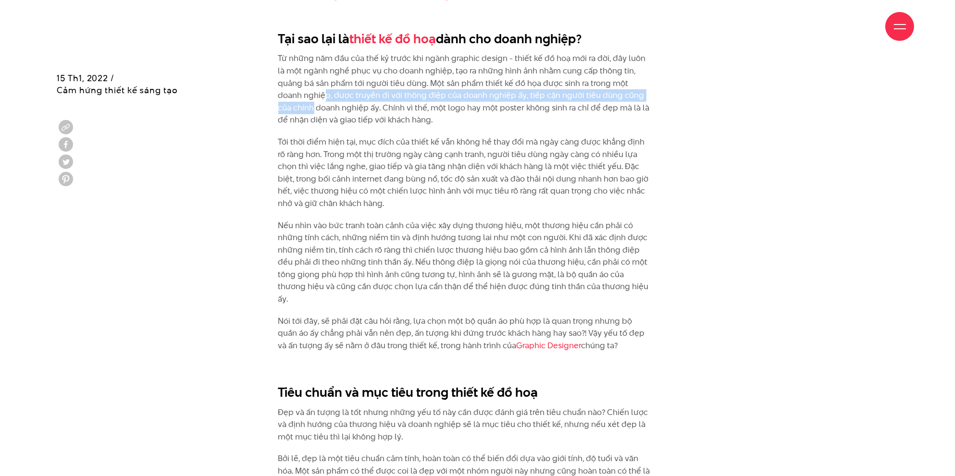
drag, startPoint x: 301, startPoint y: 96, endPoint x: 663, endPoint y: 99, distance: 361.8
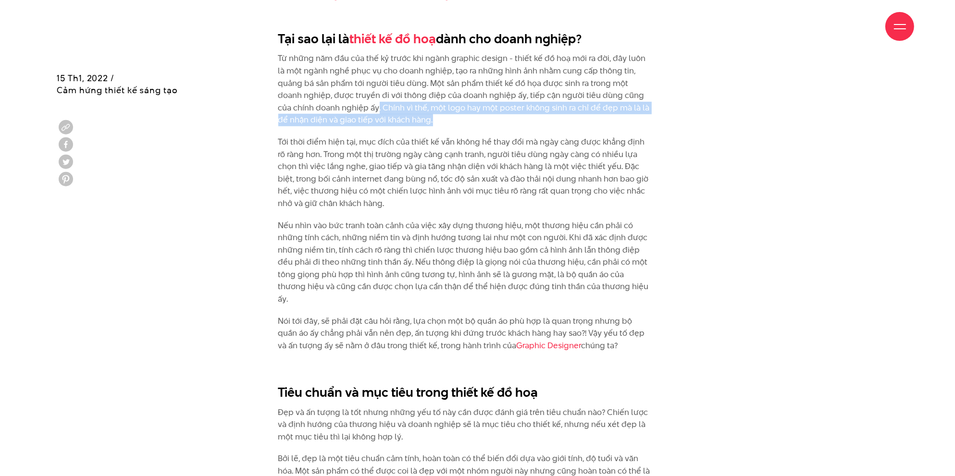
drag, startPoint x: 339, startPoint y: 111, endPoint x: 477, endPoint y: 123, distance: 138.9
click at [477, 123] on p "Từ những năm đầu của thế kỷ trước khi ngành graphic design - thiết kế đồ hoạ mớ…" at bounding box center [465, 89] width 375 height 74
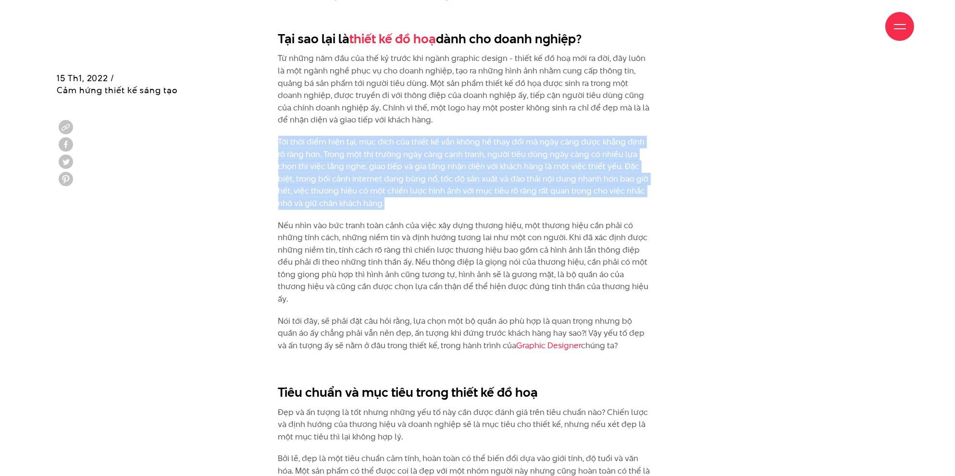
drag, startPoint x: 283, startPoint y: 140, endPoint x: 409, endPoint y: 207, distance: 142.9
click at [409, 207] on p "Tới thời điểm hiện tại, mục đích của thiết kế vẫn không hề thay đổi mà ngày càn…" at bounding box center [465, 173] width 375 height 74
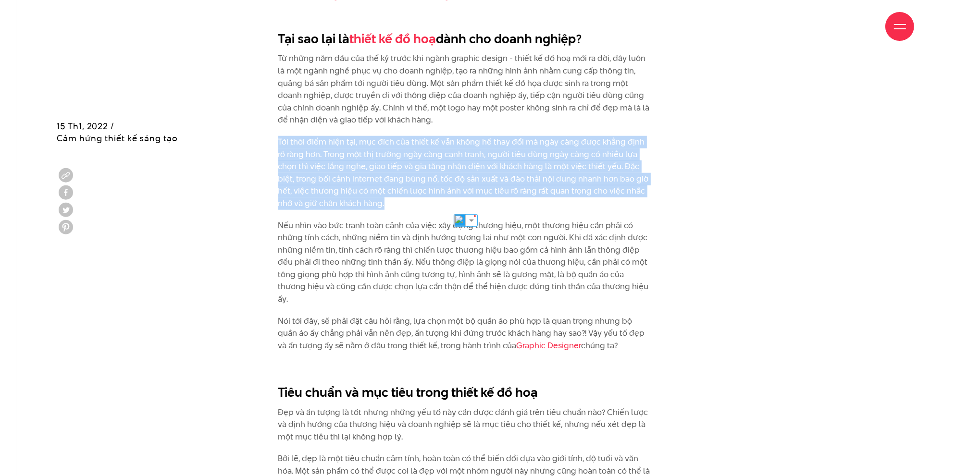
scroll to position [1105, 0]
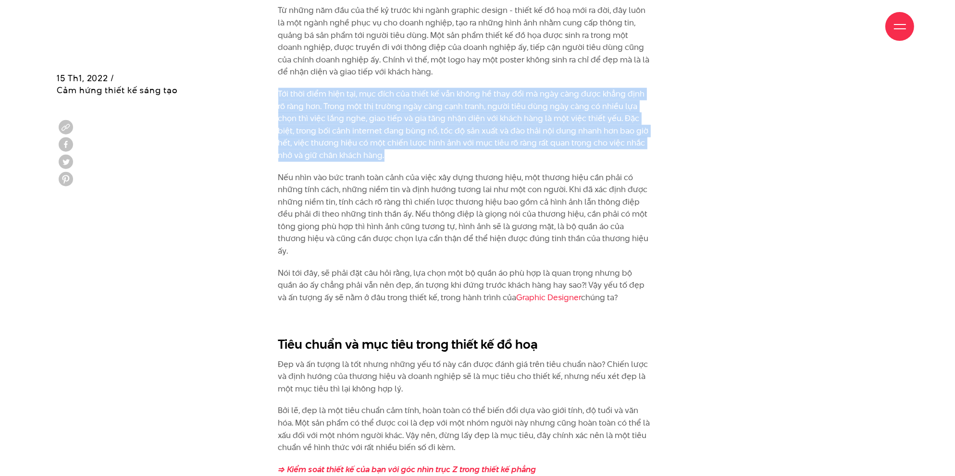
click at [383, 157] on p "Tới thời điểm hiện tại, mục đích của thiết kế vẫn không hề thay đổi mà ngày càn…" at bounding box center [465, 125] width 375 height 74
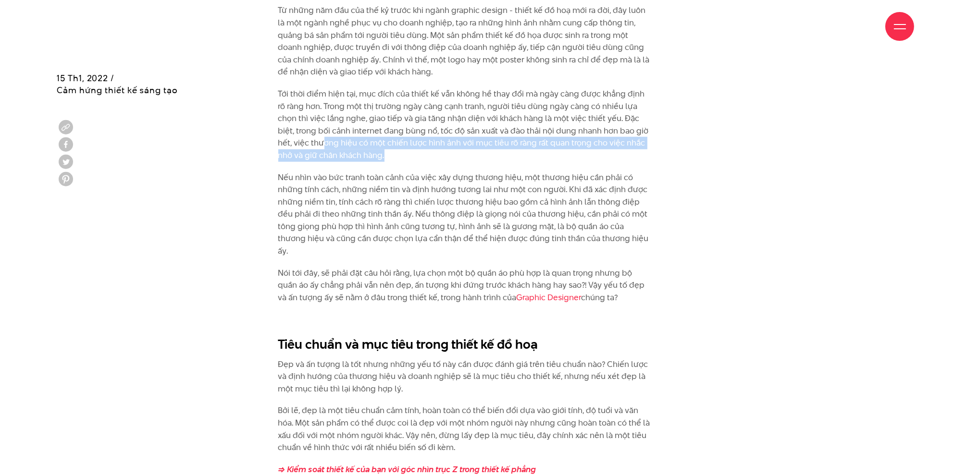
drag, startPoint x: 309, startPoint y: 142, endPoint x: 660, endPoint y: 157, distance: 350.6
click at [660, 157] on div "Thiết kế đồ hoạ có cần WOW? Thiết kế đồ họa nhiều khi được hiểu như một mỹ từ m…" at bounding box center [477, 460] width 432 height 1636
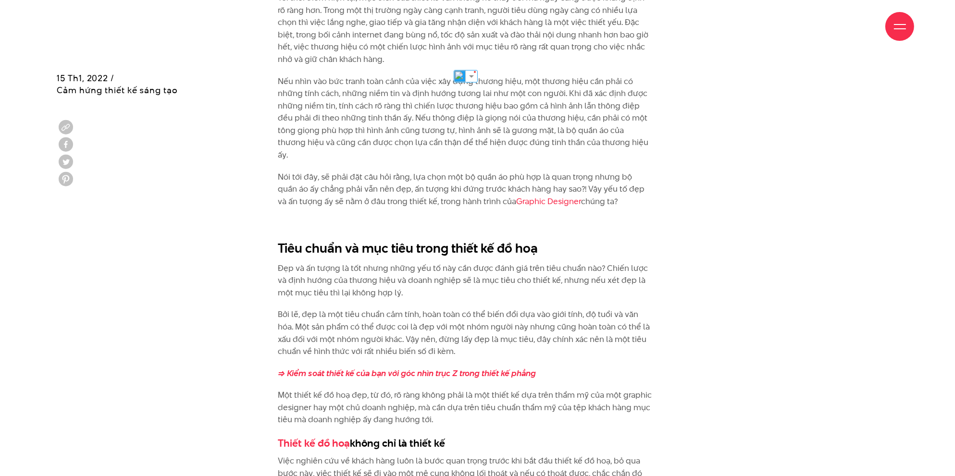
click at [678, 199] on div "Thiết kế đồ hoạ có cần WOW? Thiết kế đồ họa nhiều khi được hiểu như một mỹ từ m…" at bounding box center [477, 364] width 432 height 1636
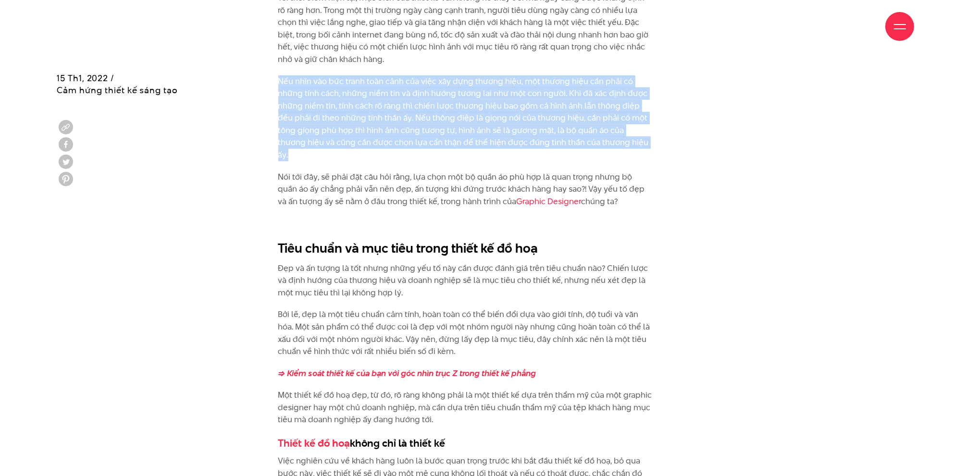
drag, startPoint x: 273, startPoint y: 74, endPoint x: 645, endPoint y: 148, distance: 378.5
click at [645, 148] on div "Thiết kế đồ hoạ có cần WOW? Thiết kế đồ họa nhiều khi được hiểu như một mỹ từ m…" at bounding box center [477, 364] width 432 height 1636
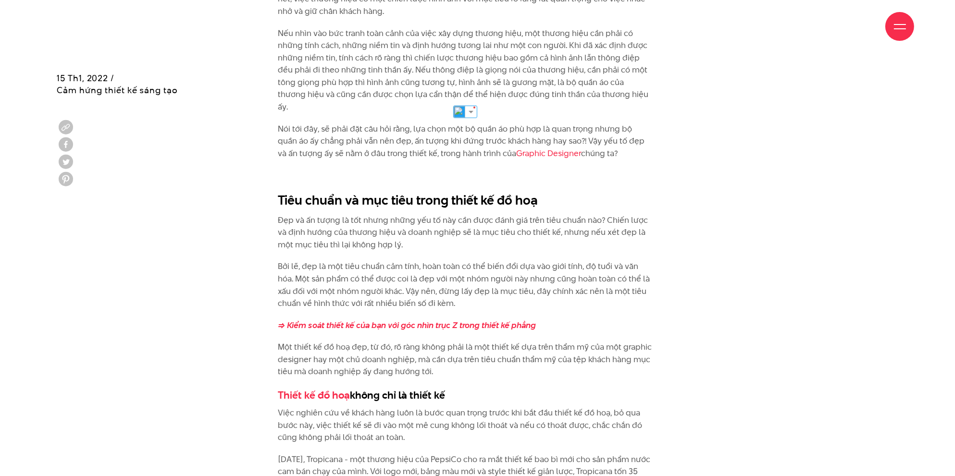
click at [652, 172] on div "Thiết kế đồ hoạ có cần WOW? Thiết kế đồ họa nhiều khi được hiểu như một mỹ từ m…" at bounding box center [465, 314] width 375 height 1622
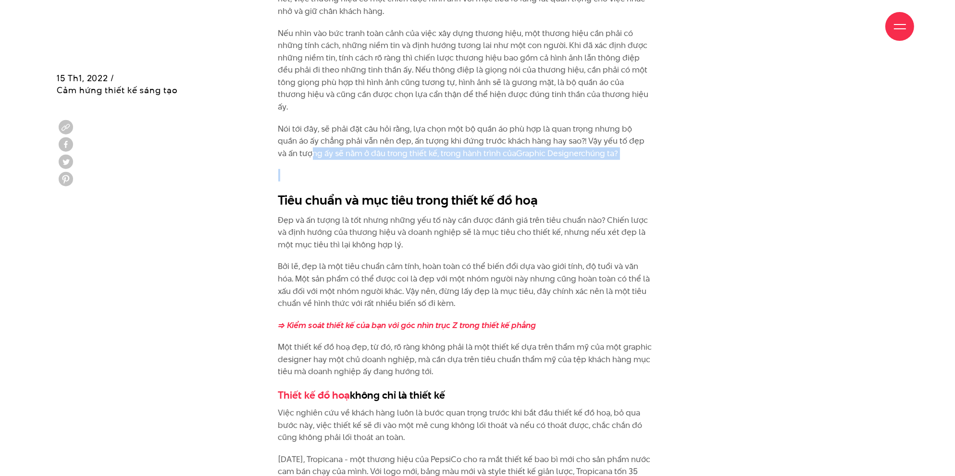
drag, startPoint x: 288, startPoint y: 144, endPoint x: 638, endPoint y: 153, distance: 349.9
click at [638, 153] on div "Thiết kế đồ hoạ có cần WOW? Thiết kế đồ họa nhiều khi được hiểu như một mỹ từ m…" at bounding box center [465, 314] width 375 height 1622
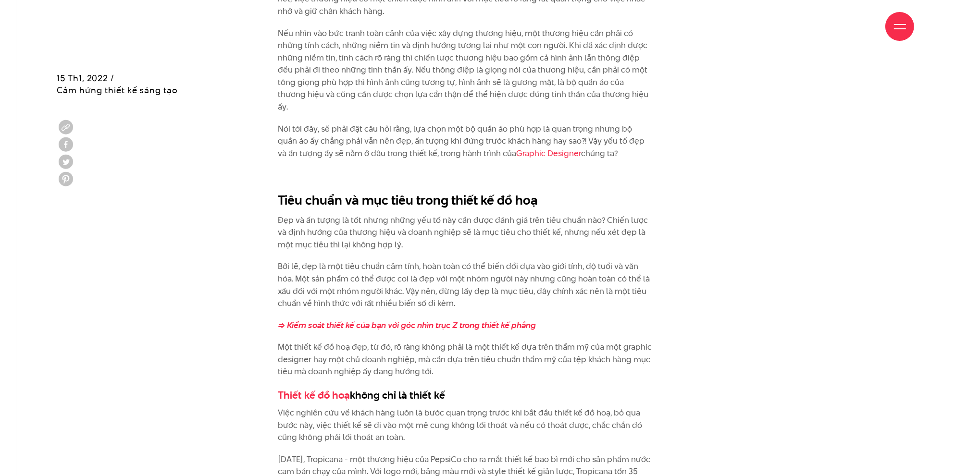
click at [689, 185] on div "Thiết kế đồ hoạ có cần WOW? Thiết kế đồ họa nhiều khi được hiểu như một mỹ từ m…" at bounding box center [477, 316] width 432 height 1636
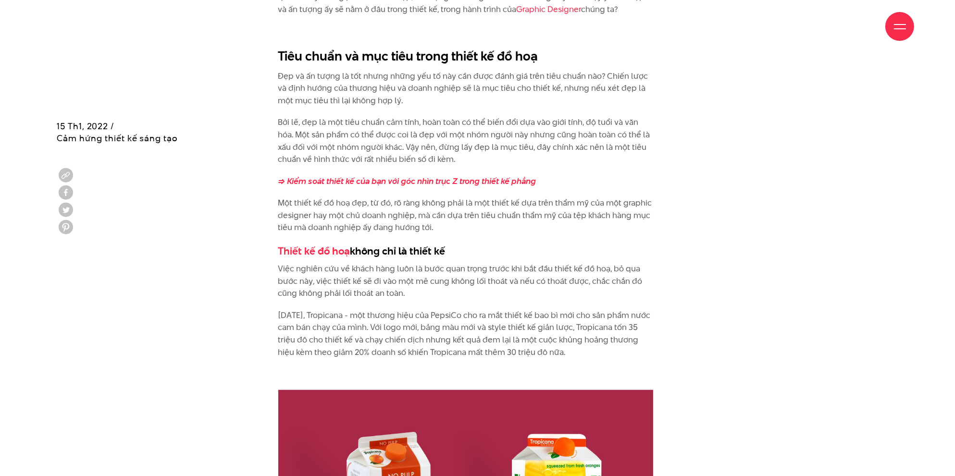
scroll to position [1441, 0]
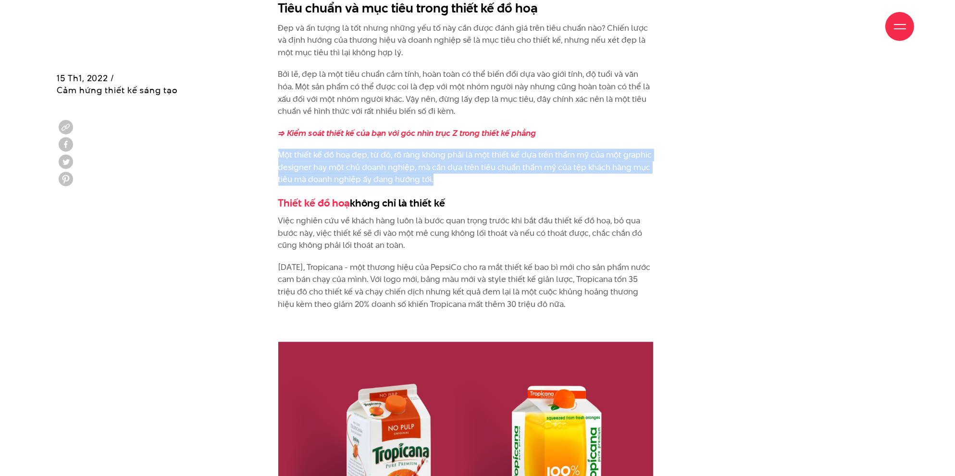
drag, startPoint x: 271, startPoint y: 141, endPoint x: 432, endPoint y: 164, distance: 163.0
click at [432, 164] on div "Thiết kế đồ hoạ có cần WOW? Thiết kế đồ họa nhiều khi được hiểu như một mỹ từ m…" at bounding box center [477, 124] width 432 height 1636
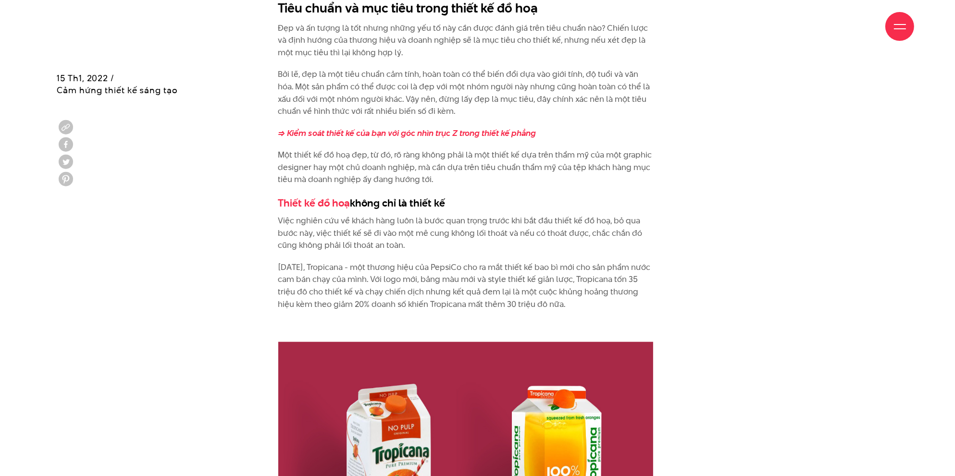
click at [496, 177] on div "Thiết kế đồ hoạ có cần WOW? Thiết kế đồ họa nhiều khi được hiểu như một mỹ từ m…" at bounding box center [465, 122] width 375 height 1622
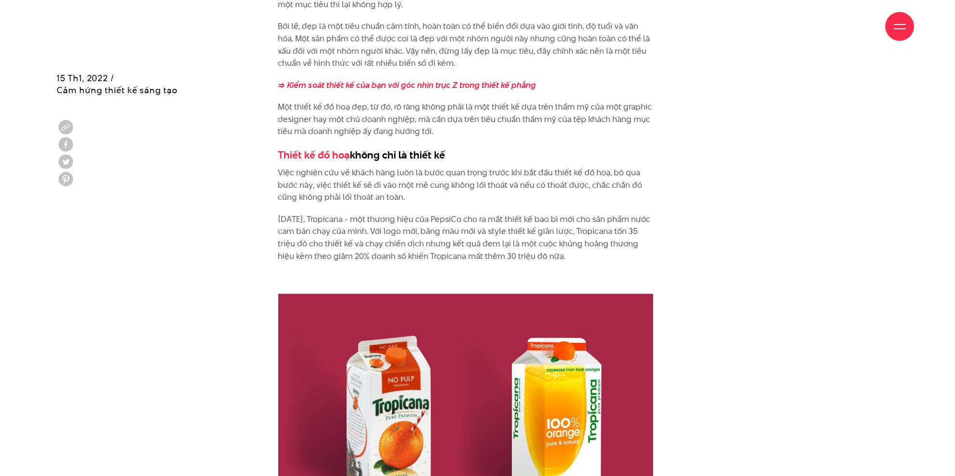
scroll to position [1586, 0]
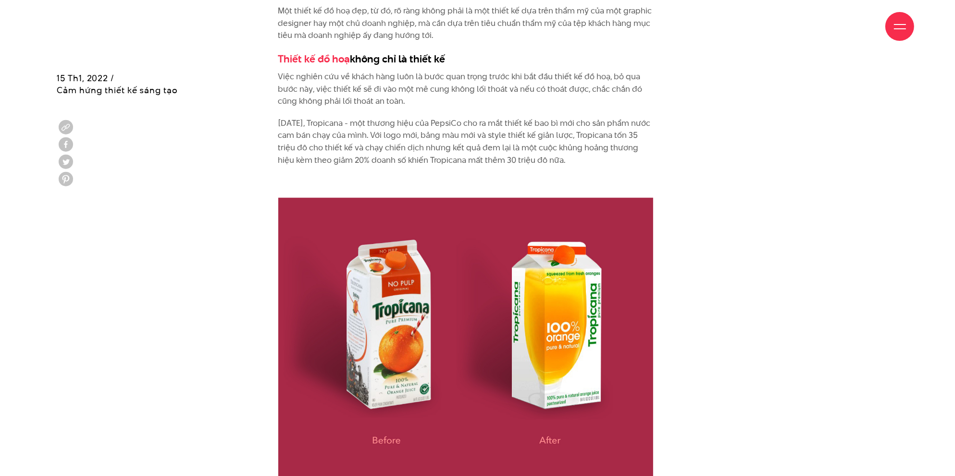
drag, startPoint x: 273, startPoint y: 110, endPoint x: 580, endPoint y: 146, distance: 309.7
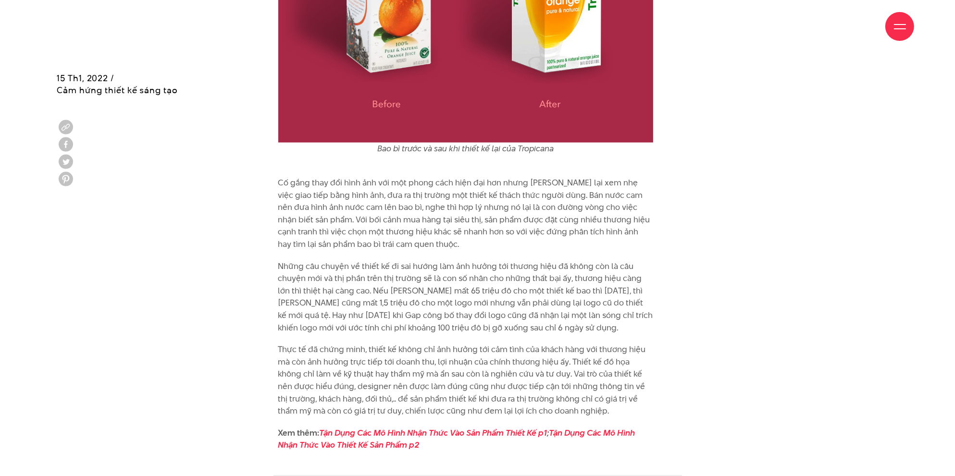
scroll to position [2018, 0]
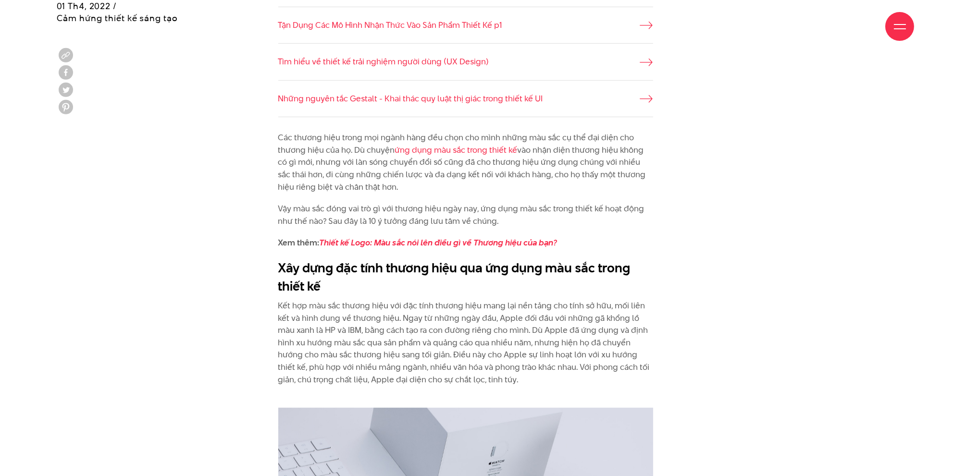
scroll to position [865, 0]
